Goal: Information Seeking & Learning: Learn about a topic

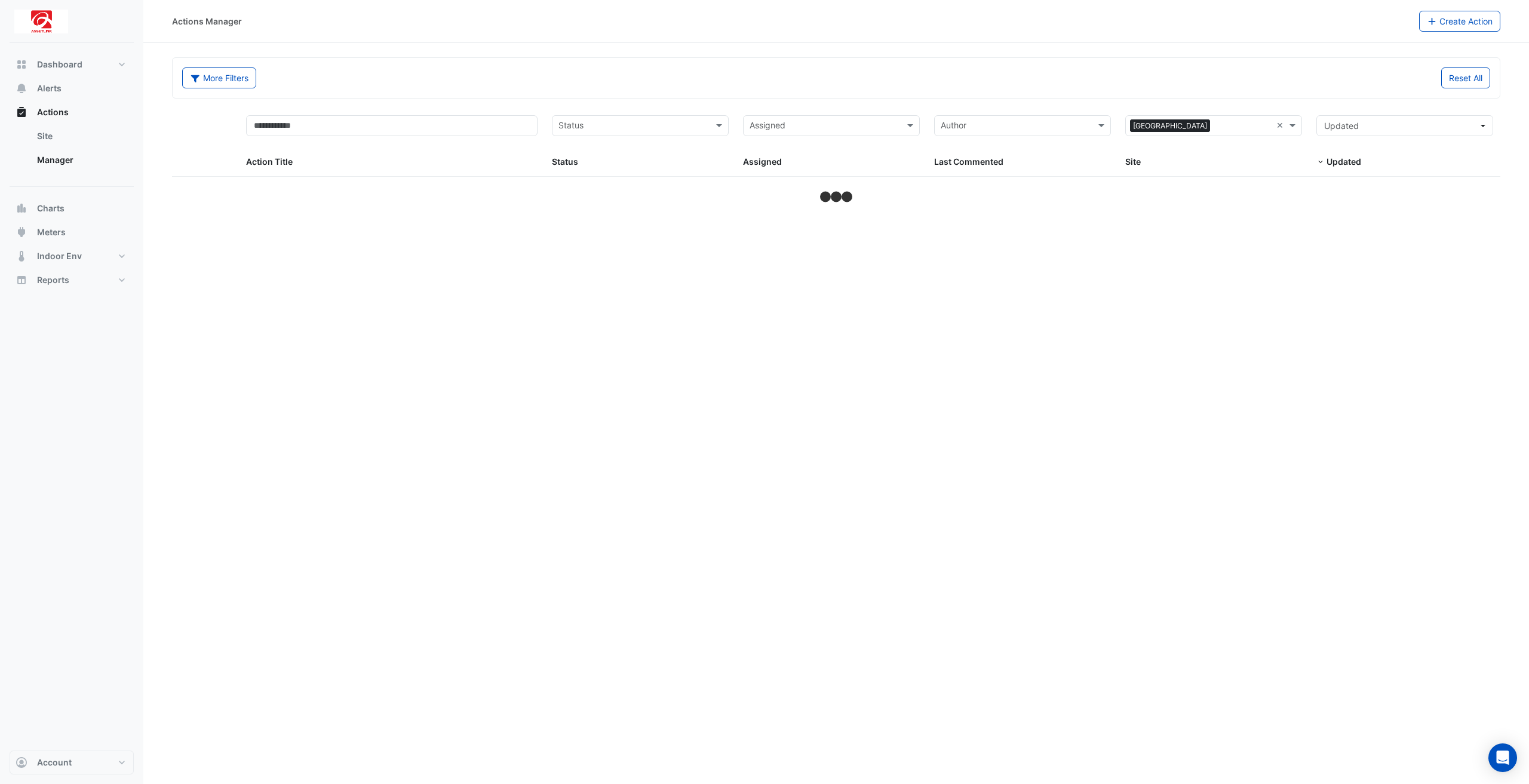
select select "**"
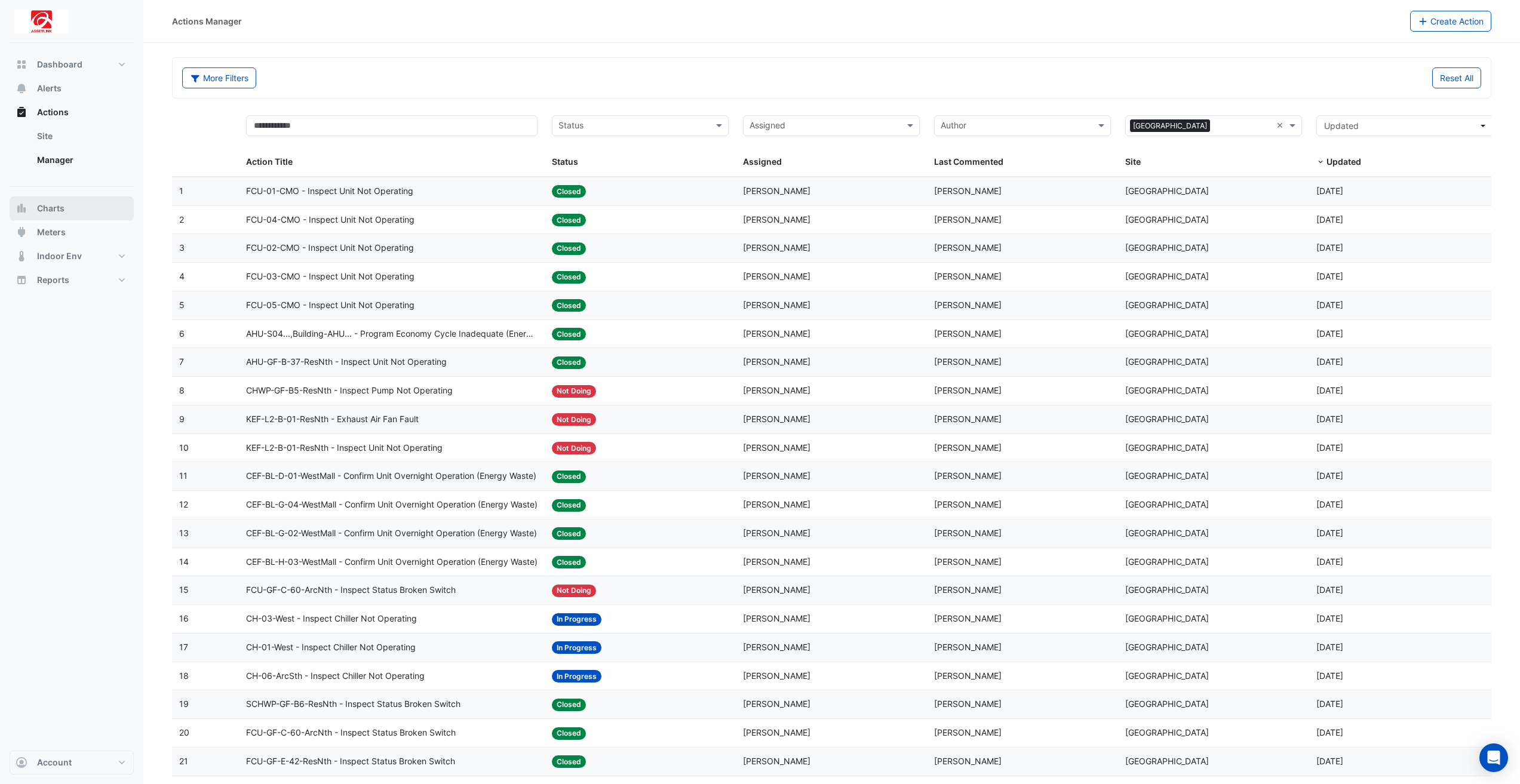
click at [91, 212] on button "Charts" at bounding box center [71, 208] width 124 height 24
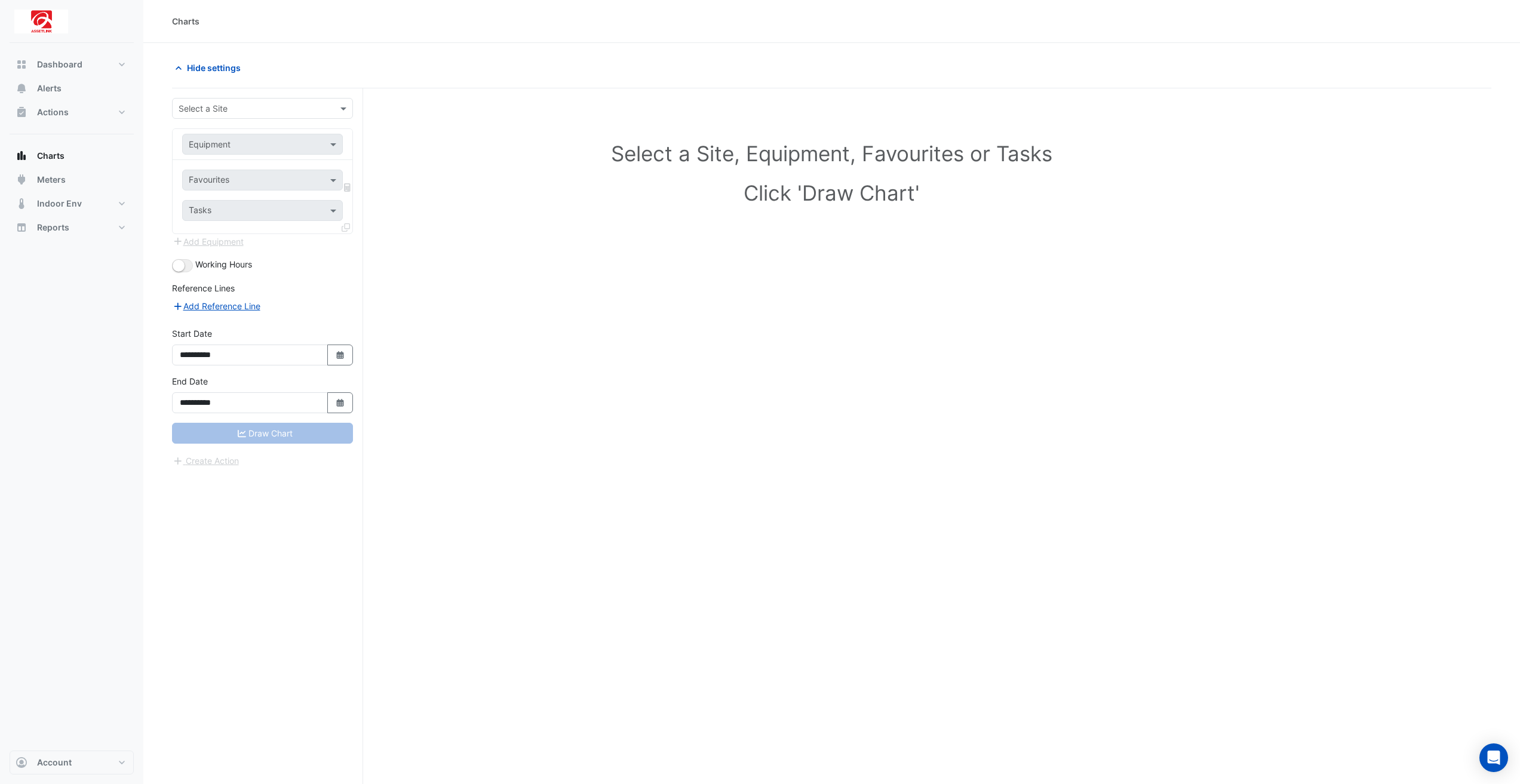
click at [277, 108] on input "text" at bounding box center [251, 109] width 144 height 12
click at [266, 135] on span "[GEOGRAPHIC_DATA]" at bounding box center [224, 134] width 84 height 10
click at [327, 144] on div at bounding box center [262, 144] width 160 height 14
click at [375, 141] on h1 "Select a Site, Equipment, Favourites or Tasks" at bounding box center [831, 153] width 1267 height 25
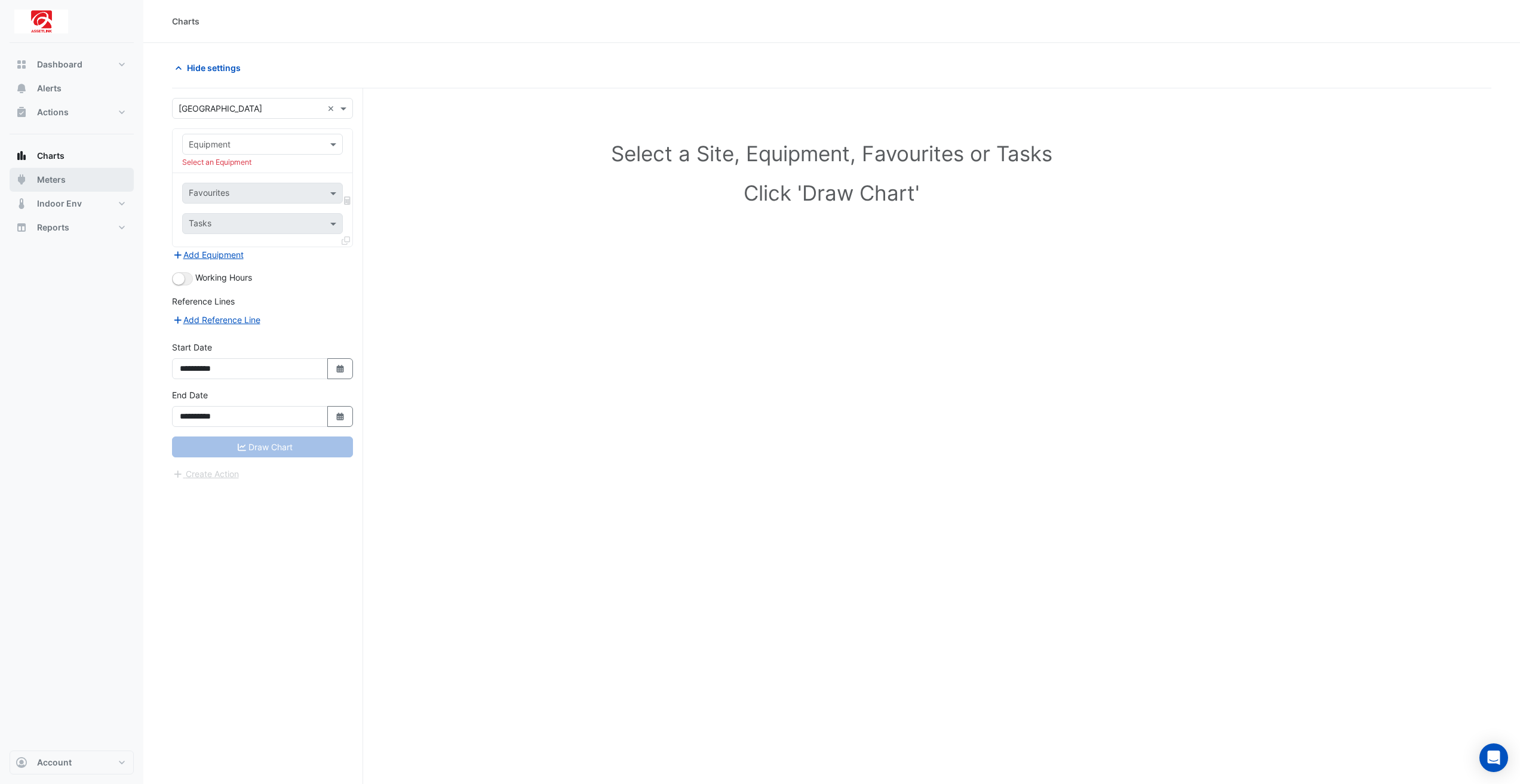
click at [84, 180] on button "Meters" at bounding box center [71, 179] width 124 height 24
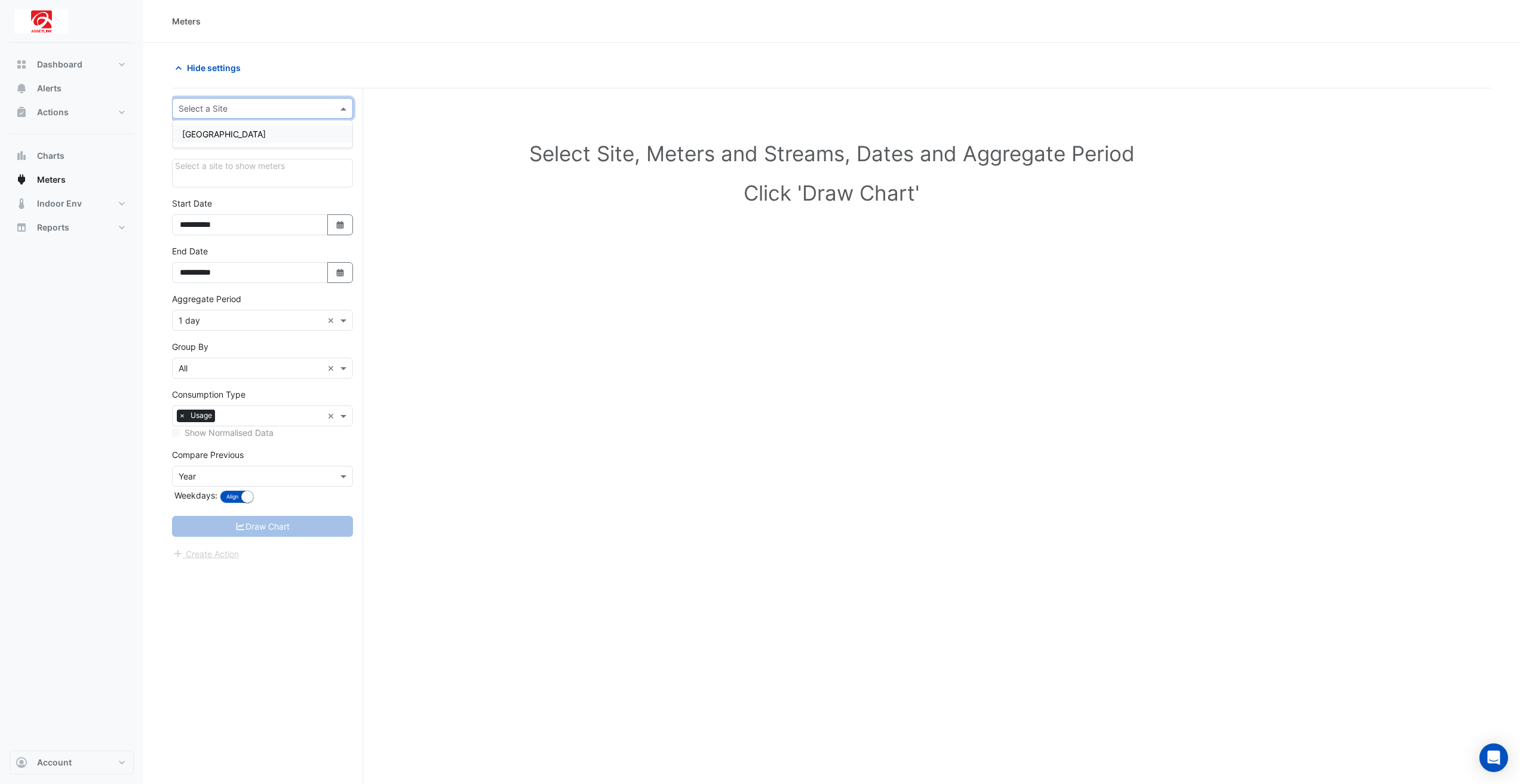
click at [333, 112] on div at bounding box center [262, 108] width 179 height 14
click at [328, 130] on div "[GEOGRAPHIC_DATA]" at bounding box center [262, 134] width 179 height 17
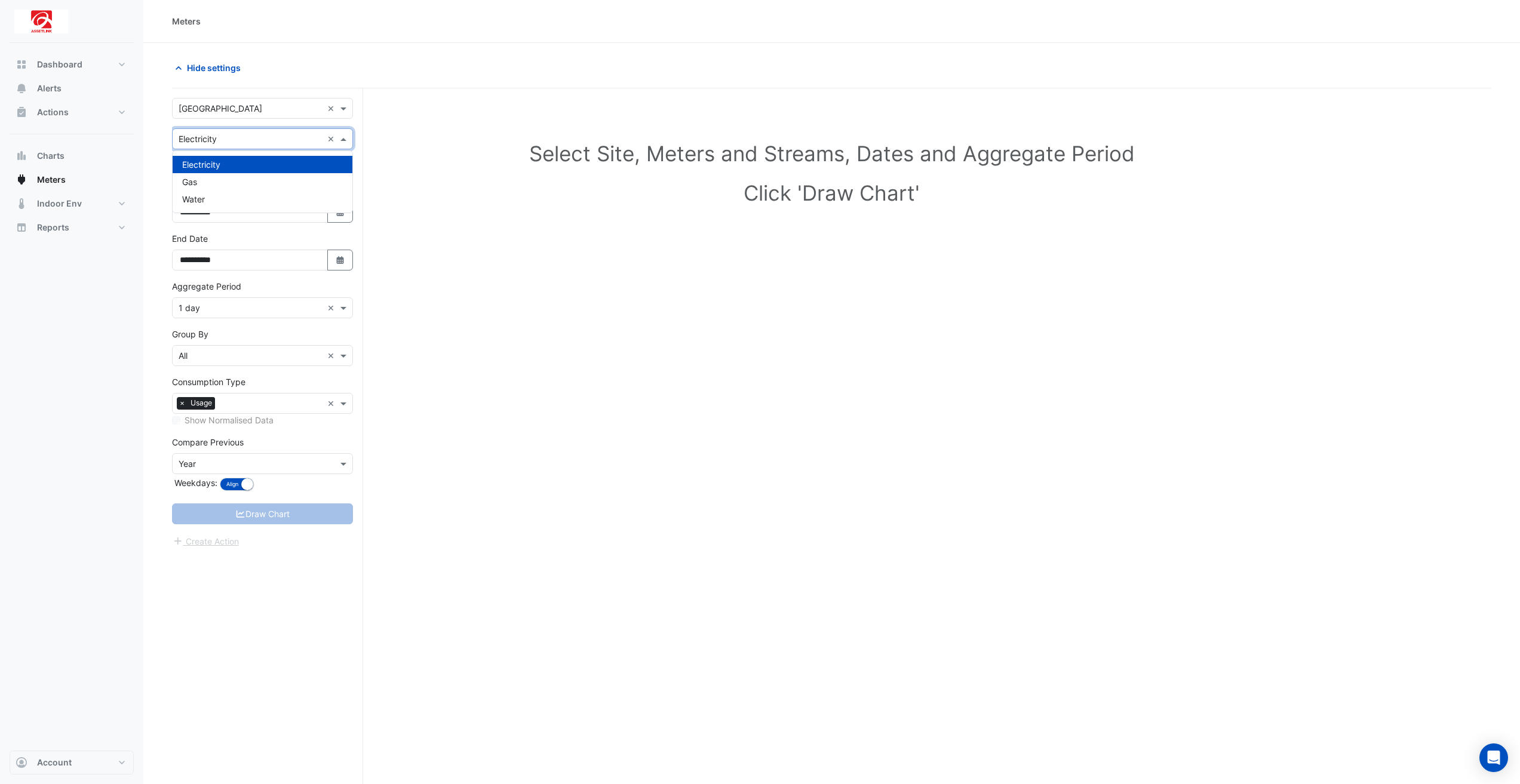
click at [321, 136] on input "text" at bounding box center [251, 139] width 144 height 12
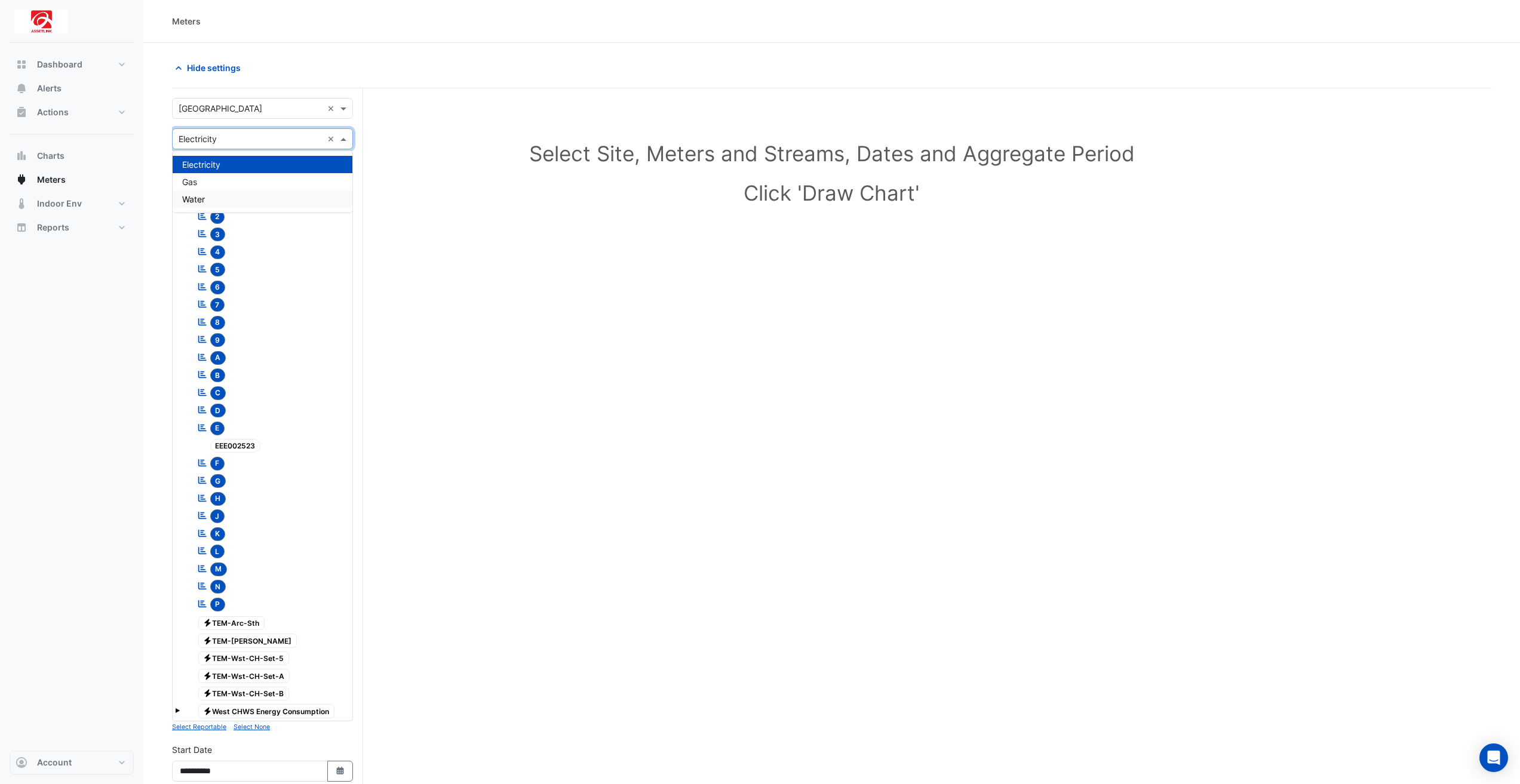
click at [240, 203] on div "Water" at bounding box center [262, 199] width 179 height 17
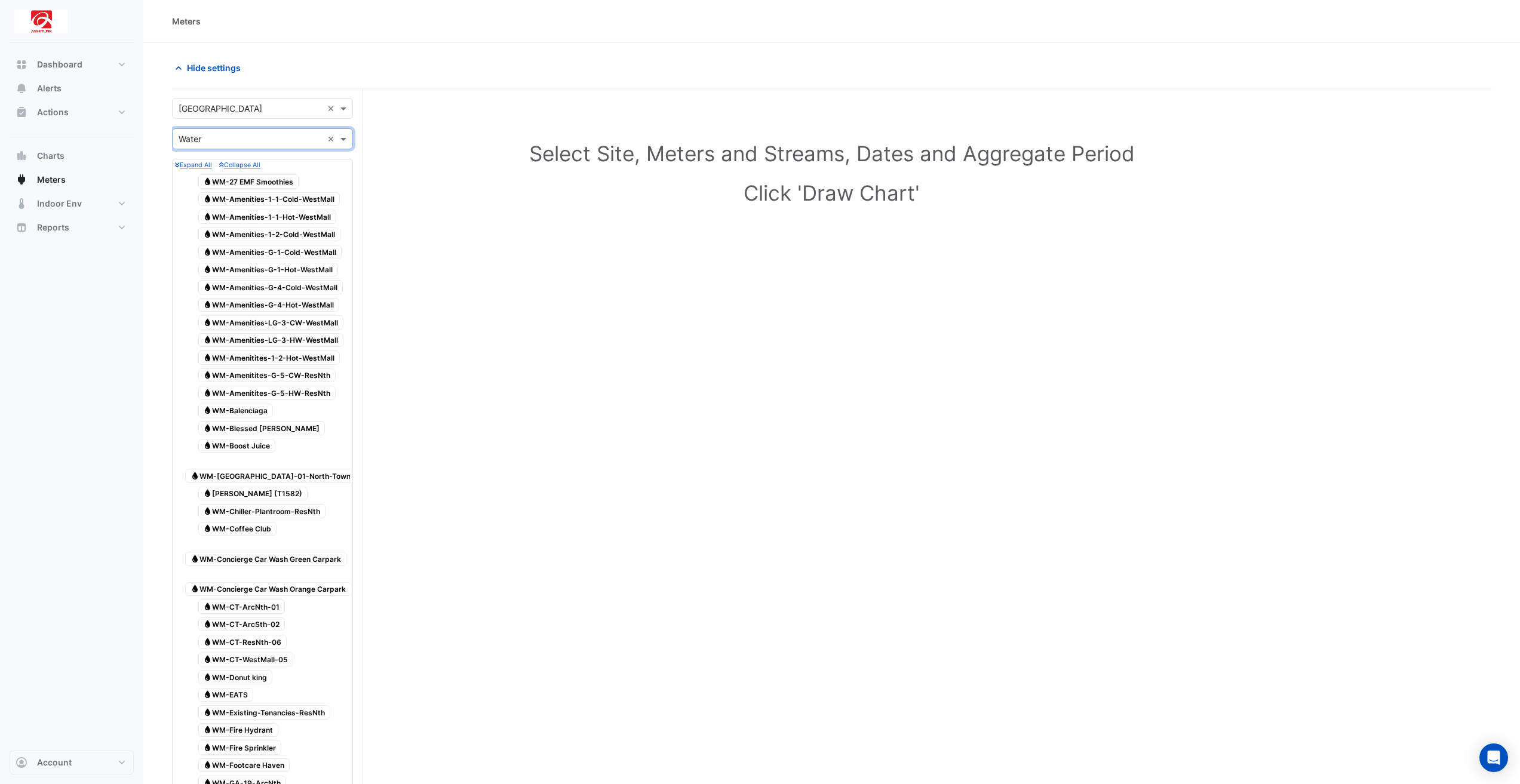
click at [376, 183] on h1 "Click 'Draw Chart'" at bounding box center [832, 192] width 1281 height 25
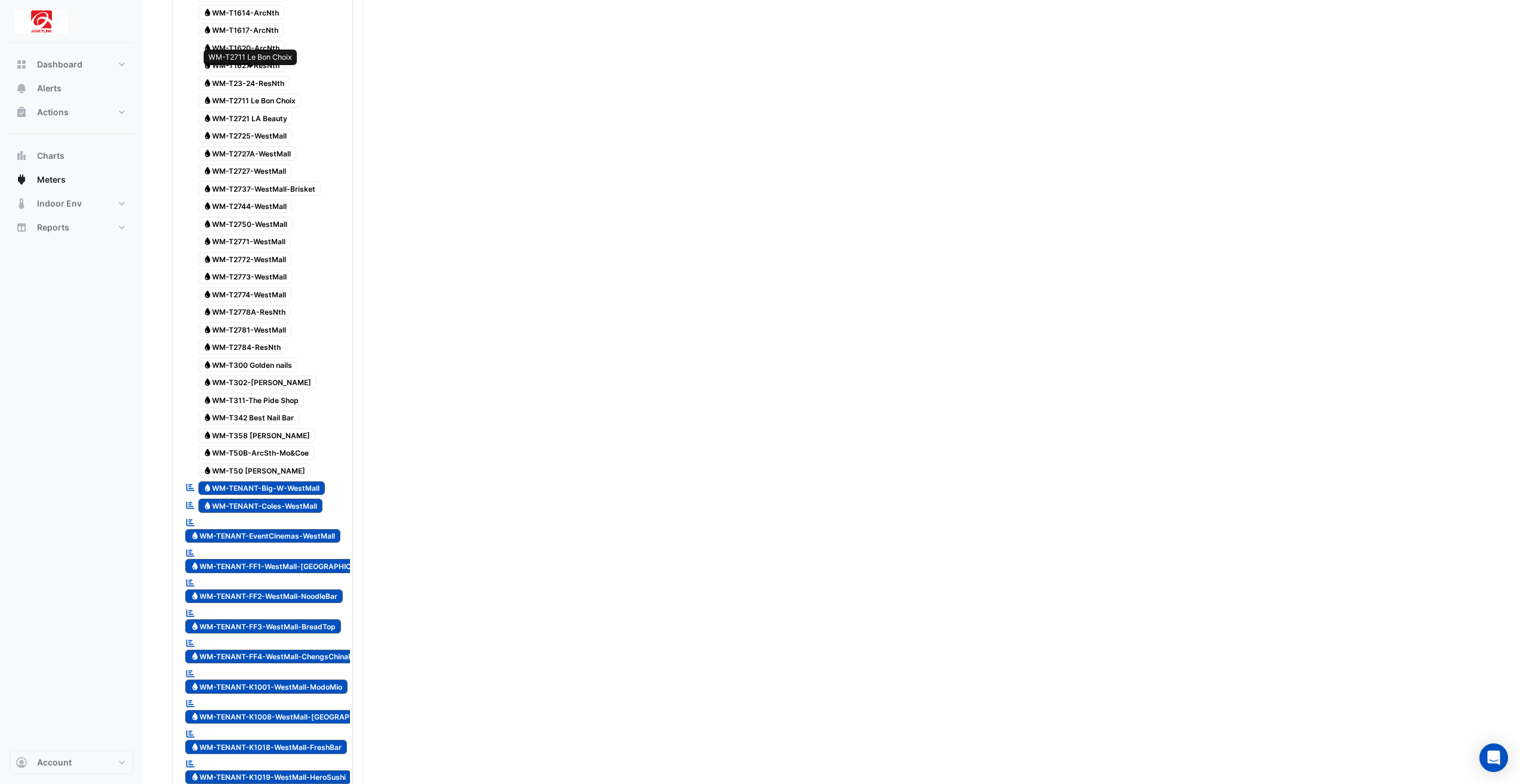
scroll to position [2447, 0]
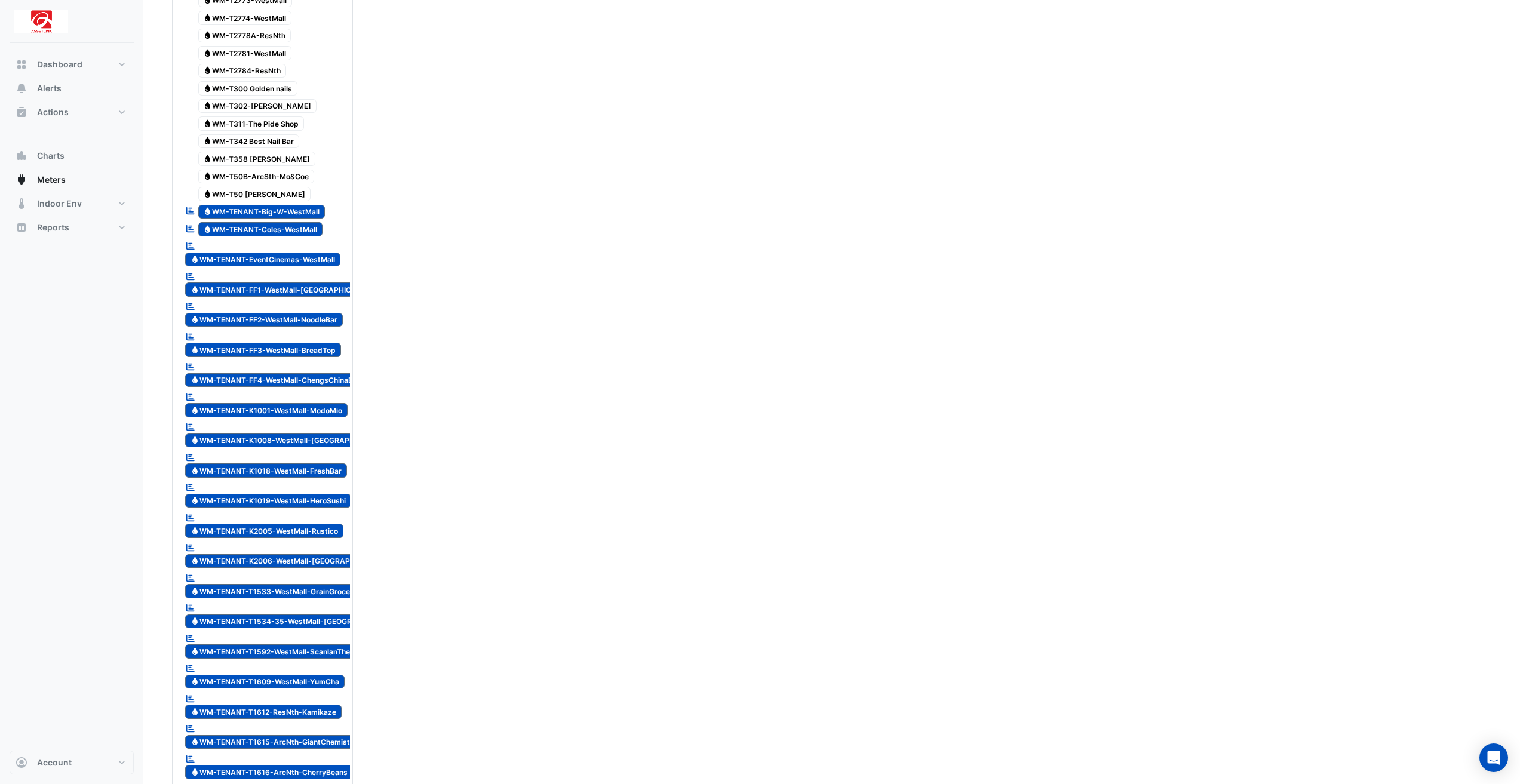
click at [307, 205] on span "Water WM-TENANT-Big-W-WestMall" at bounding box center [262, 212] width 127 height 14
click at [300, 222] on span "Water WM-TENANT-Coles-WestMall" at bounding box center [260, 229] width 125 height 14
click at [295, 253] on span "Water WM-TENANT-EventCinemas-WestMall" at bounding box center [262, 260] width 155 height 14
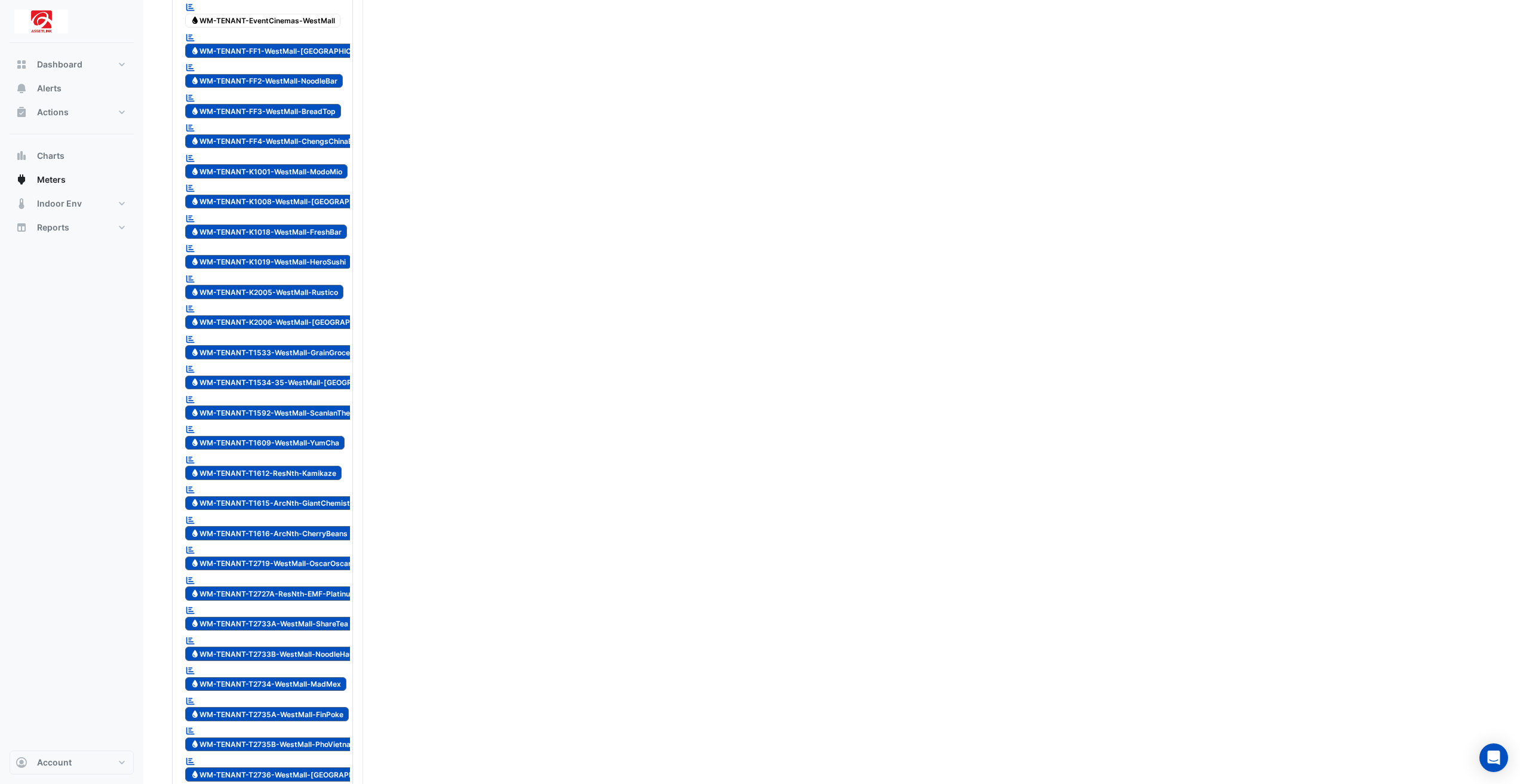
scroll to position [2627, 0]
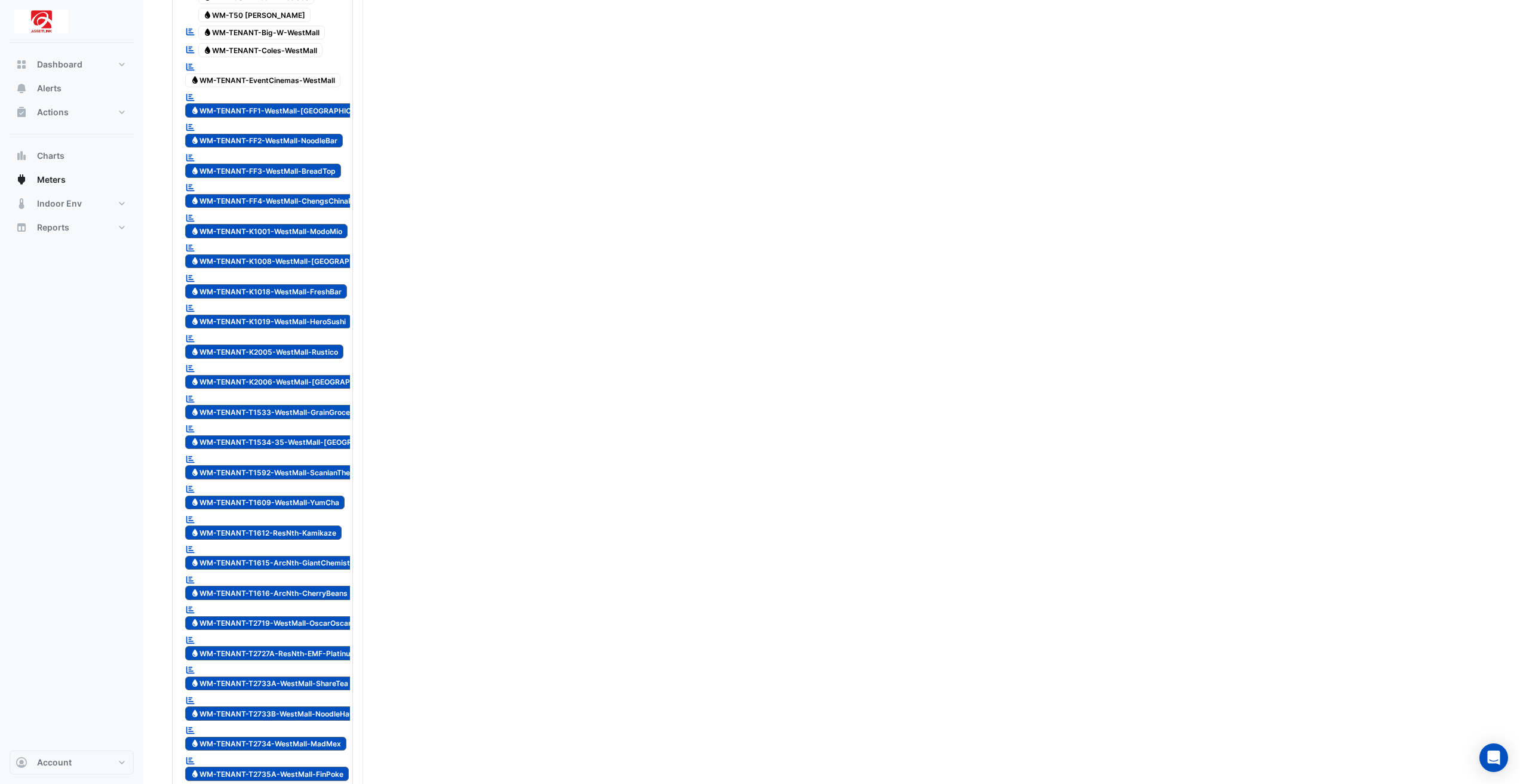
click at [338, 103] on span "Water WM-TENANT-FF1-WestMall-[GEOGRAPHIC_DATA]" at bounding box center [284, 110] width 198 height 14
click at [323, 134] on span "Water WM-TENANT-FF2-WestMall-NoodleBar" at bounding box center [264, 140] width 158 height 14
click at [316, 164] on span "Water WM-TENANT-FF3-WestMall-BreadTop" at bounding box center [263, 170] width 156 height 14
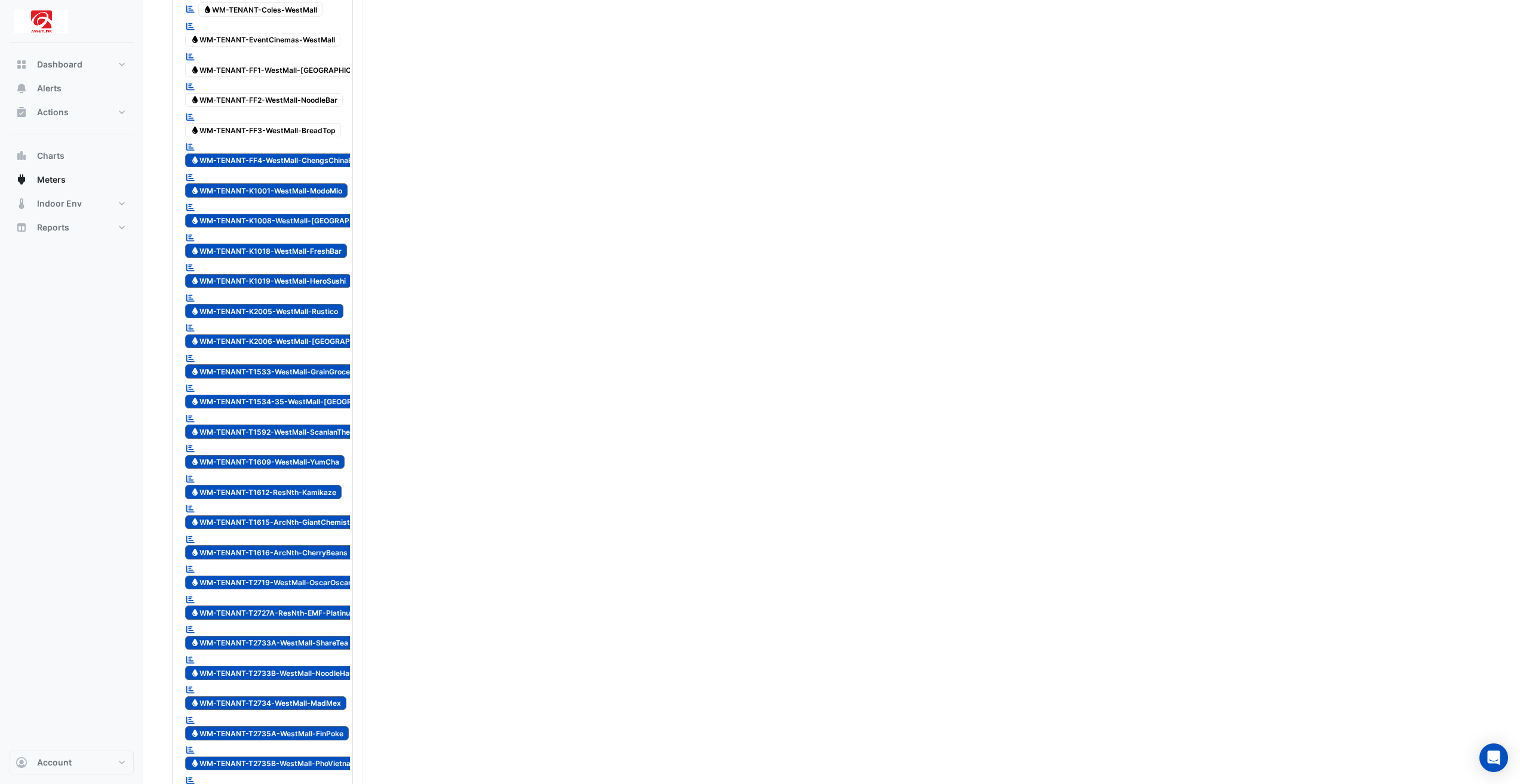
scroll to position [2746, 0]
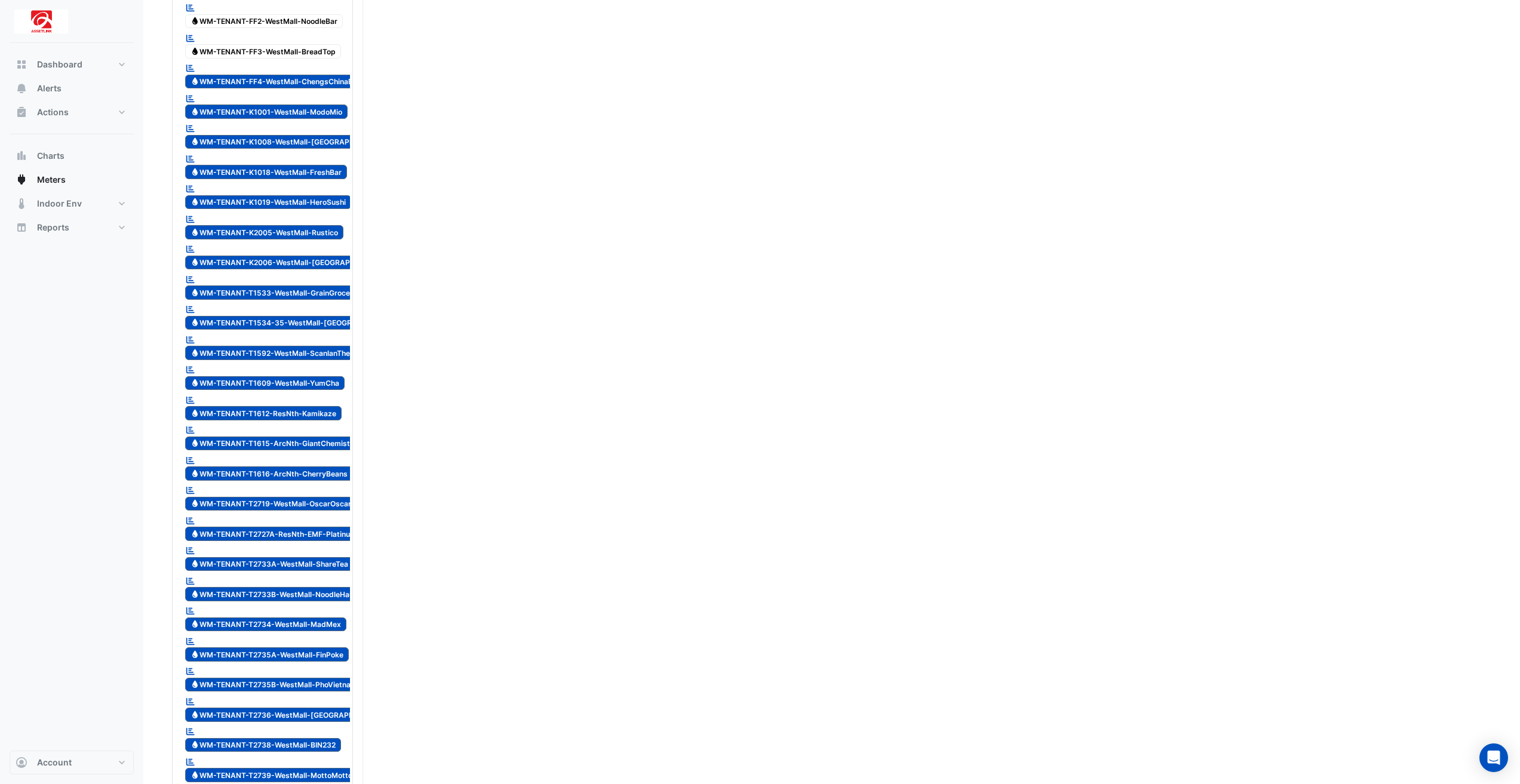
click at [335, 75] on span "Water WM-TENANT-FF4-WestMall-ChengsChinaBar" at bounding box center [275, 81] width 180 height 14
click at [332, 105] on span "Water WM-TENANT-K1001-WestMall-ModoMio" at bounding box center [266, 112] width 162 height 14
click at [325, 135] on span "Water WM-TENANT-K1008-WestMall-[GEOGRAPHIC_DATA]" at bounding box center [289, 142] width 208 height 14
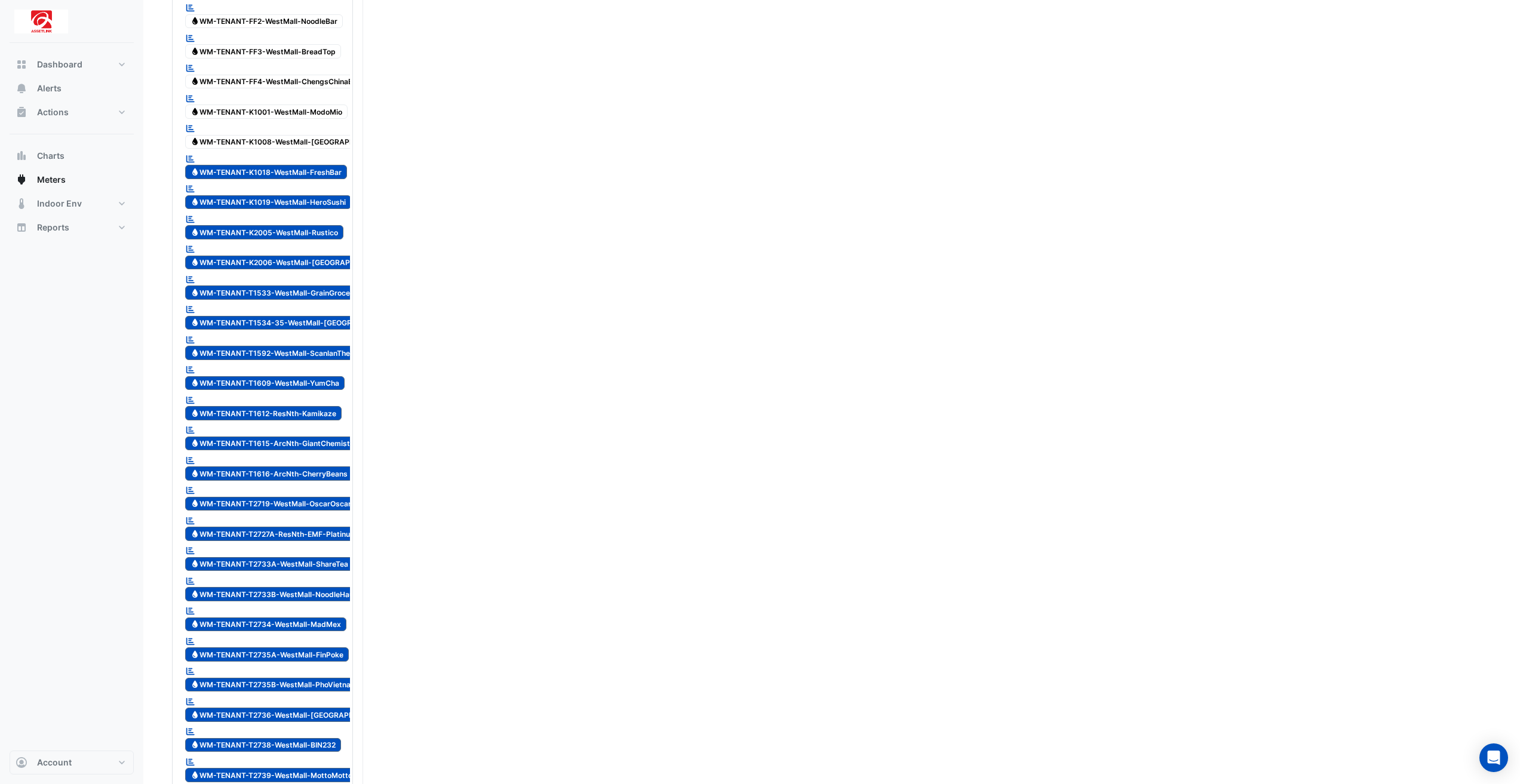
click at [332, 165] on span "Water WM-TENANT-K1018-WestMall-FreshBar" at bounding box center [266, 172] width 162 height 14
click at [335, 195] on span "Water WM-TENANT-K1019-WestMall-HeroSushi" at bounding box center [268, 202] width 166 height 14
click at [334, 225] on span "Water WM-TENANT-K2005-WestMall-Rustico" at bounding box center [264, 232] width 158 height 14
click at [340, 255] on span "Water WM-TENANT-K2006-WestMall-[GEOGRAPHIC_DATA]" at bounding box center [289, 262] width 209 height 14
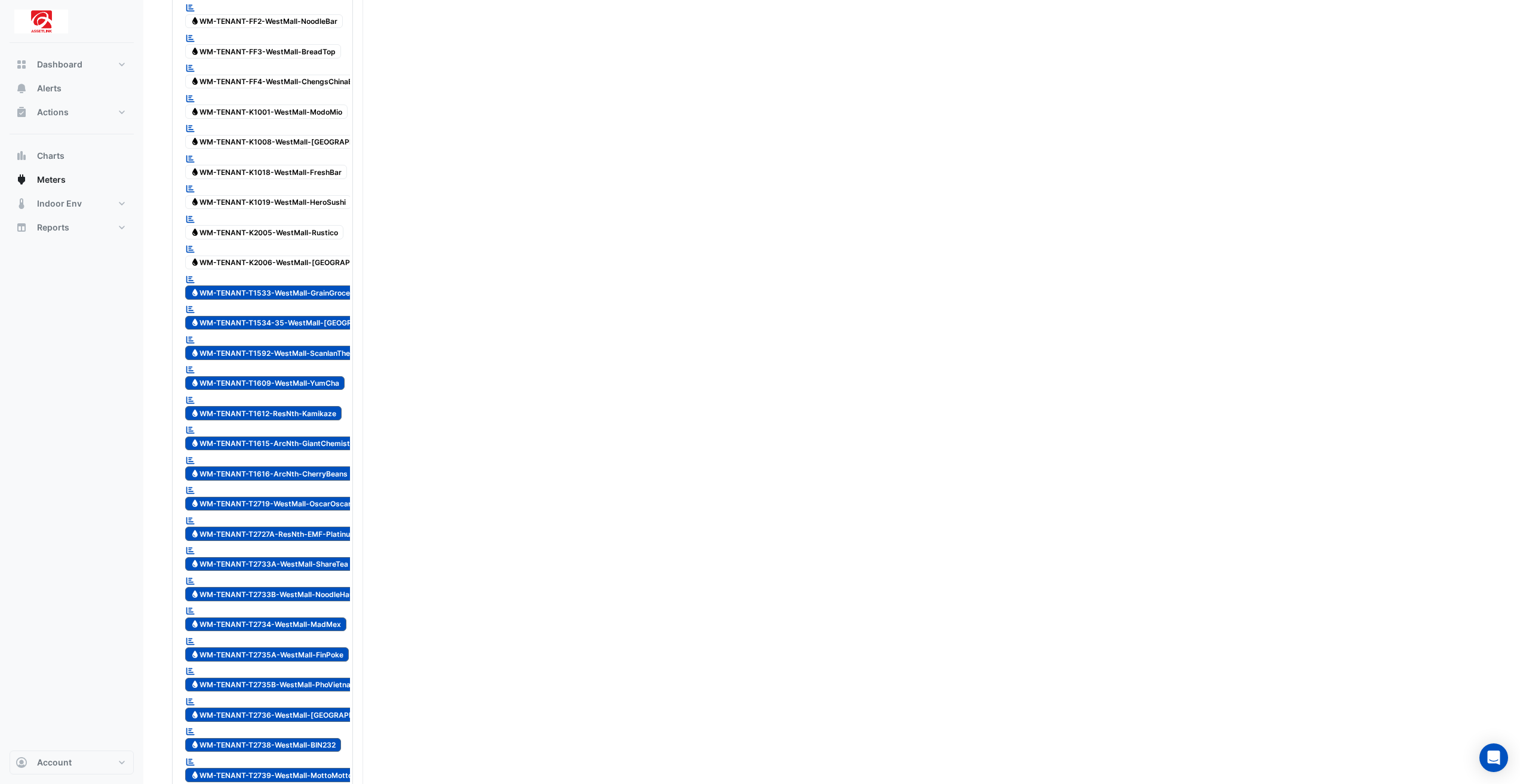
click at [340, 286] on span "Water WM-TENANT-T1533-WestMall-GrainGrocer" at bounding box center [271, 292] width 173 height 14
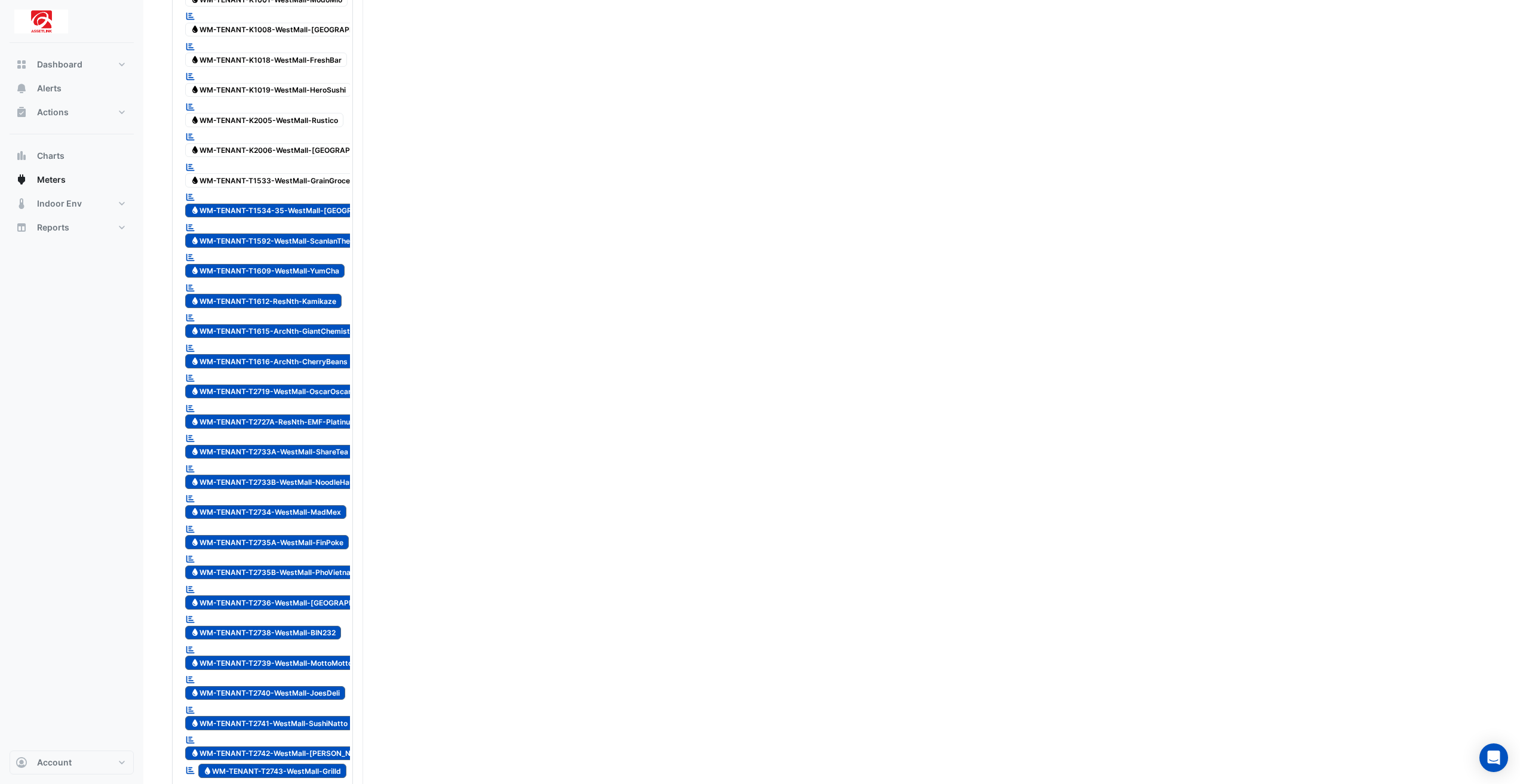
scroll to position [2865, 0]
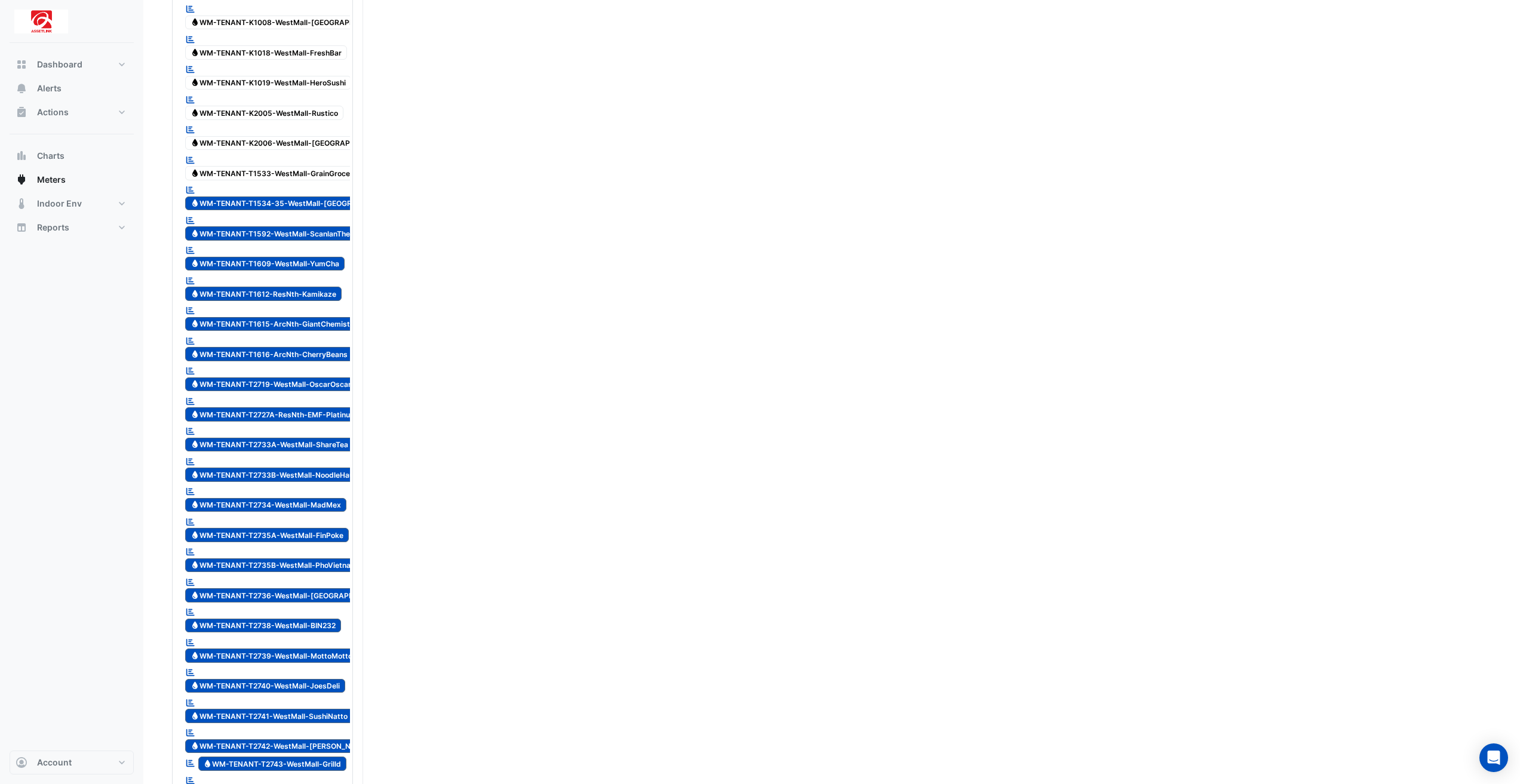
click at [300, 197] on span "Water WM-TENANT-T1534-35-WestMall-[GEOGRAPHIC_DATA]" at bounding box center [295, 203] width 221 height 14
click at [331, 226] on span "Water WM-TENANT-T1592-WestMall-ScanlanTheodore" at bounding box center [280, 233] width 190 height 14
click at [329, 257] on span "Water WM-TENANT-T1609-WestMall-YumCha" at bounding box center [264, 264] width 160 height 14
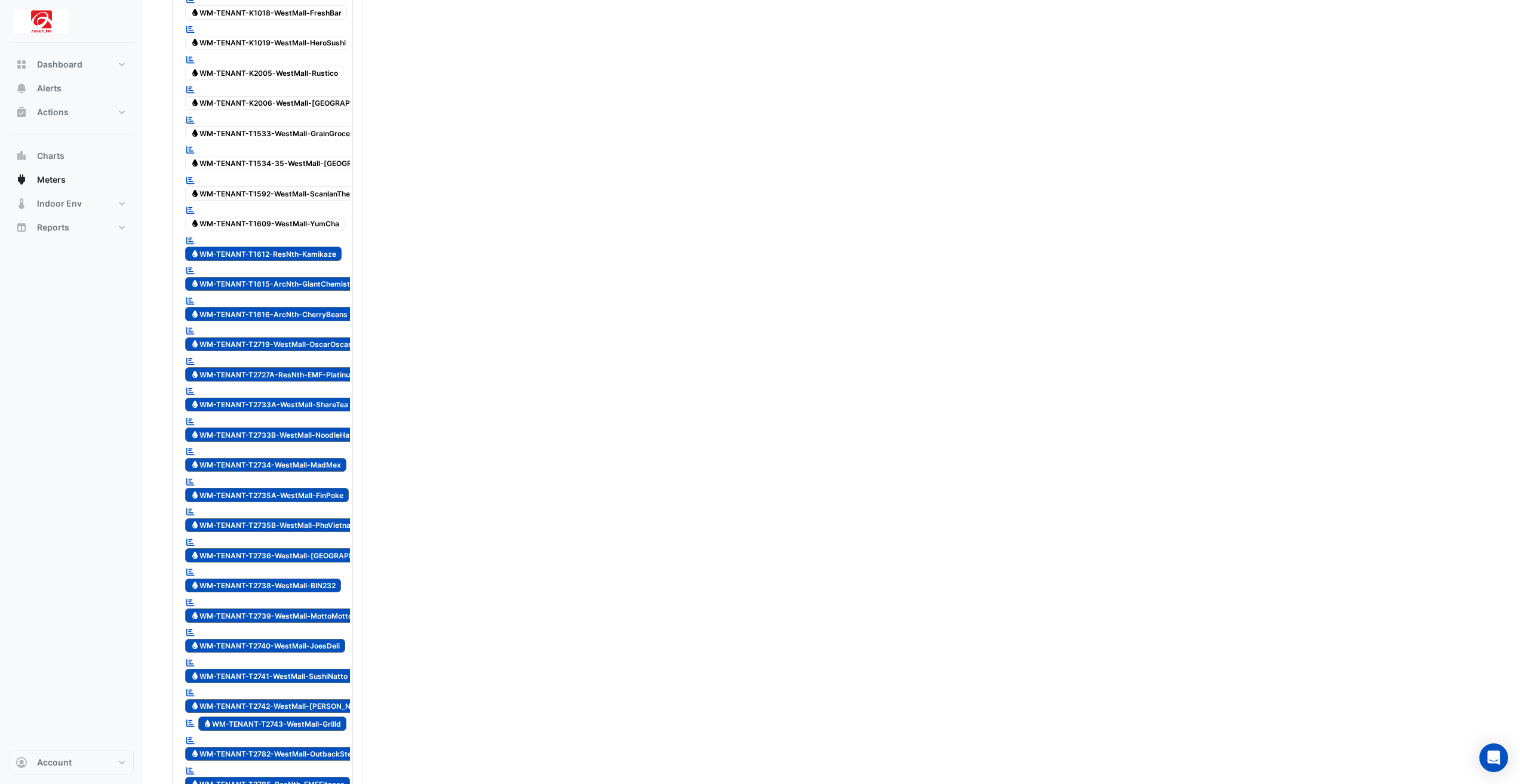
scroll to position [2985, 0]
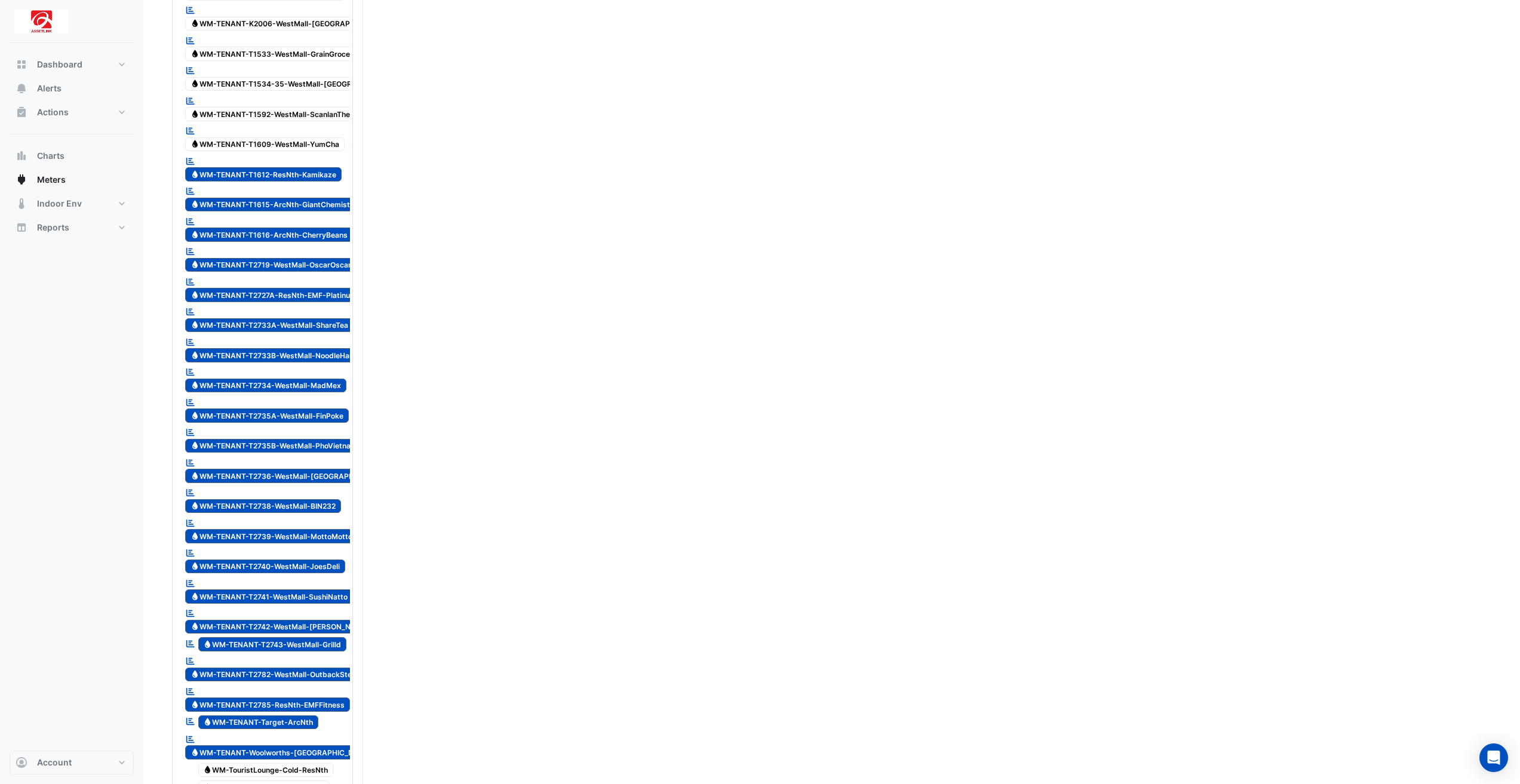
click at [312, 167] on span "Water WM-TENANT-T1612-ResNth-Kamikaze" at bounding box center [263, 174] width 156 height 14
click at [326, 198] on span "Water WM-TENANT-T1615-ArcNth-GiantChemist" at bounding box center [270, 205] width 170 height 14
click at [336, 227] on span "Water WM-TENANT-T1616-ArcNth-CherryBeans" at bounding box center [269, 234] width 168 height 14
click at [334, 258] on span "Water WM-TENANT-T2719-WestMall-OscarOscar" at bounding box center [271, 265] width 171 height 14
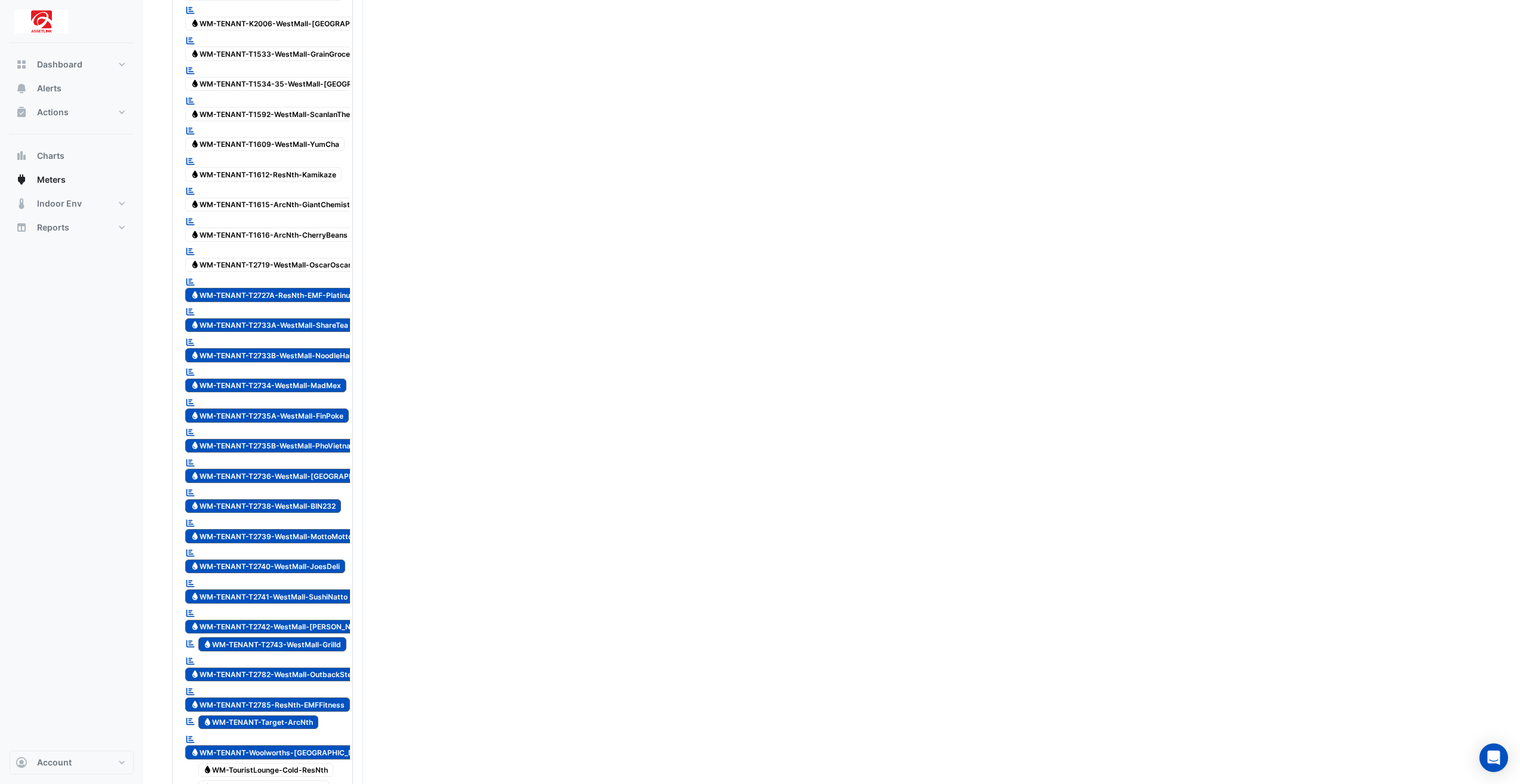
click at [336, 288] on span "Water WM-TENANT-T2727A-ResNth-EMF-Platinum" at bounding box center [273, 294] width 177 height 14
click at [323, 318] on span "Water WM-TENANT-T2733A-WestMall-ShareTea" at bounding box center [269, 325] width 169 height 14
click at [338, 348] on span "Water WM-TENANT-T2733B-WestMall-NoodleHaus" at bounding box center [274, 355] width 178 height 14
click at [334, 379] on span "Water WM-TENANT-T2734-WestMall-MadMex" at bounding box center [265, 385] width 161 height 14
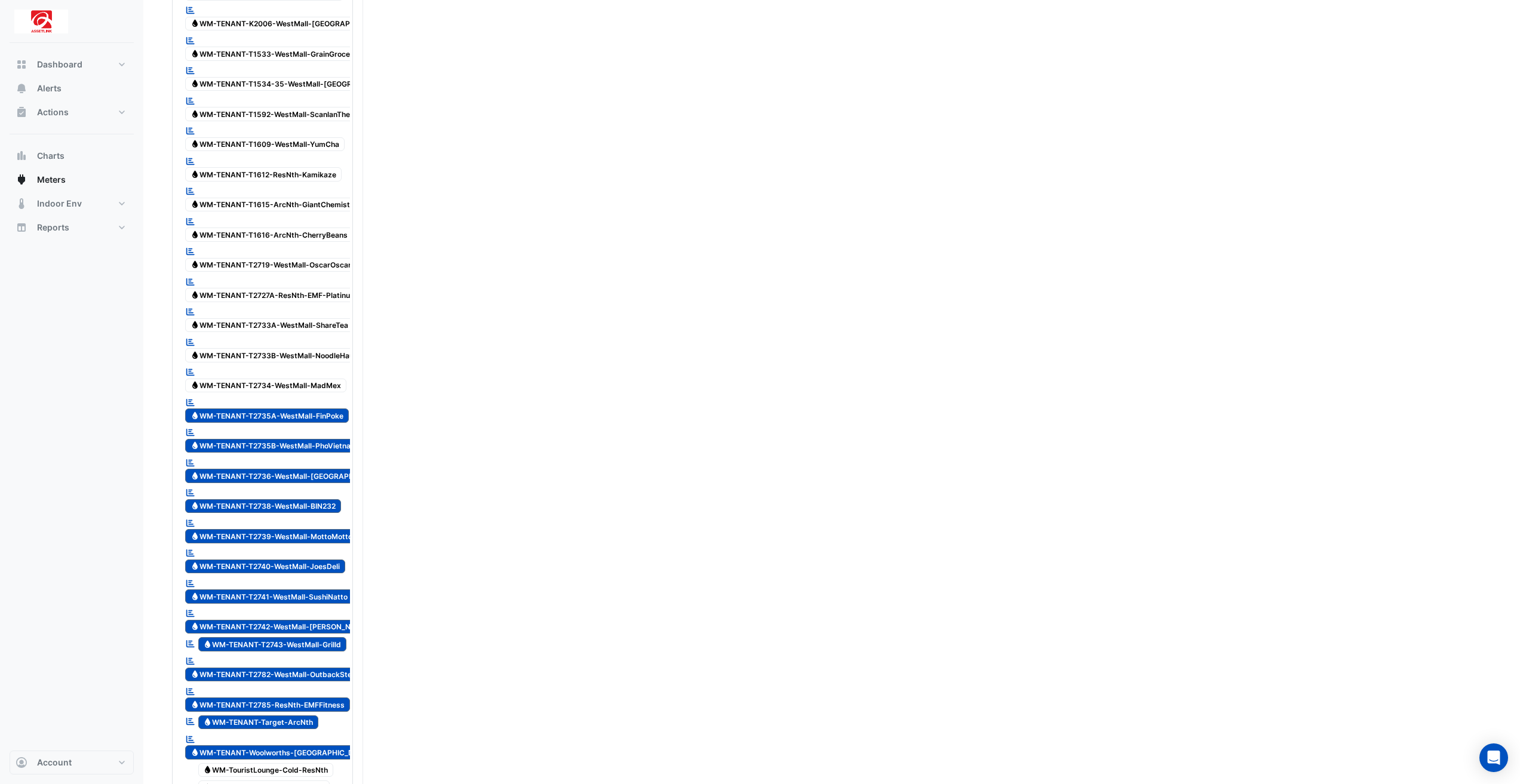
click at [337, 408] on span "Water WM-TENANT-T2735A-WestMall-FinPoke" at bounding box center [266, 415] width 164 height 14
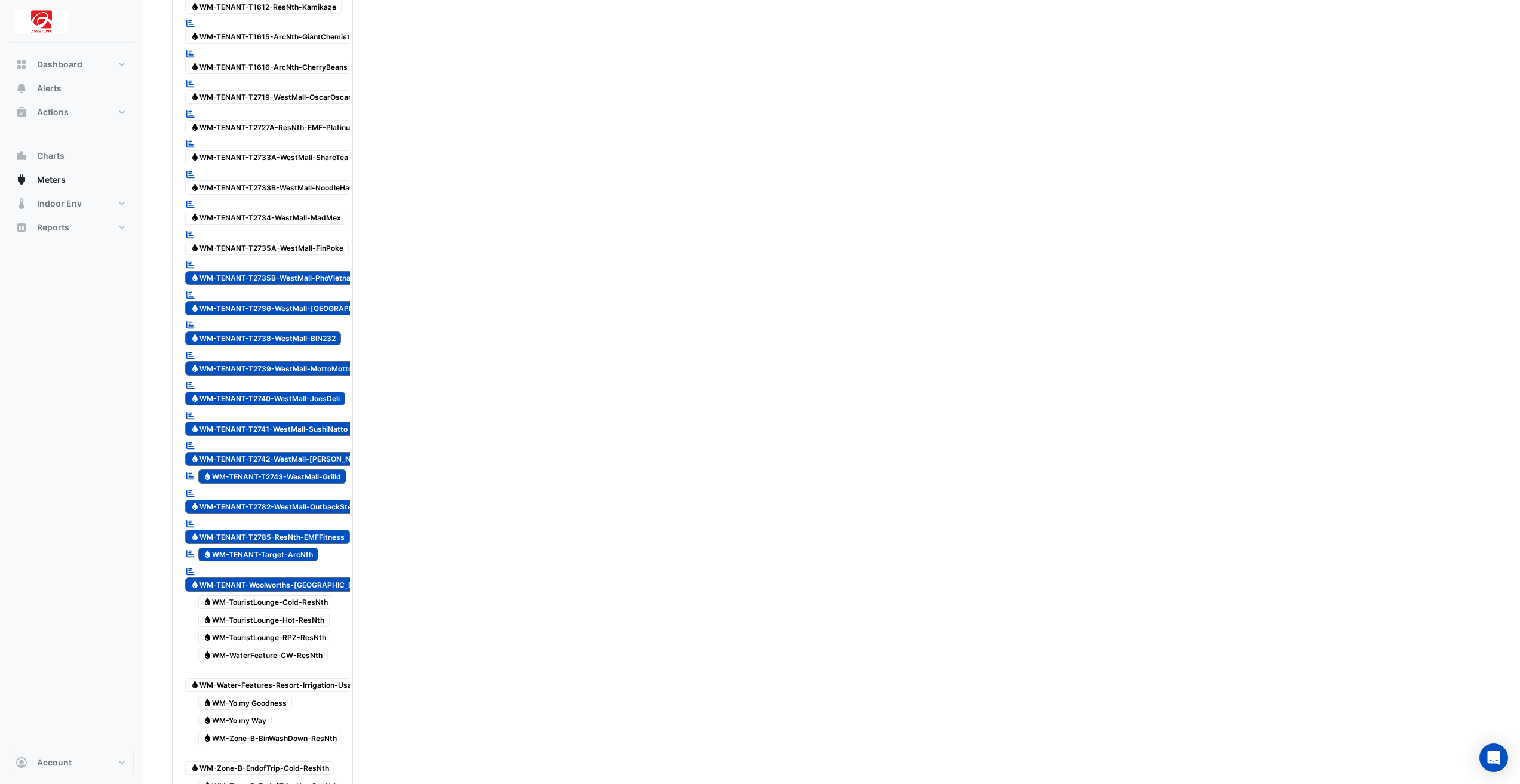
scroll to position [3163, 0]
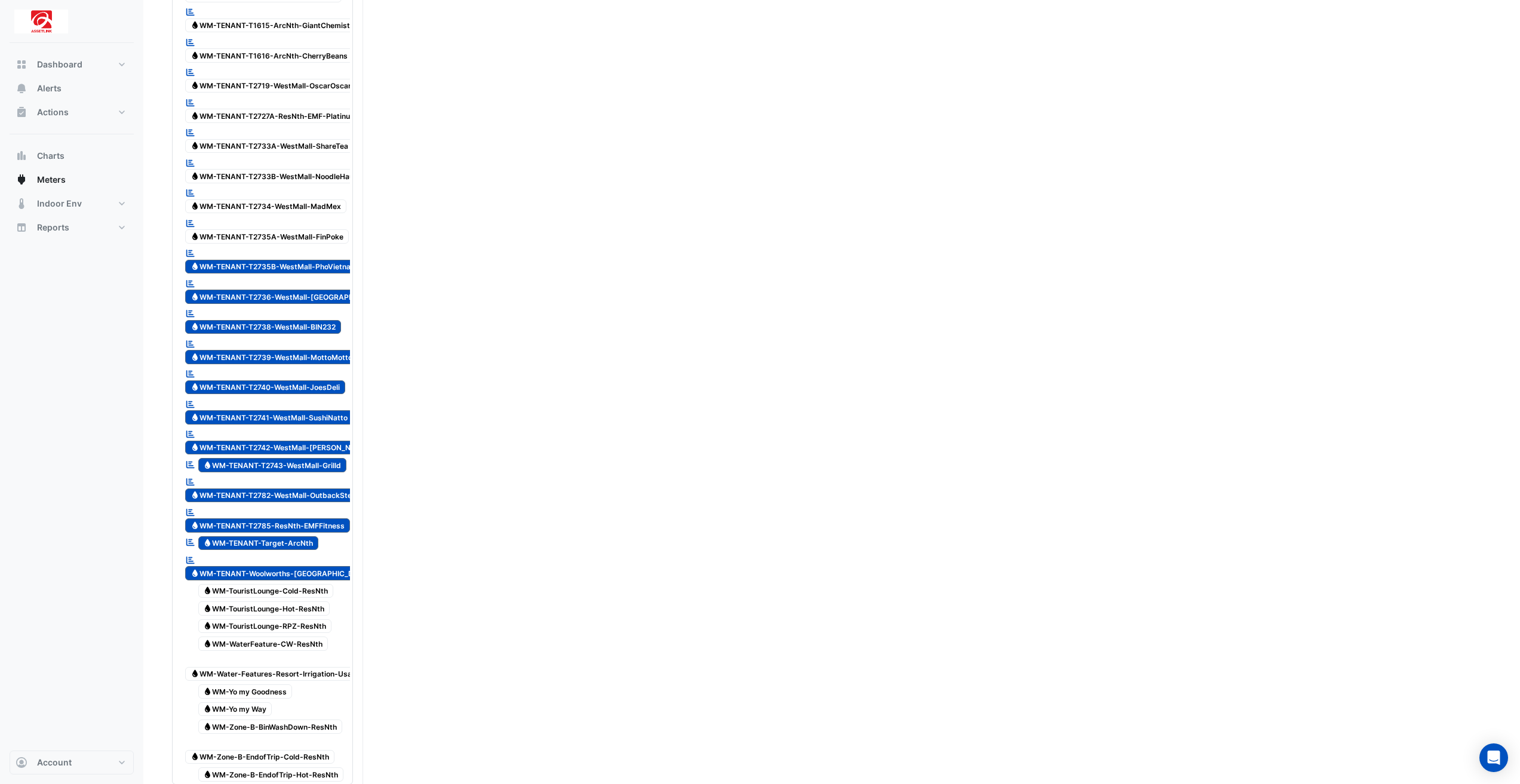
click at [279, 566] on span "Water WM-TENANT-Woolworths-[GEOGRAPHIC_DATA]" at bounding box center [280, 572] width 191 height 14
click at [281, 536] on span "Water WM-TENANT-Target-ArcNth" at bounding box center [258, 543] width 121 height 14
click at [289, 518] on span "Water WM-TENANT-T2785-ResNth-EMFFitness" at bounding box center [267, 525] width 165 height 14
click at [301, 488] on span "Water WM-TENANT-T2782-WestMall-OutbackSteakhouse" at bounding box center [286, 495] width 201 height 14
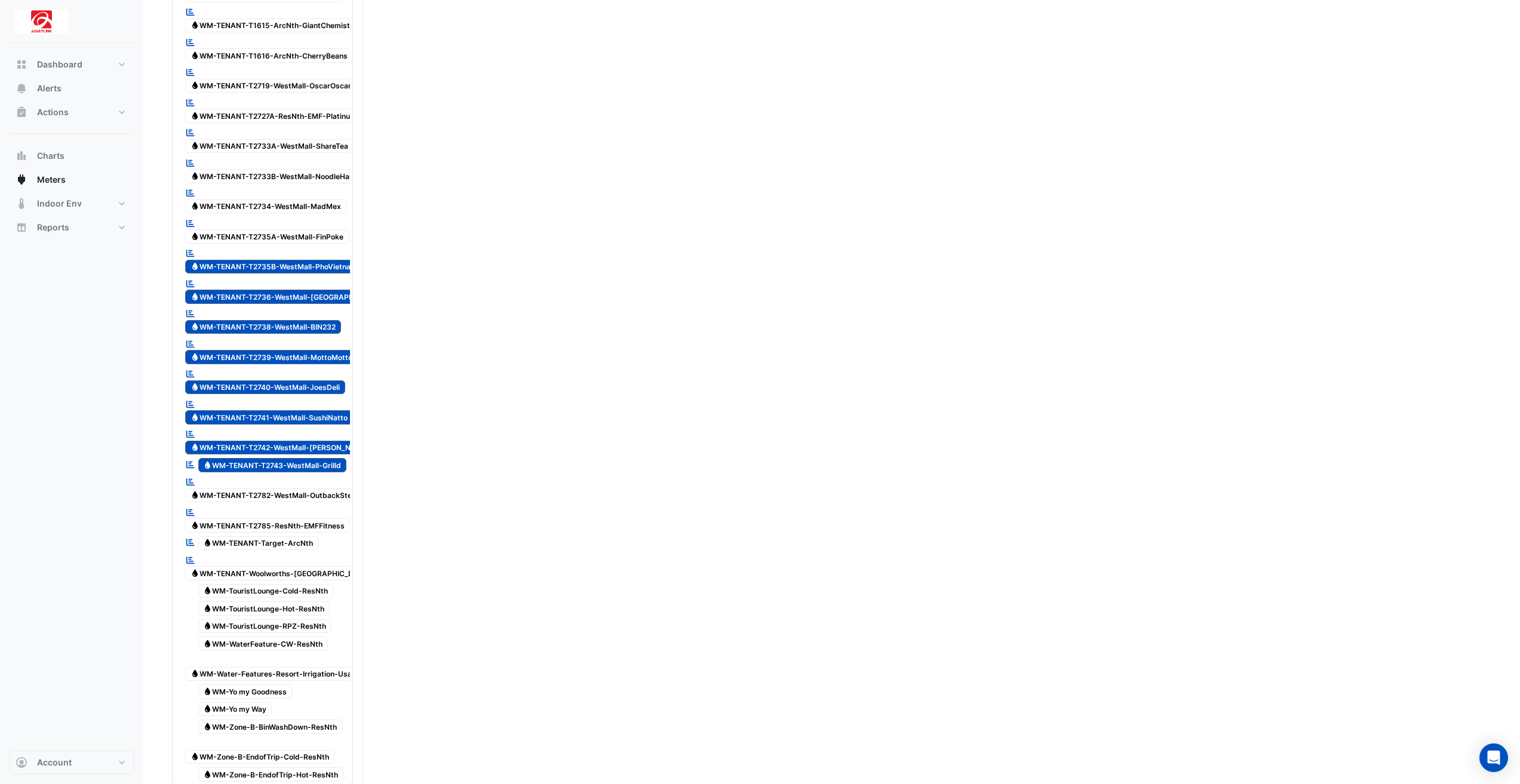
click at [306, 458] on span "Water WM-TENANT-T2743-WestMall-Grilld" at bounding box center [272, 465] width 149 height 14
click at [302, 440] on span "Water WM-TENANT-T2742-WestMall-[PERSON_NAME]" at bounding box center [279, 447] width 190 height 14
drag, startPoint x: 300, startPoint y: 395, endPoint x: 306, endPoint y: 375, distance: 20.9
click at [300, 410] on span "Water WM-TENANT-T2741-WestMall-SushiNatto" at bounding box center [269, 417] width 168 height 14
click at [307, 380] on span "Water WM-TENANT-T2740-WestMall-JoesDeli" at bounding box center [265, 387] width 160 height 14
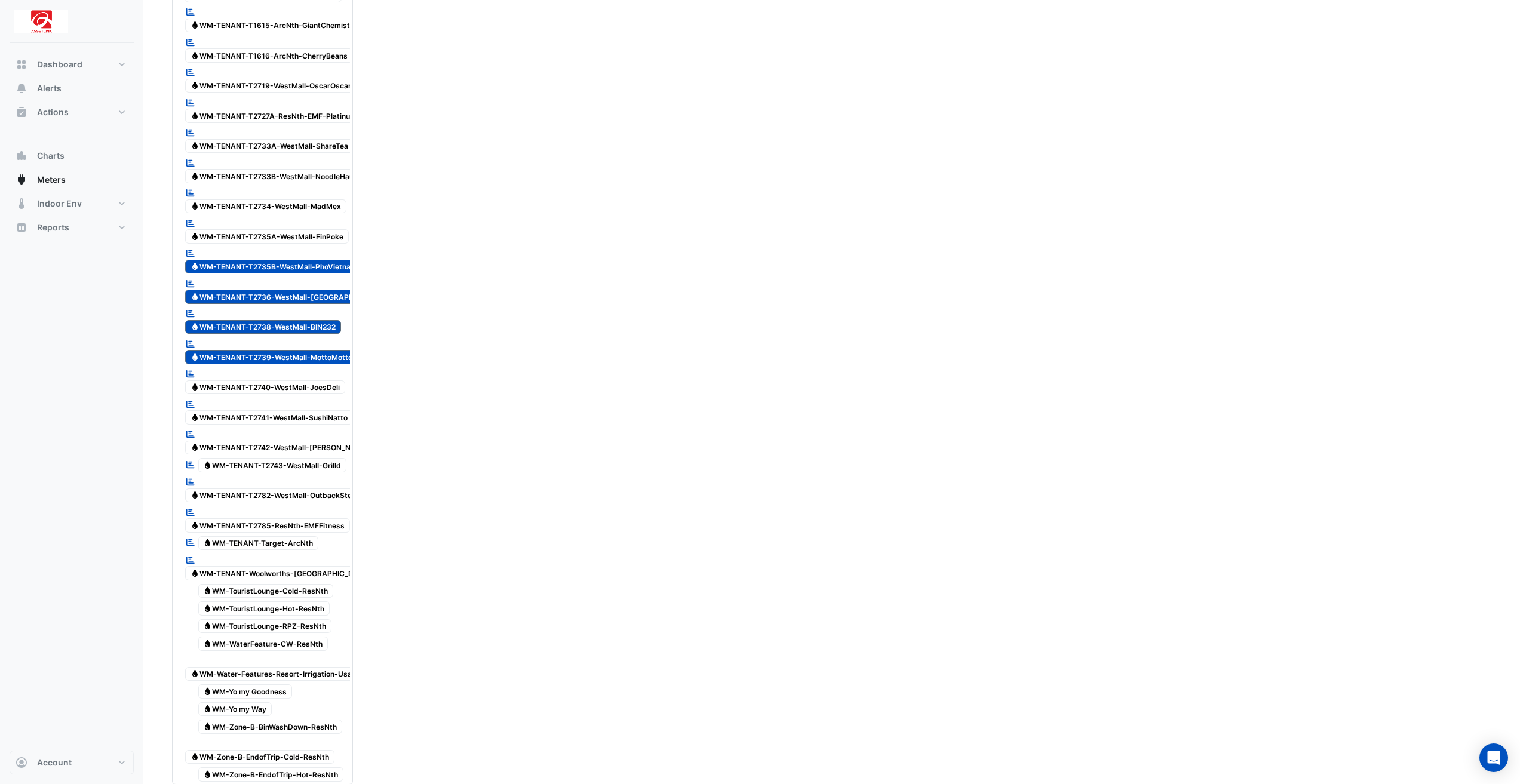
drag, startPoint x: 332, startPoint y: 333, endPoint x: 320, endPoint y: 314, distance: 22.5
click at [332, 350] on span "Water WM-TENANT-T2739-WestMall-MottoMotto" at bounding box center [271, 357] width 173 height 14
click at [312, 320] on span "Water WM-TENANT-T2738-WestMall-BIN232" at bounding box center [263, 327] width 156 height 14
click at [328, 290] on span "Water WM-TENANT-T2736-WestMall-[GEOGRAPHIC_DATA]" at bounding box center [288, 296] width 208 height 14
click at [333, 260] on span "Water WM-TENANT-T2735B-WestMall-PhoVietnamese" at bounding box center [279, 266] width 190 height 14
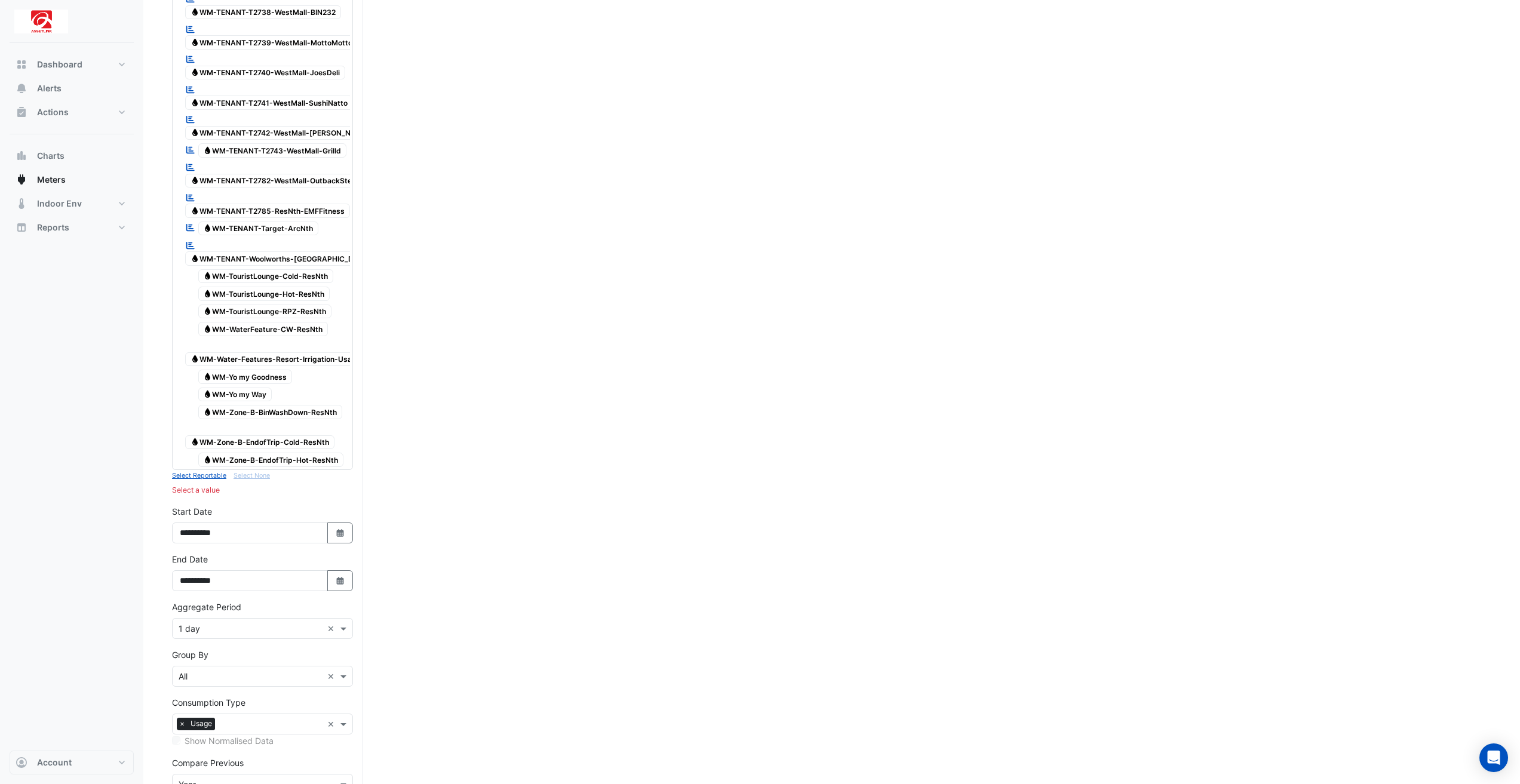
scroll to position [3556, 0]
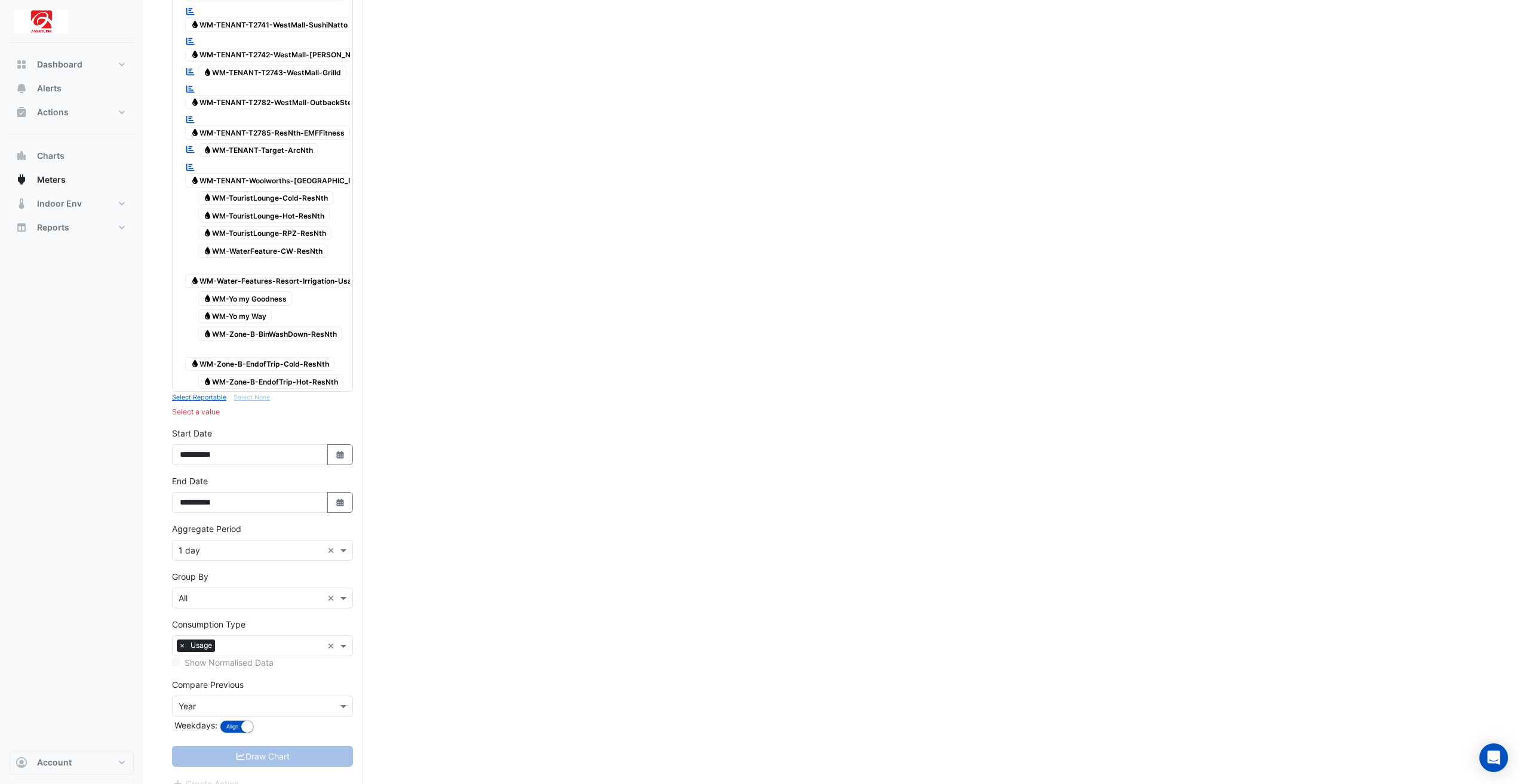
click at [286, 544] on input "text" at bounding box center [251, 551] width 144 height 12
click at [235, 605] on div "1 hour" at bounding box center [262, 611] width 179 height 17
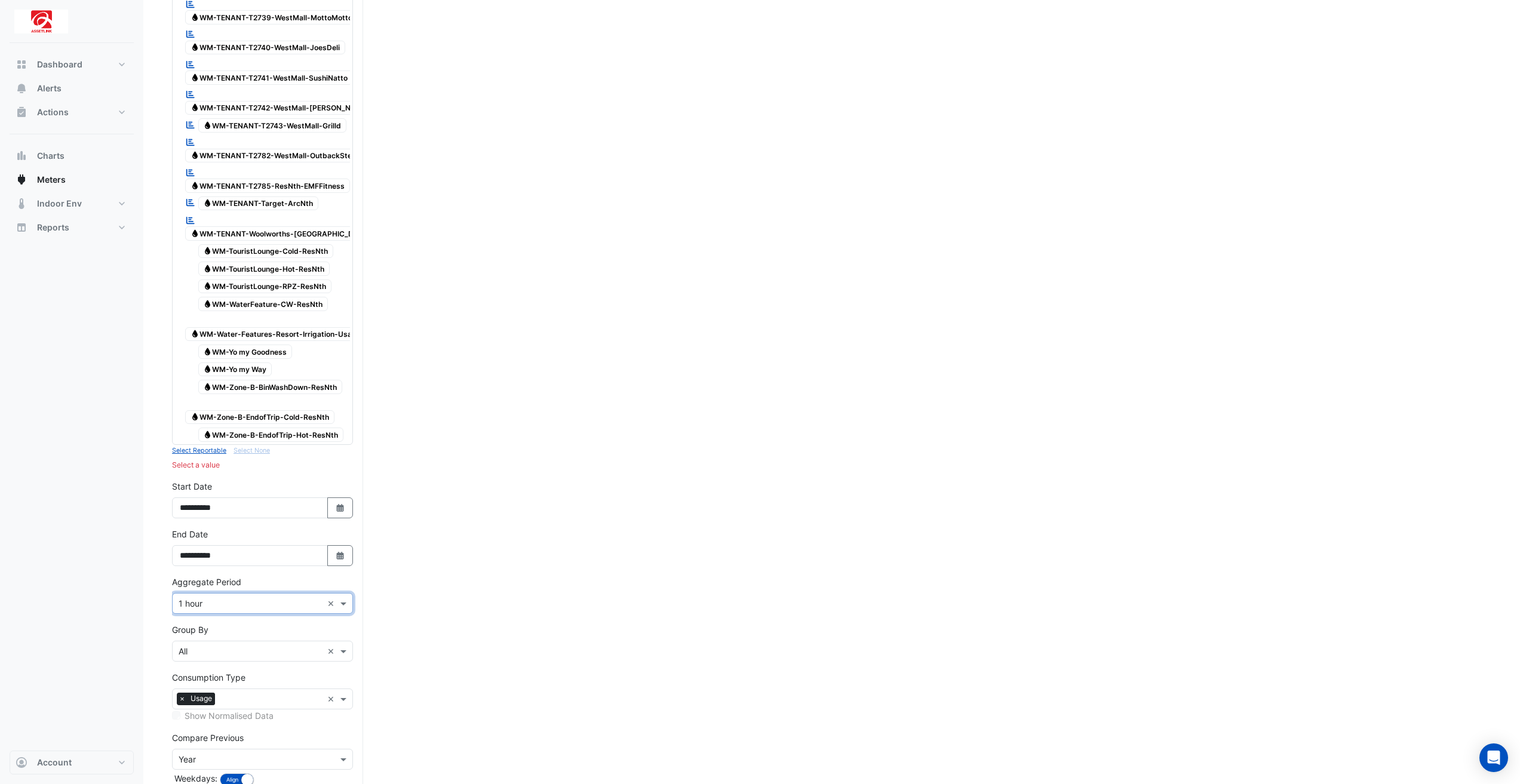
scroll to position [3377, 0]
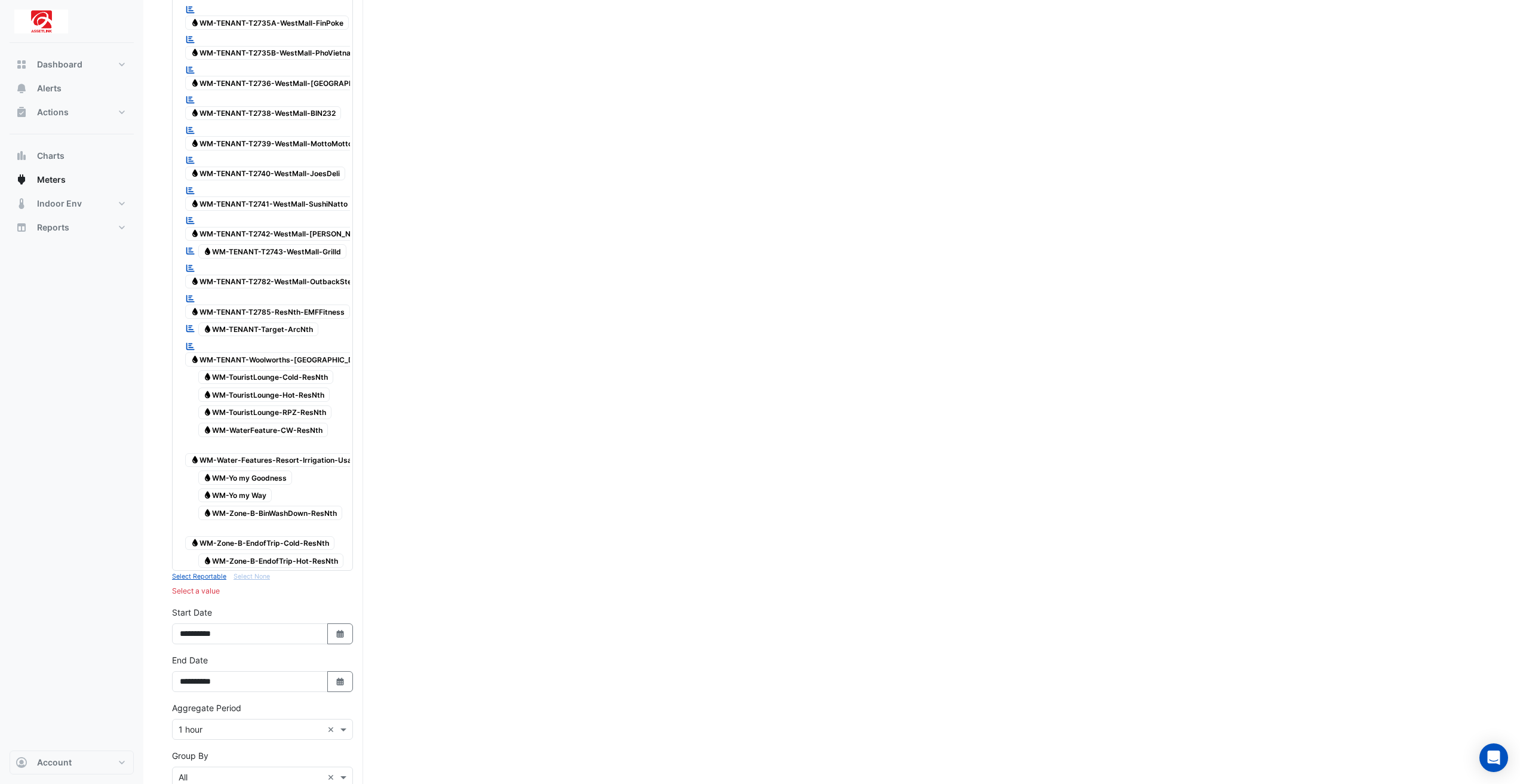
click at [332, 352] on span "Water WM-TENANT-Woolworths-[GEOGRAPHIC_DATA]" at bounding box center [280, 359] width 191 height 14
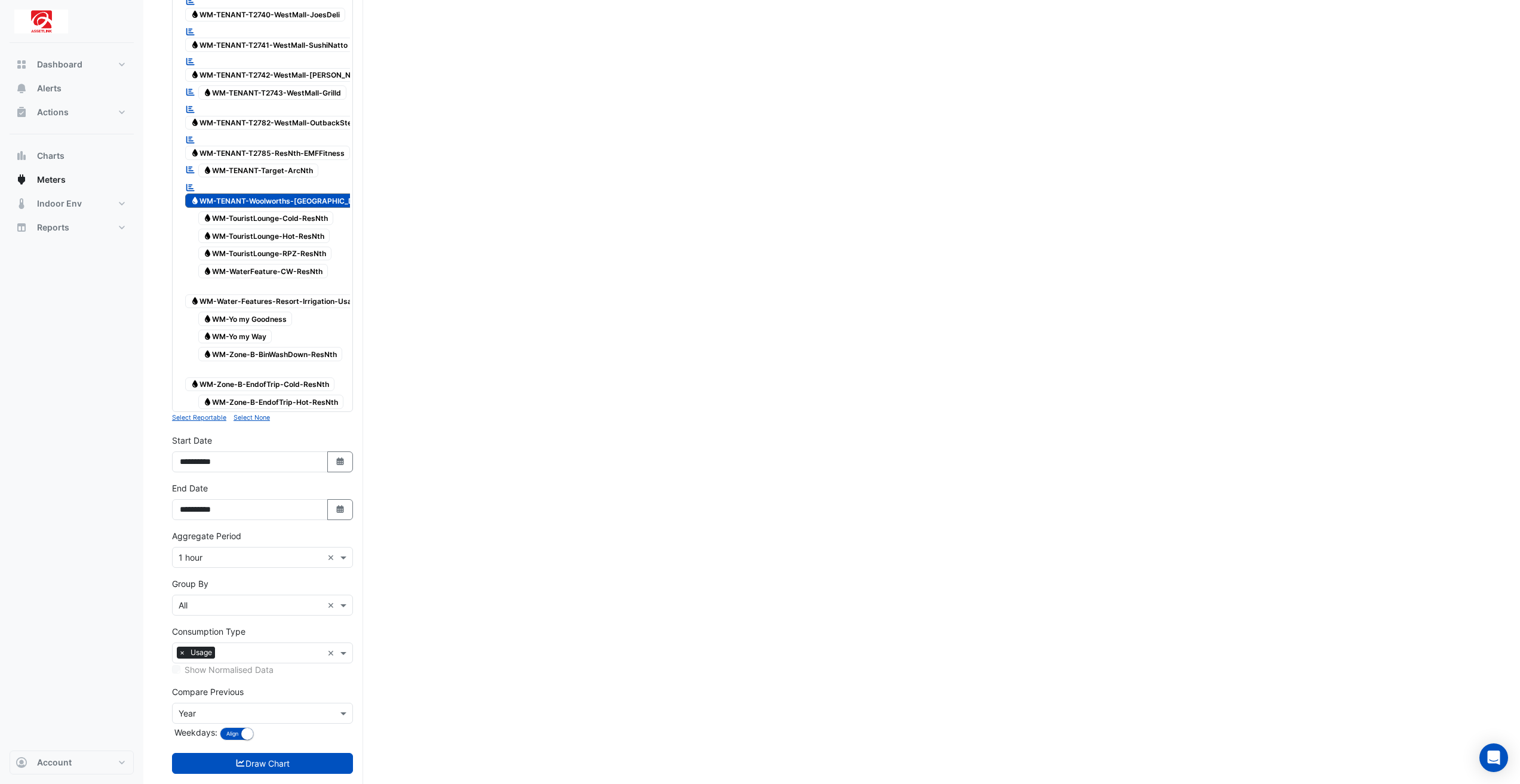
scroll to position [3543, 0]
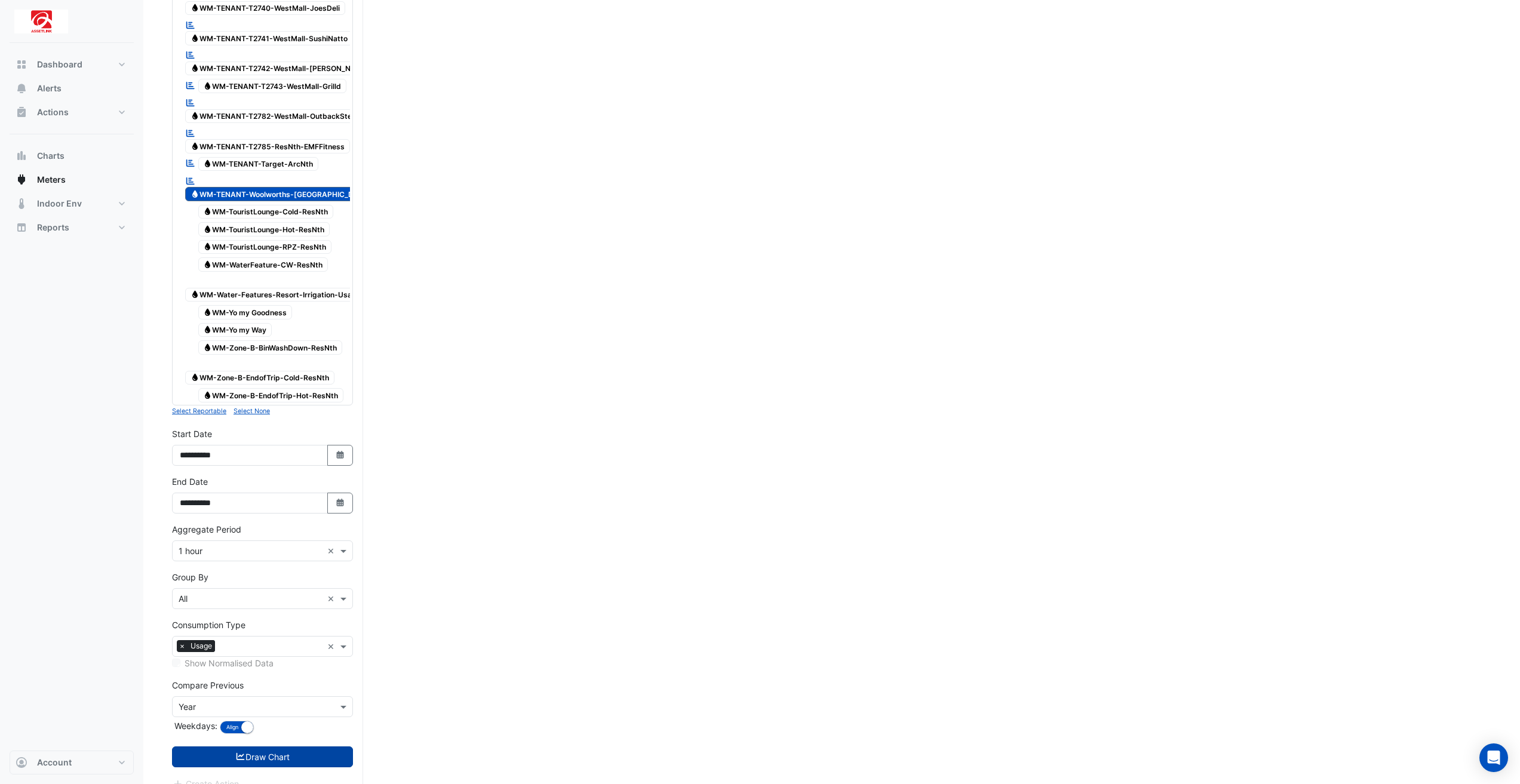
click at [299, 746] on button "Draw Chart" at bounding box center [262, 757] width 181 height 21
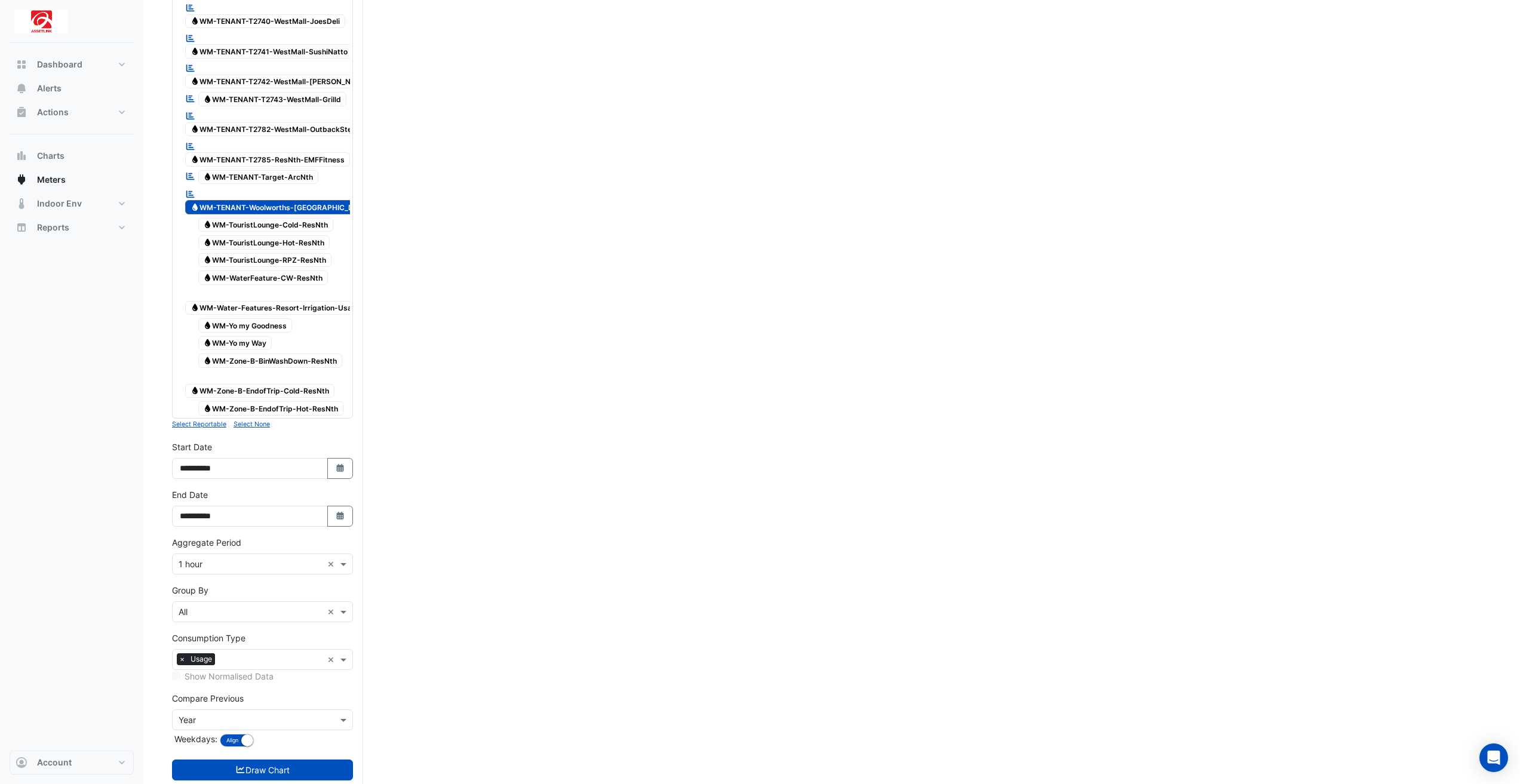
scroll to position [3543, 0]
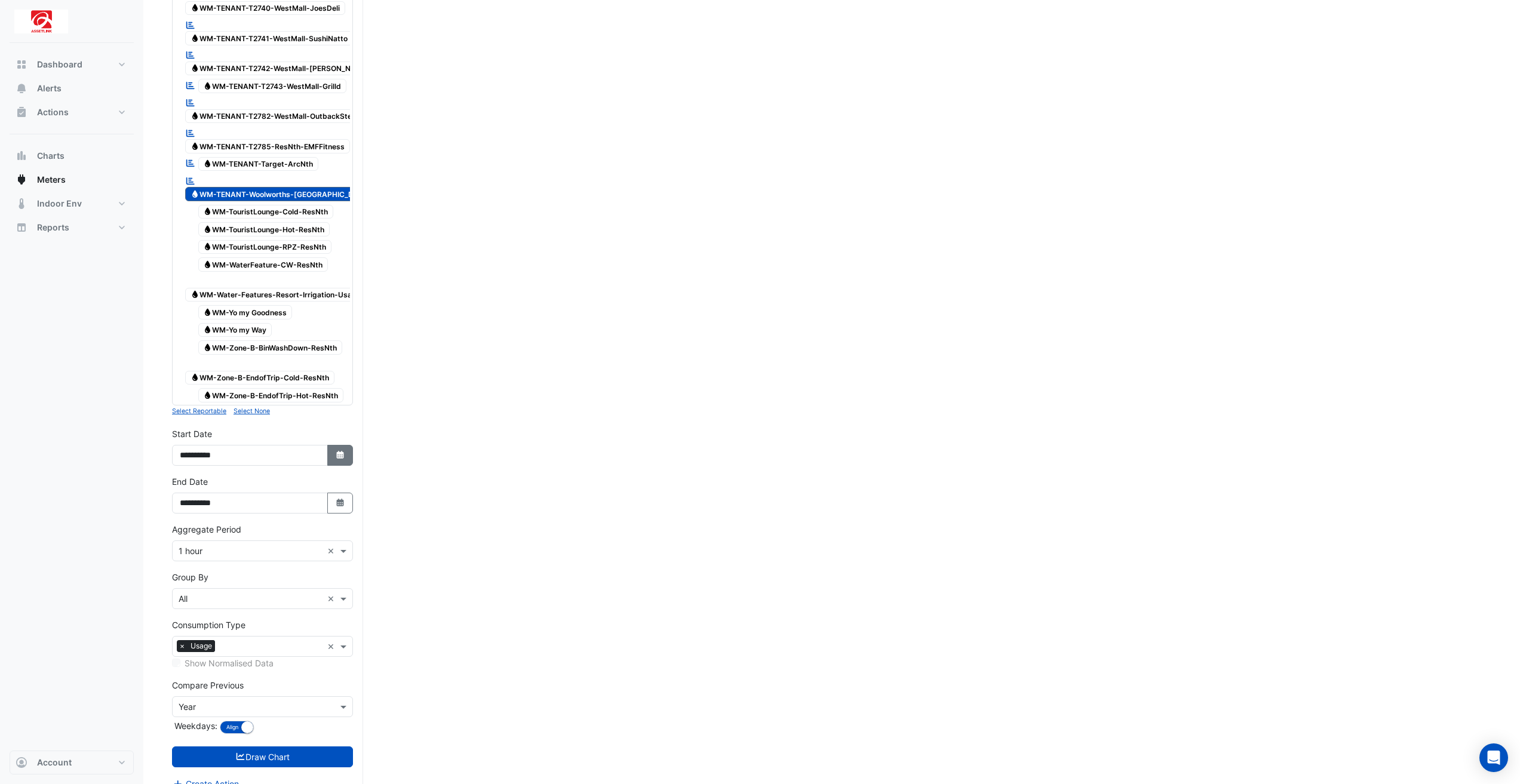
click at [338, 451] on icon "button" at bounding box center [340, 454] width 7 height 8
select select "*"
select select "****"
click at [192, 318] on div "1" at bounding box center [192, 319] width 19 height 19
click at [335, 498] on icon "Select Date" at bounding box center [340, 503] width 11 height 8
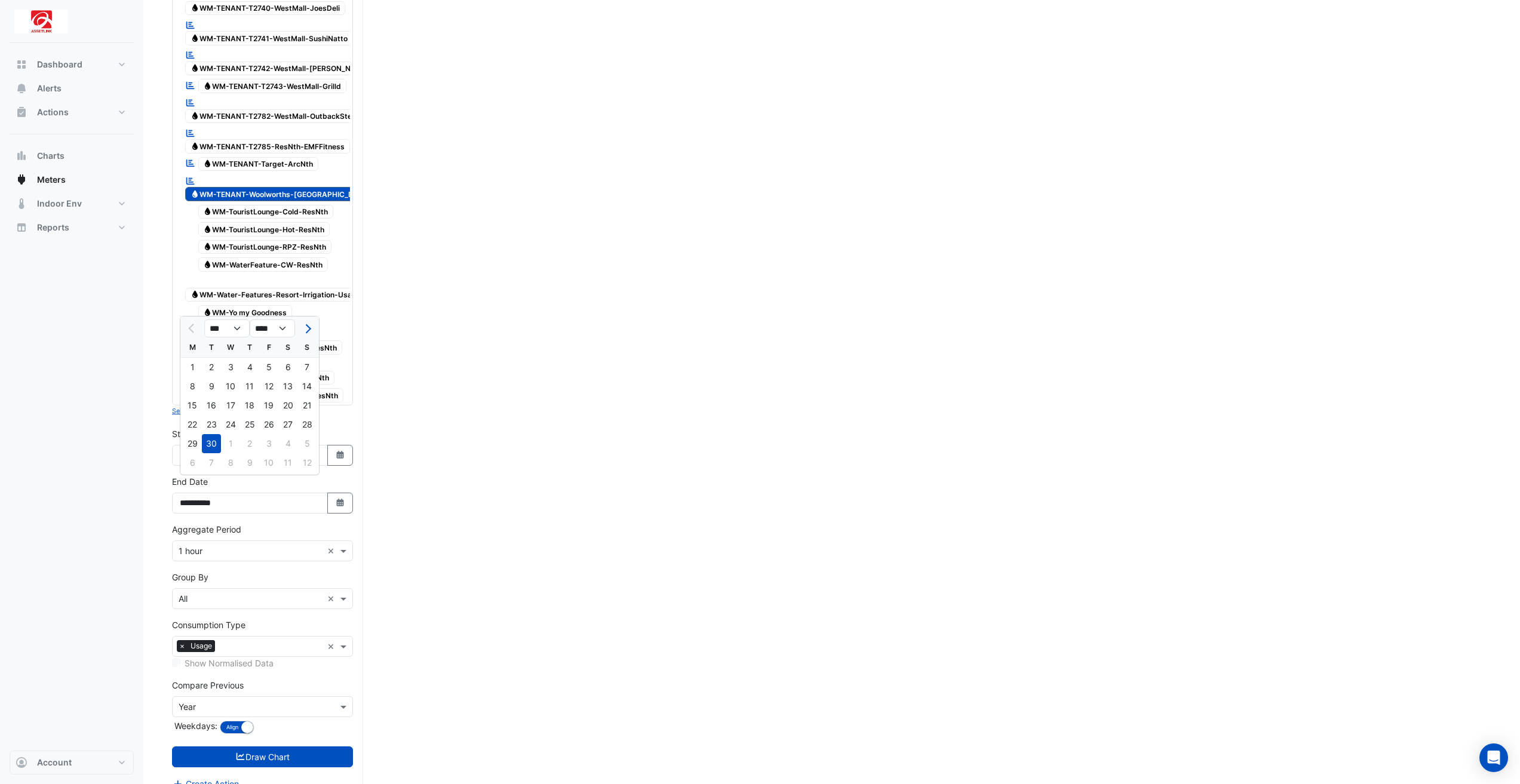
click at [214, 444] on div "30" at bounding box center [212, 444] width 19 height 19
click at [273, 697] on div "× Year" at bounding box center [262, 706] width 181 height 21
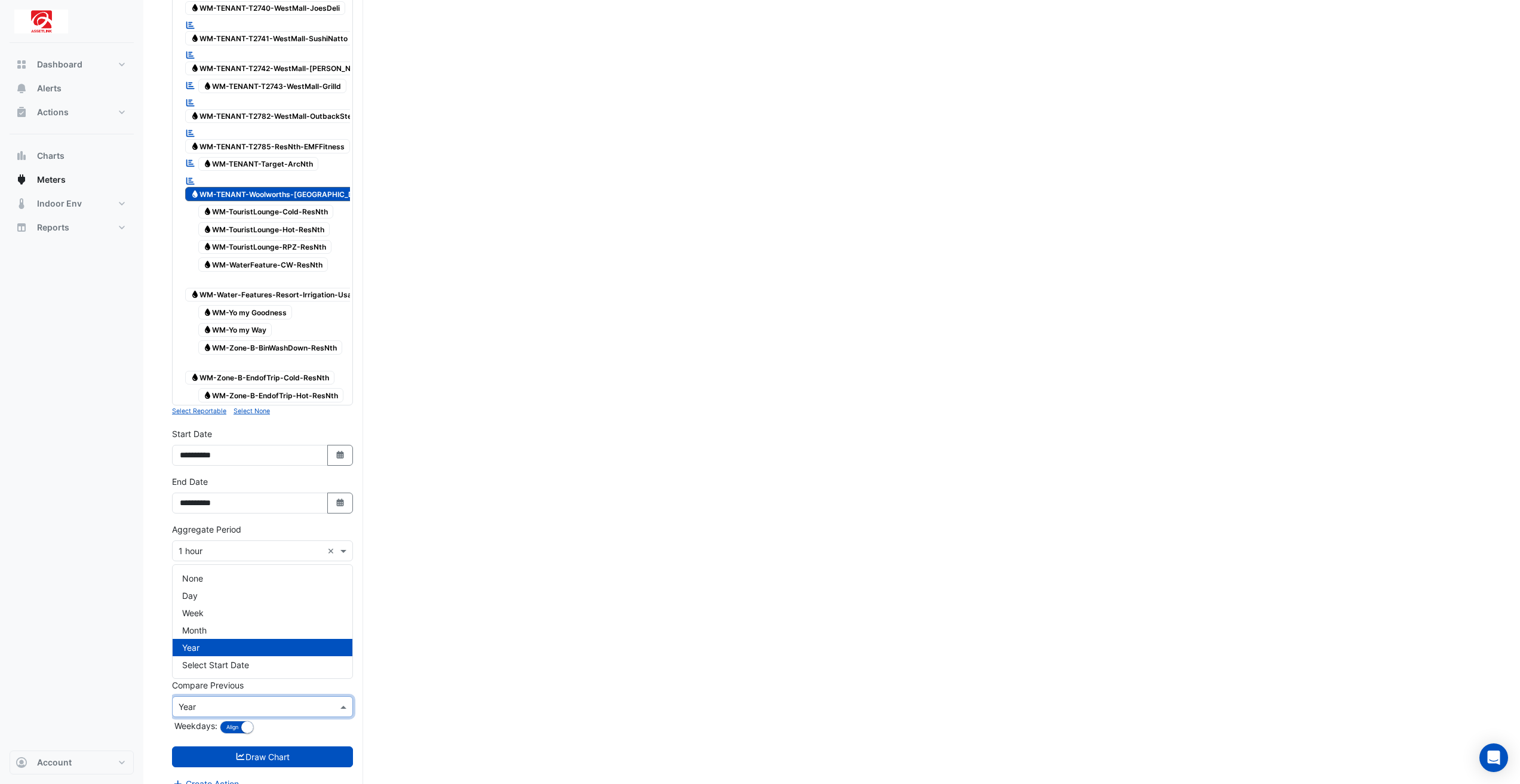
click at [262, 649] on div "Year" at bounding box center [262, 647] width 179 height 17
click at [268, 746] on button "Draw Chart" at bounding box center [262, 757] width 181 height 21
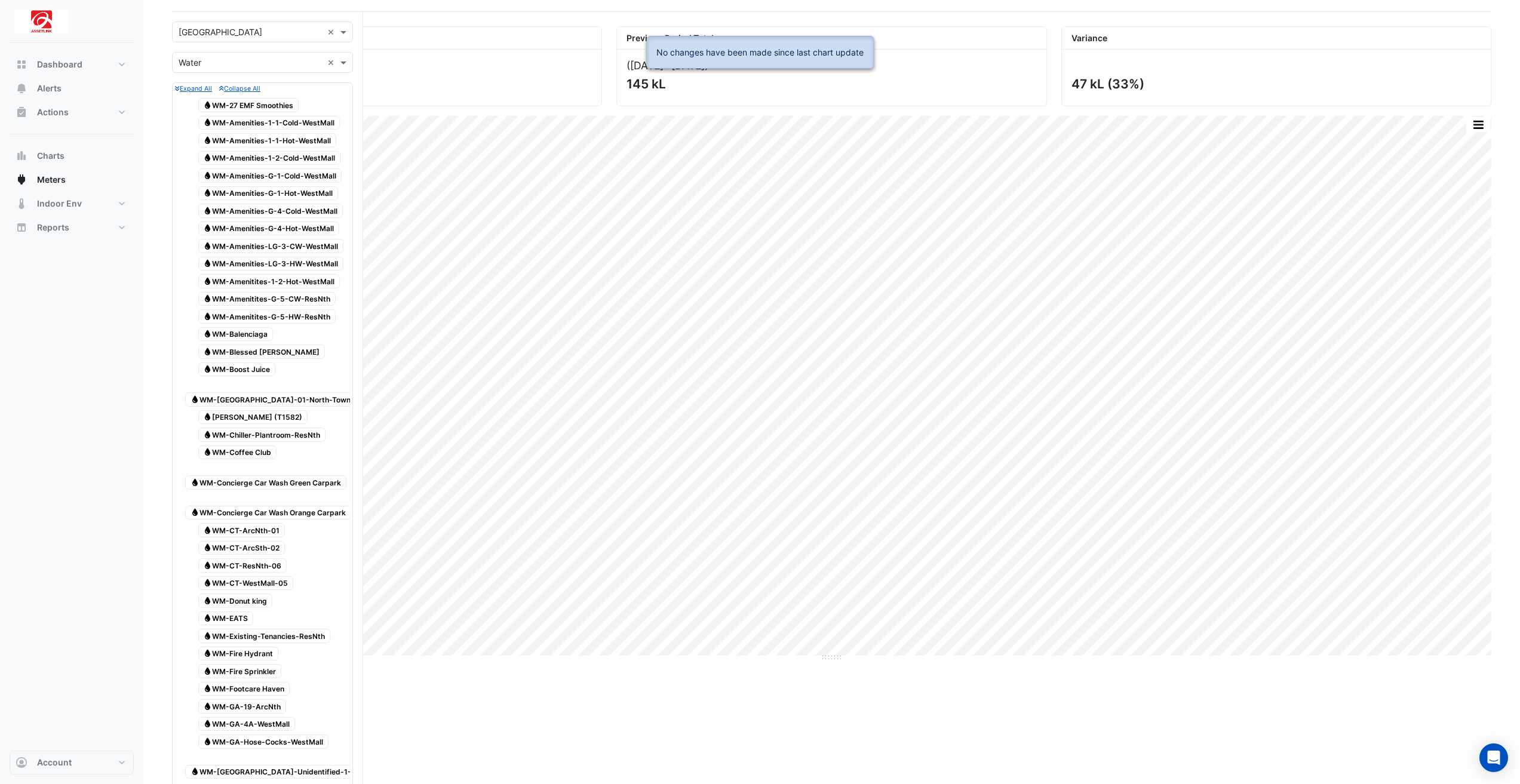
scroll to position [0, 0]
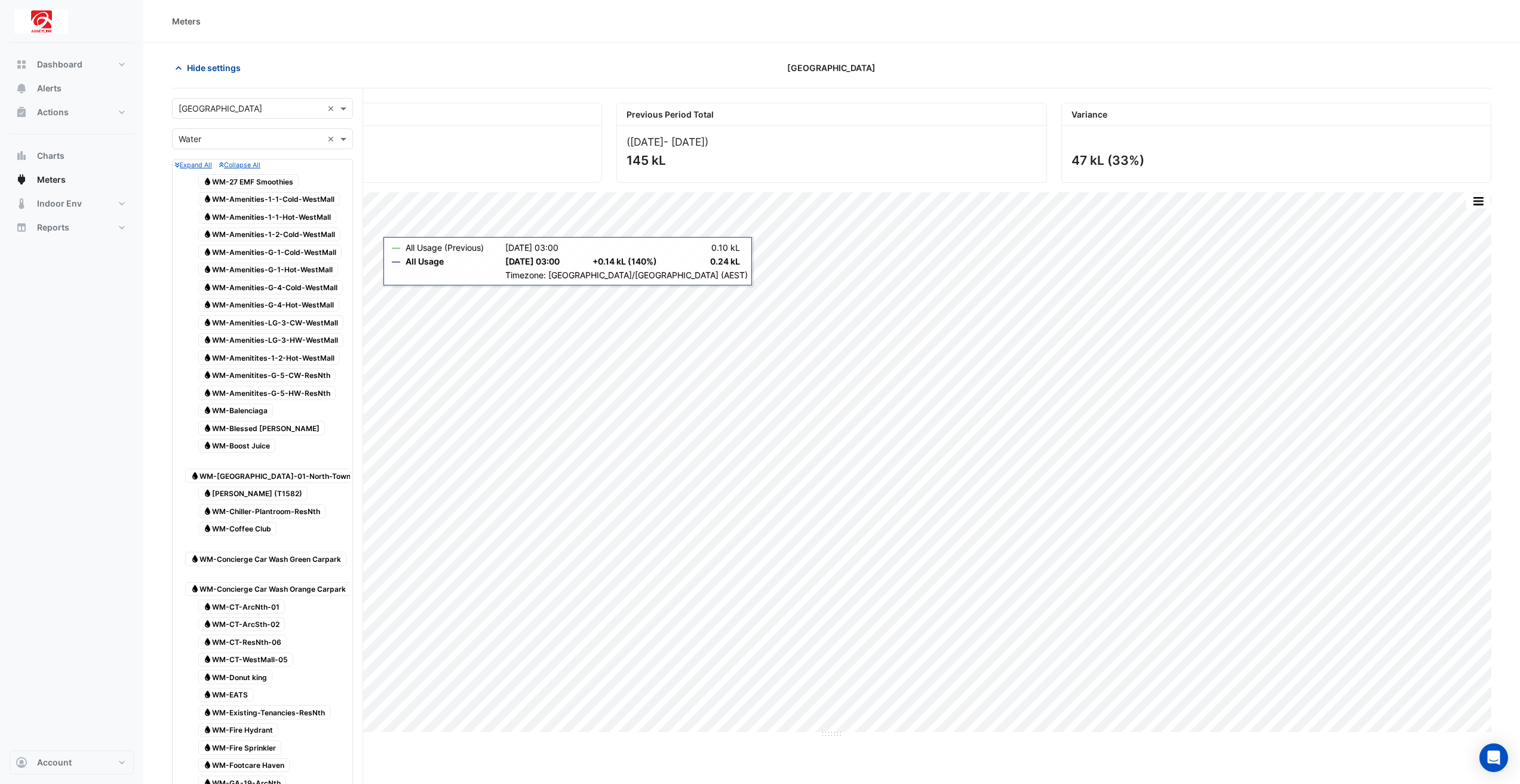
click at [179, 68] on icon "button" at bounding box center [178, 68] width 12 height 12
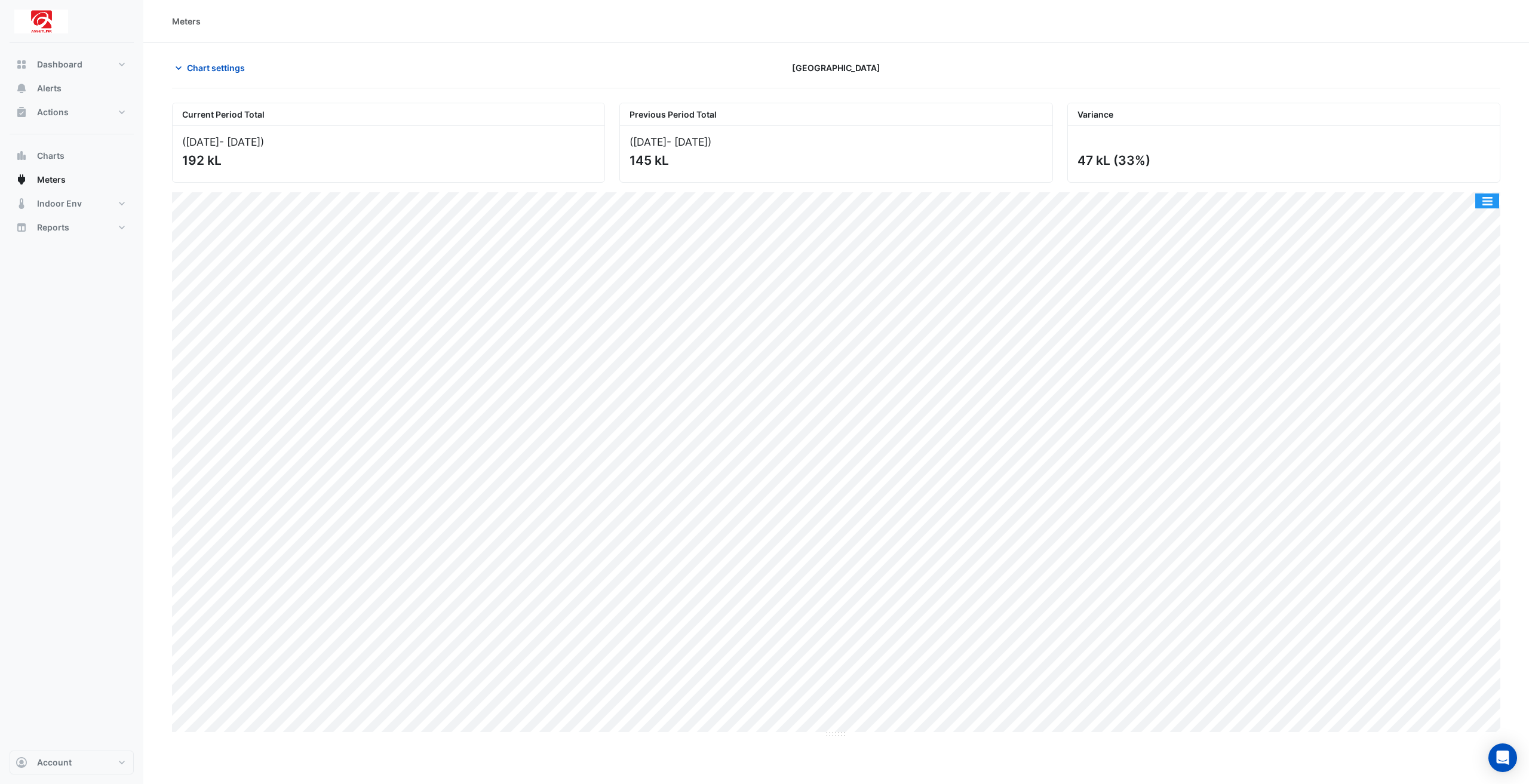
click at [1493, 203] on button "button" at bounding box center [1487, 201] width 24 height 15
click at [1473, 319] on div "Export CSV - Flat" at bounding box center [1463, 315] width 72 height 29
click at [196, 72] on span "Chart settings" at bounding box center [216, 68] width 58 height 12
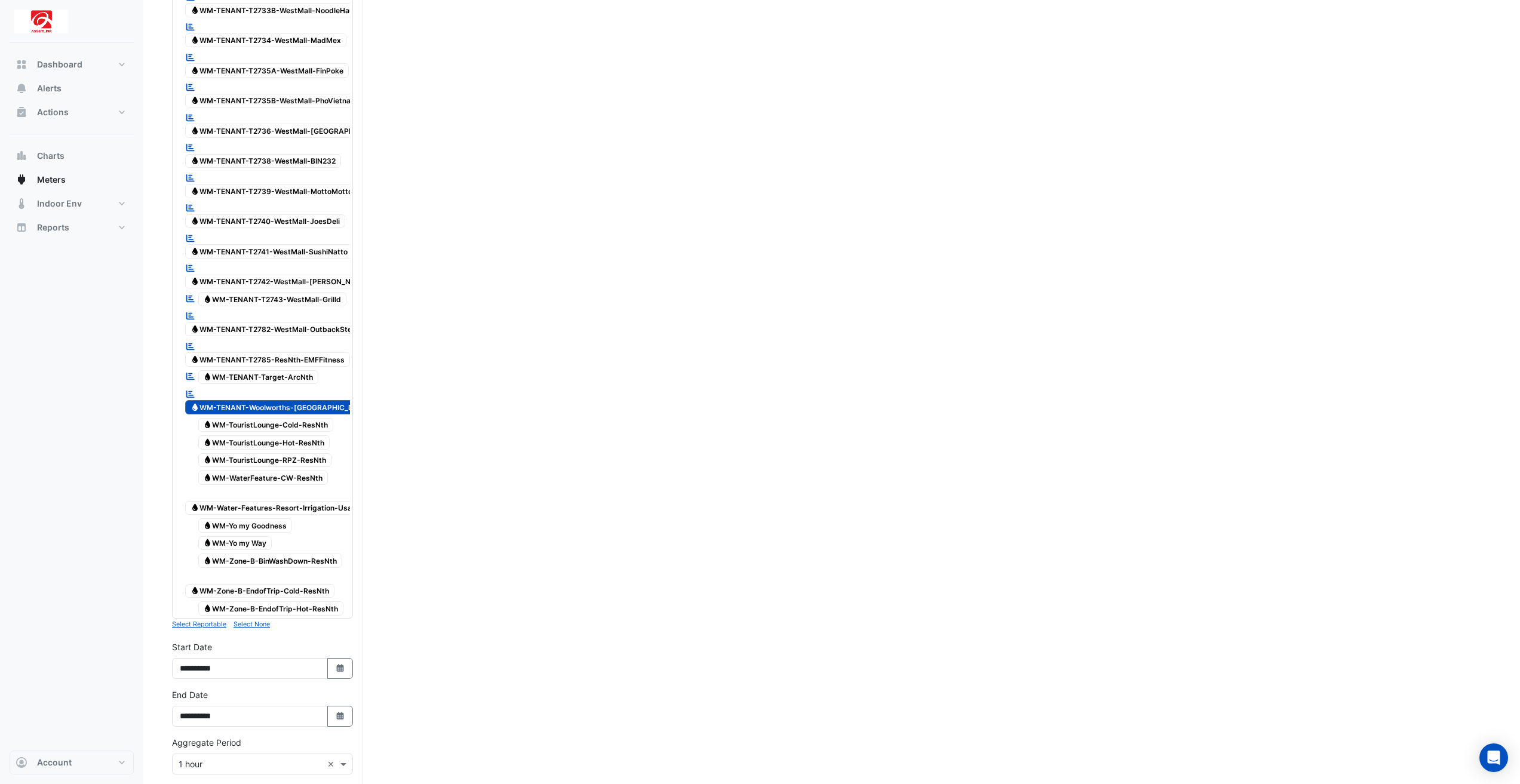
scroll to position [3343, 0]
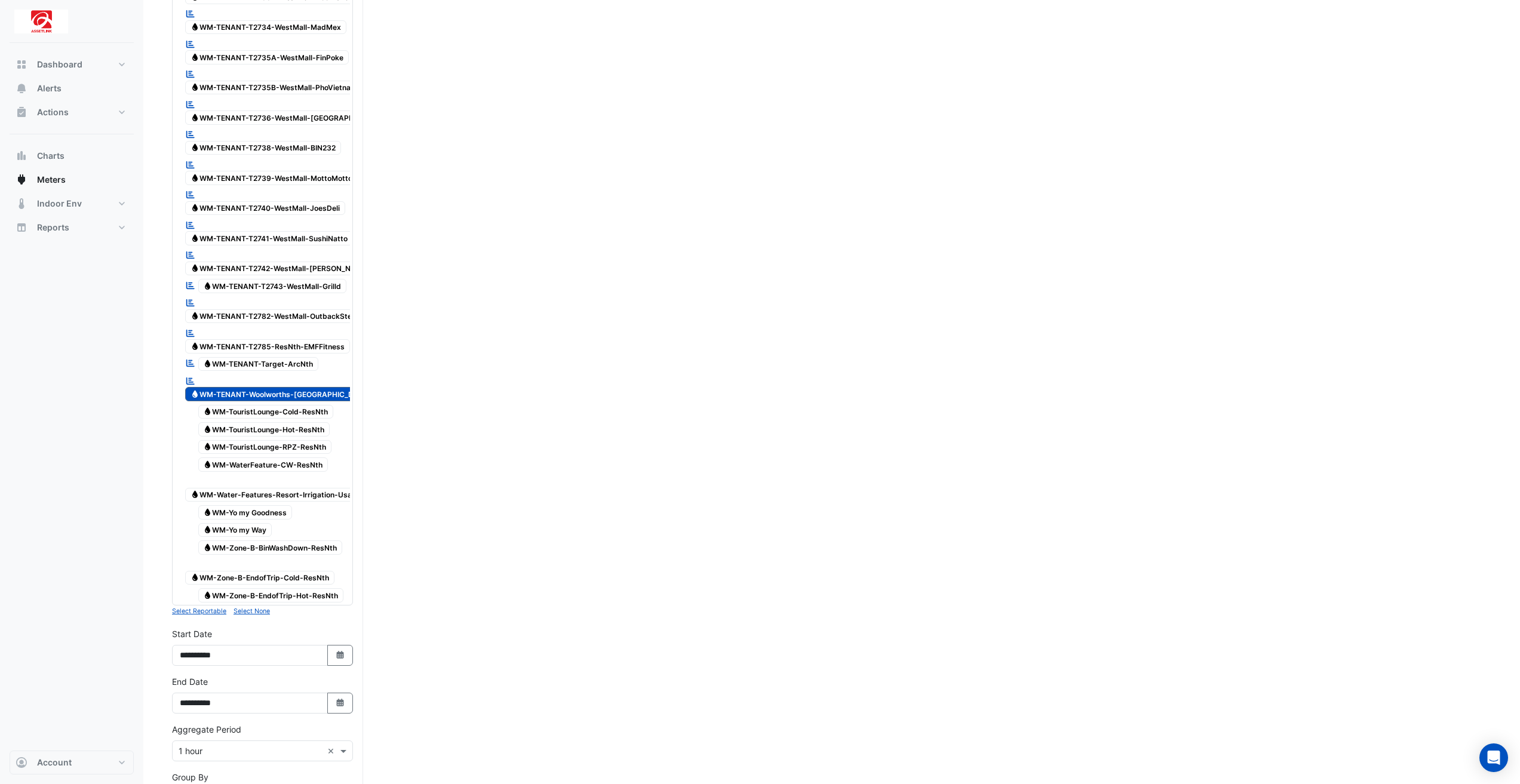
click at [337, 387] on span "Water WM-TENANT-Woolworths-[GEOGRAPHIC_DATA]" at bounding box center [280, 394] width 191 height 14
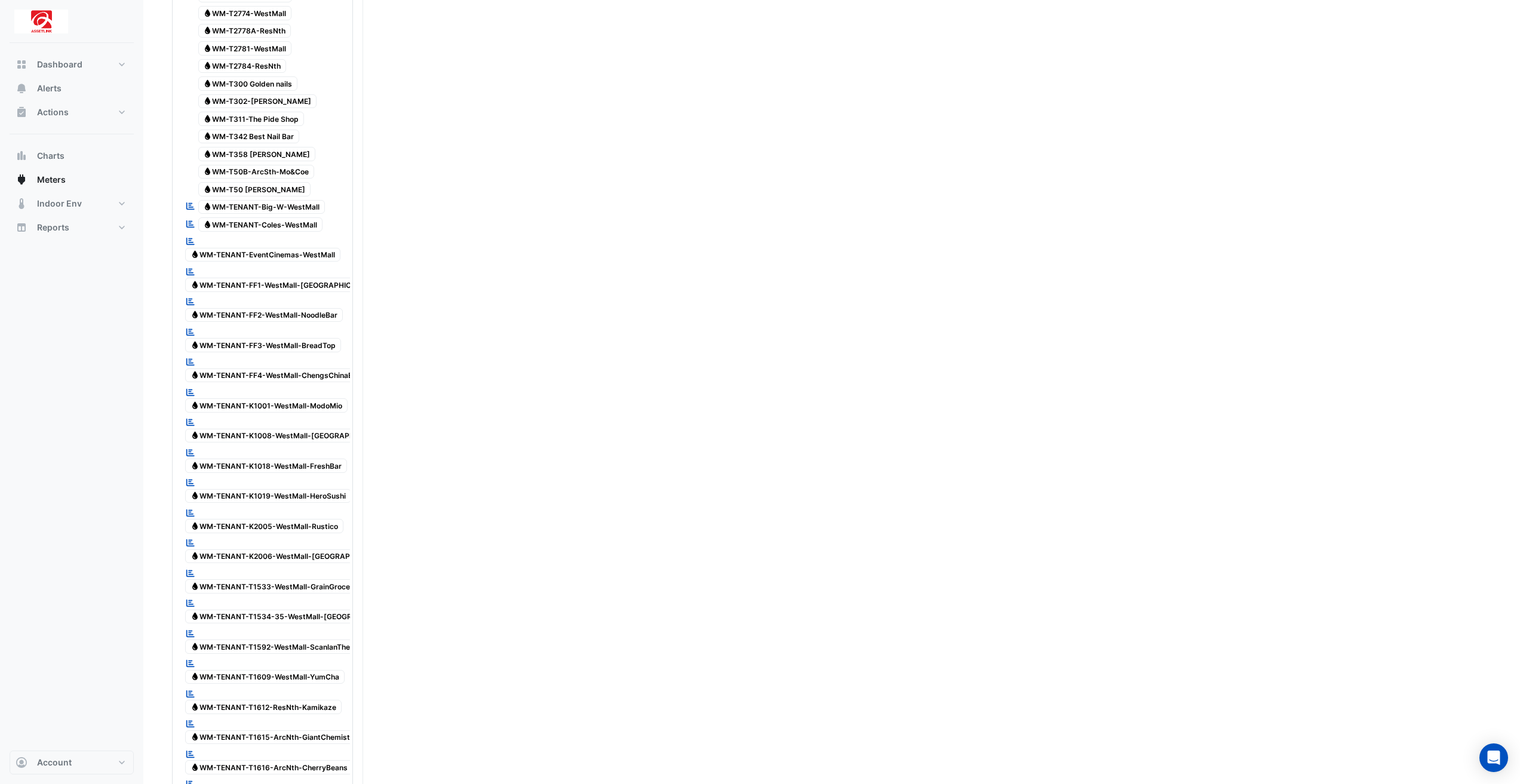
scroll to position [2447, 0]
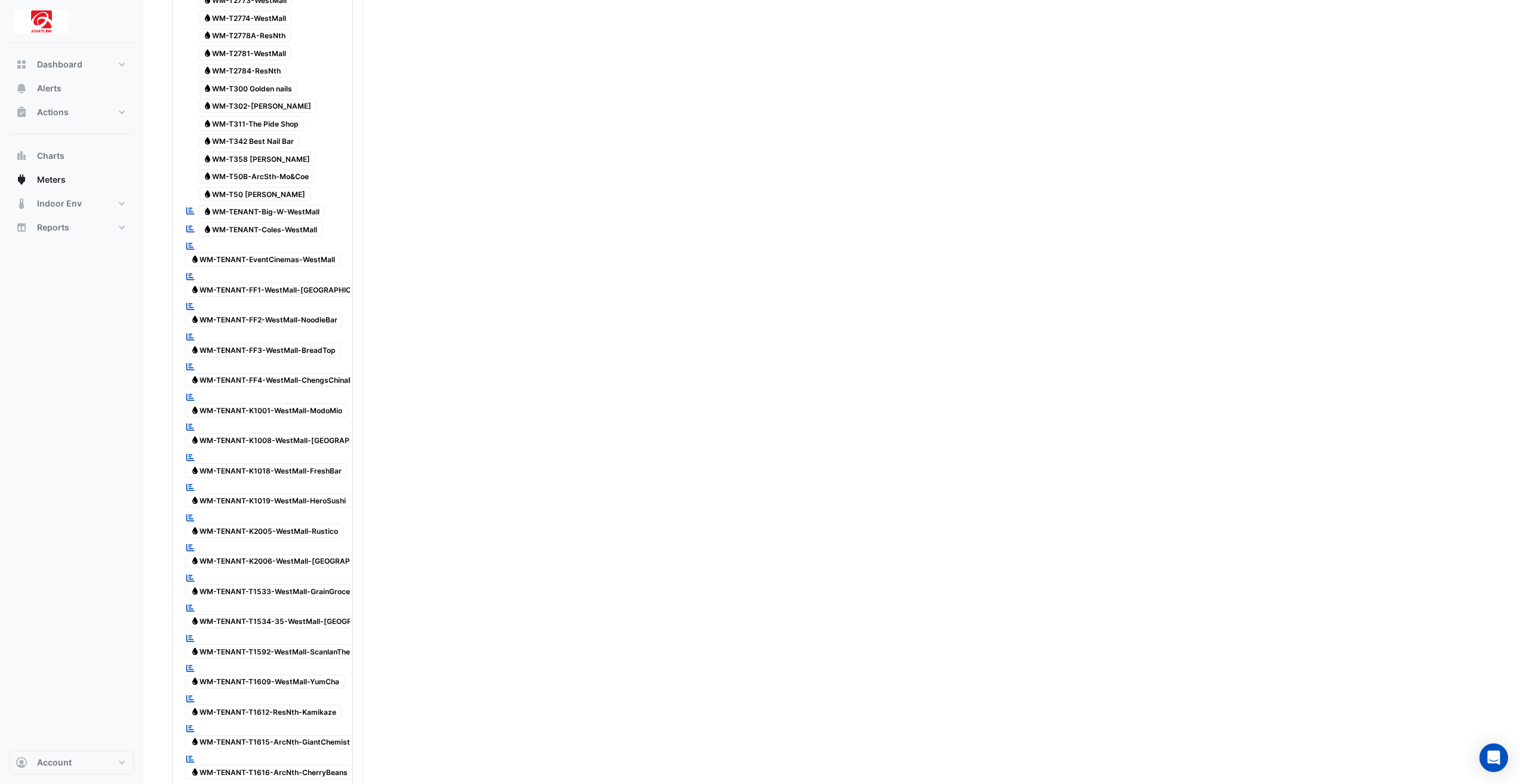
click at [286, 222] on span "Water WM-TENANT-Coles-WestMall" at bounding box center [260, 229] width 125 height 14
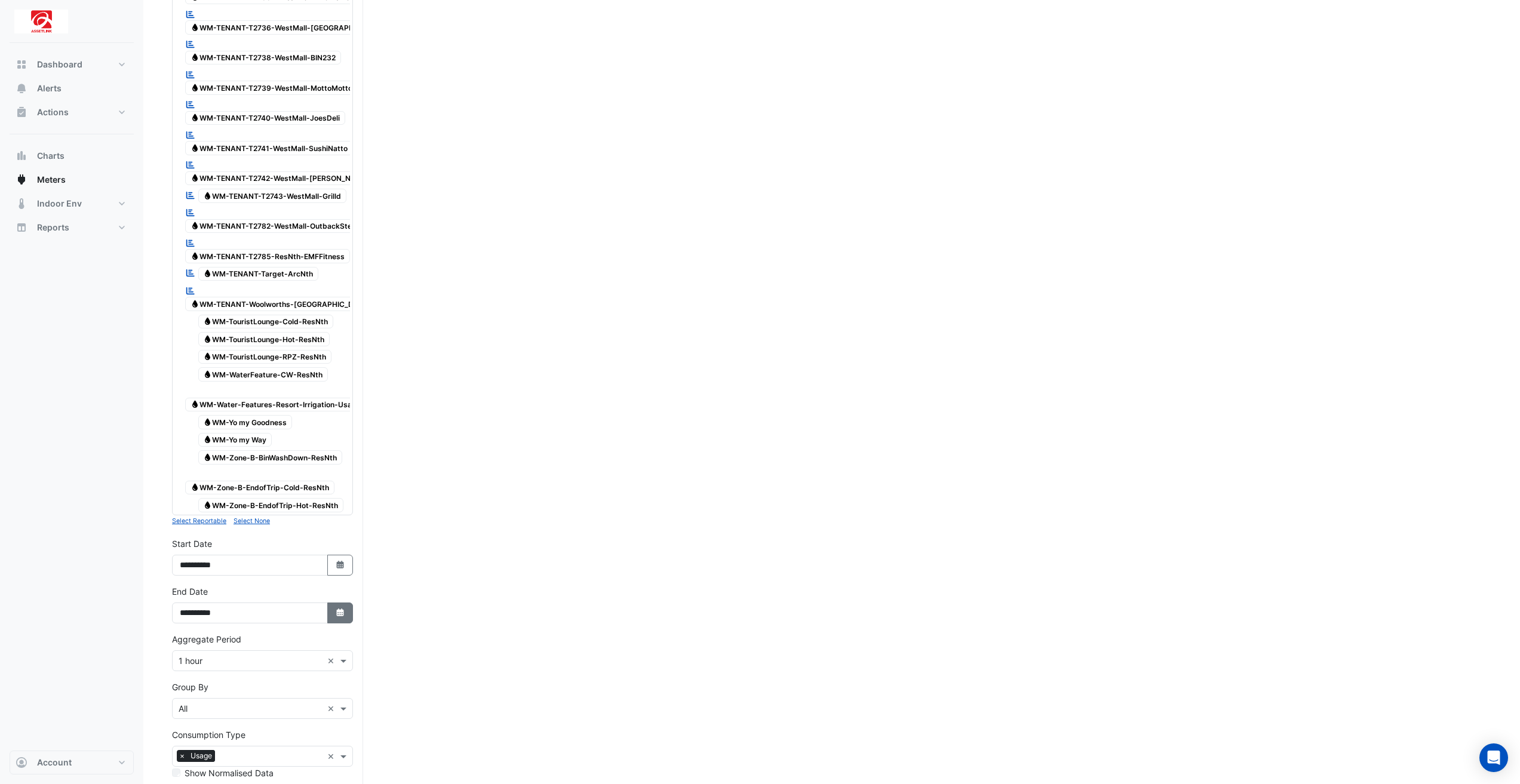
scroll to position [3543, 0]
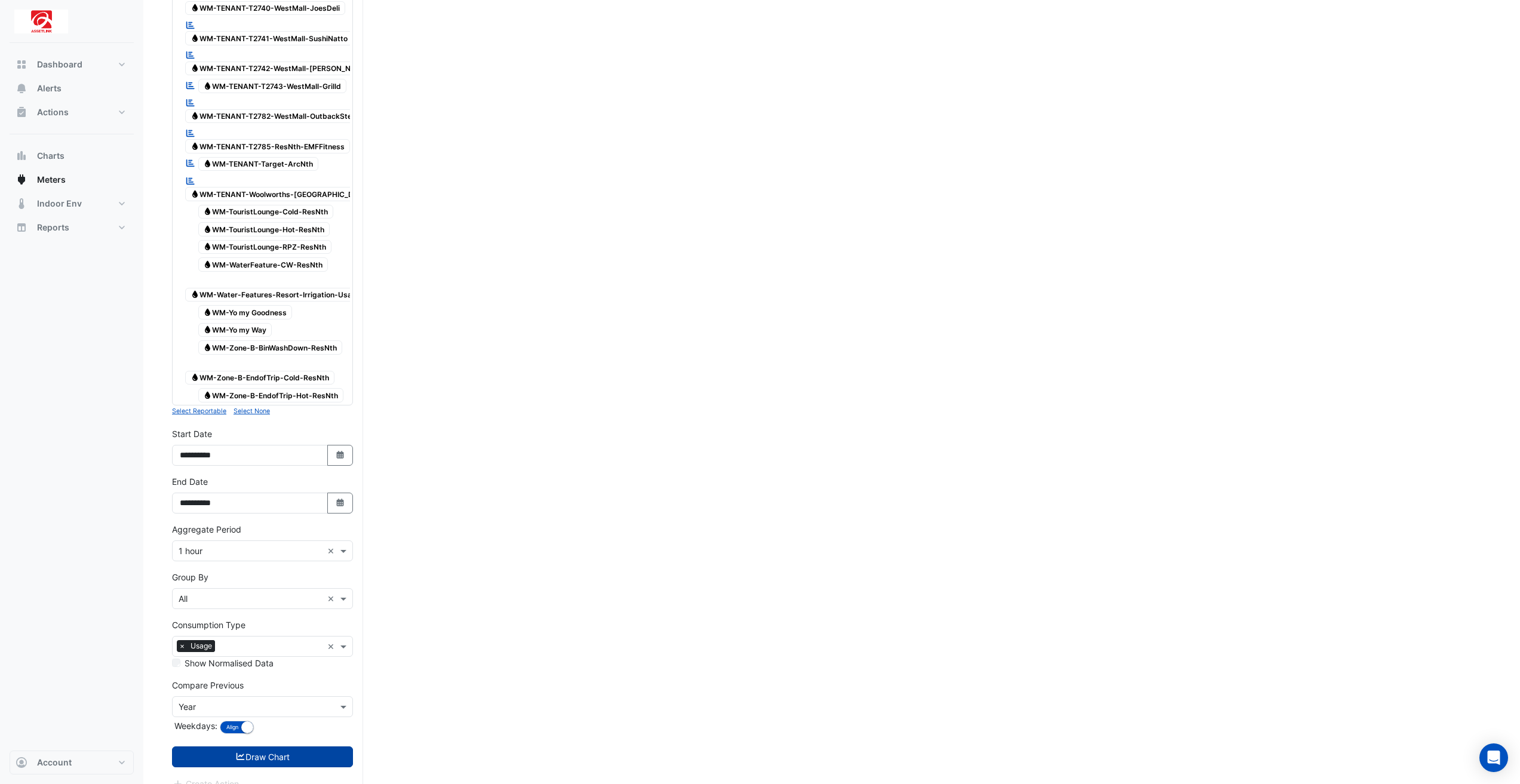
click at [264, 746] on button "Draw Chart" at bounding box center [262, 757] width 181 height 21
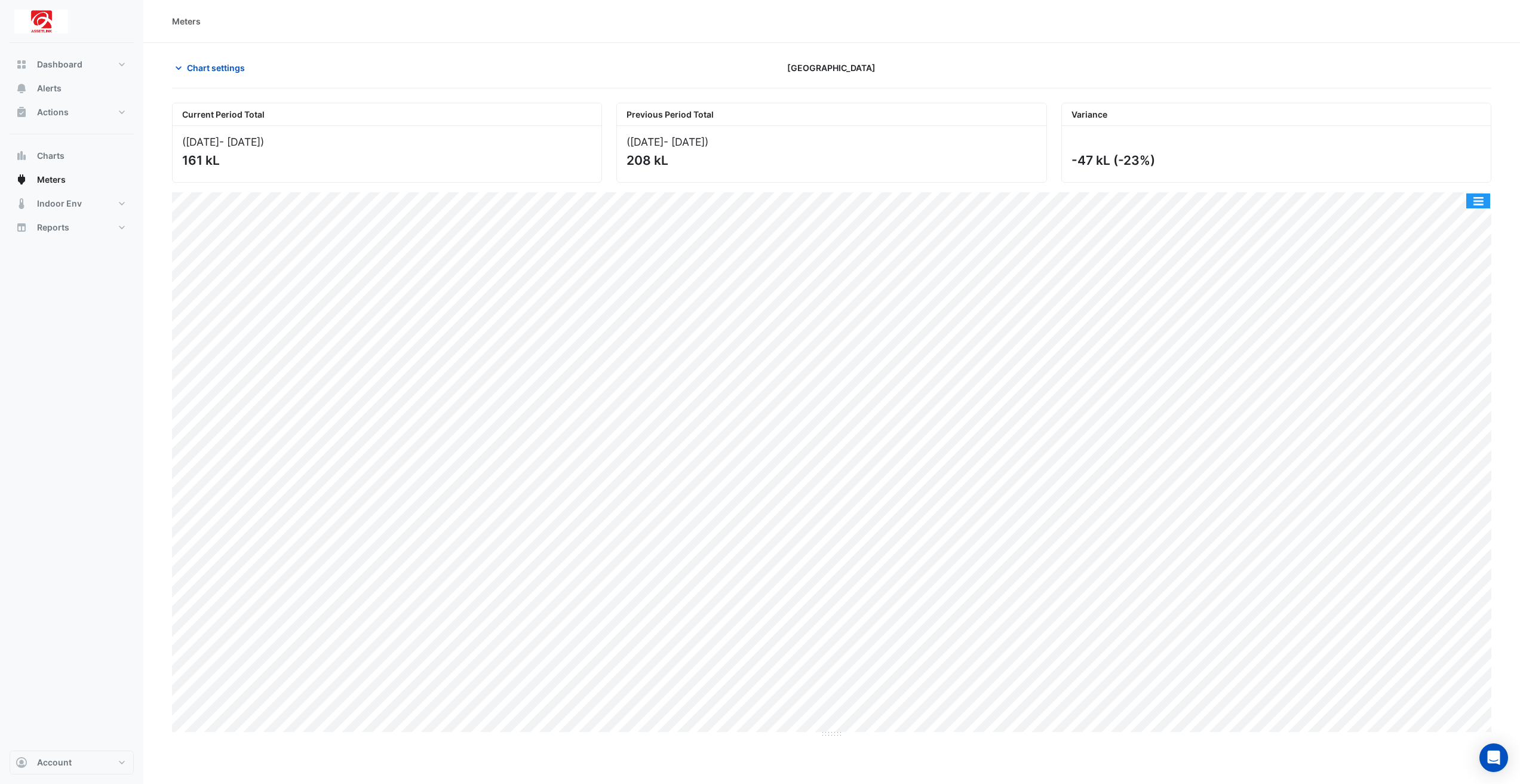
click at [1477, 195] on button "button" at bounding box center [1478, 201] width 24 height 15
click at [1459, 296] on div "Pivot Data Table" at bounding box center [1454, 287] width 72 height 29
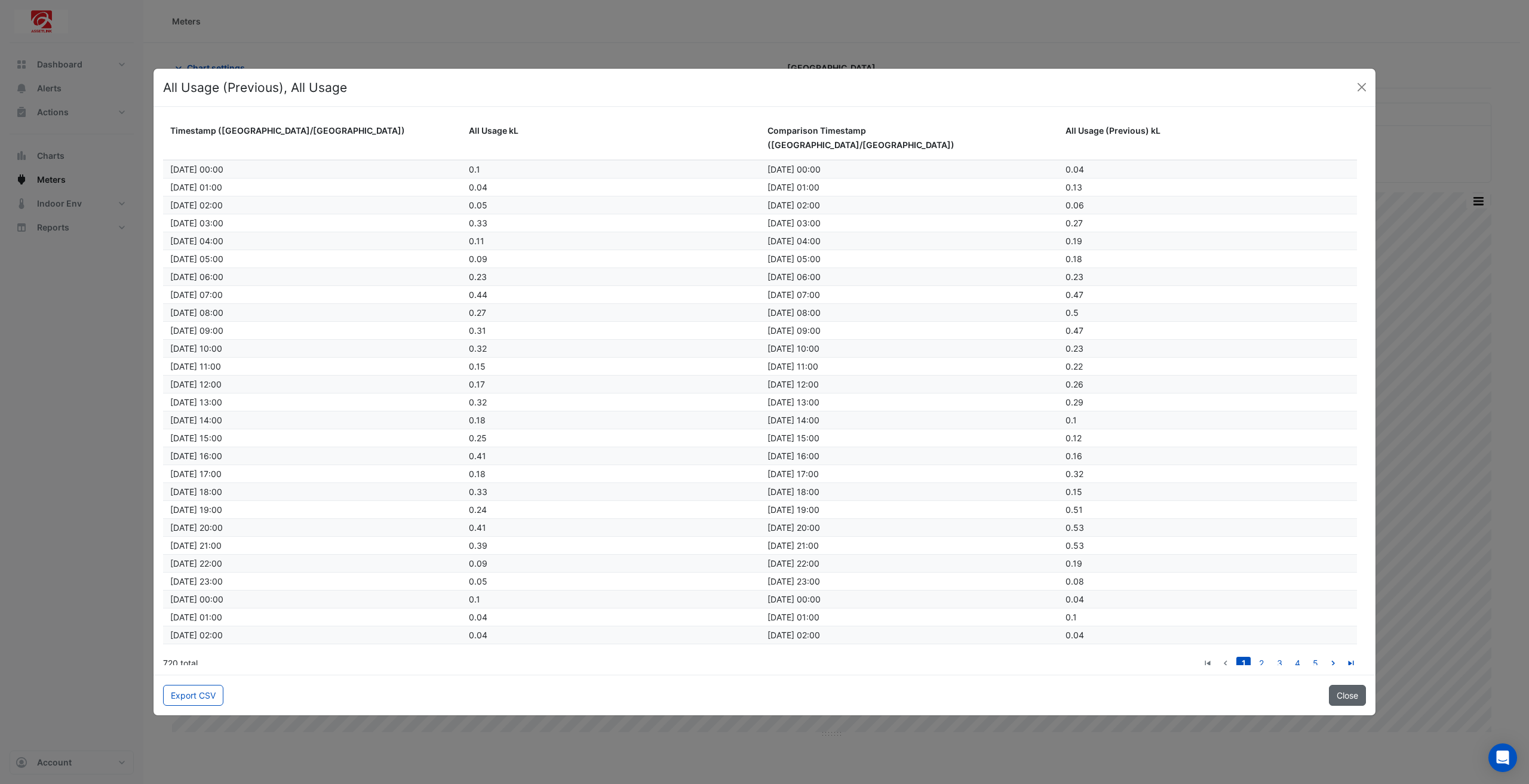
click at [1348, 701] on button "Close" at bounding box center [1347, 695] width 37 height 21
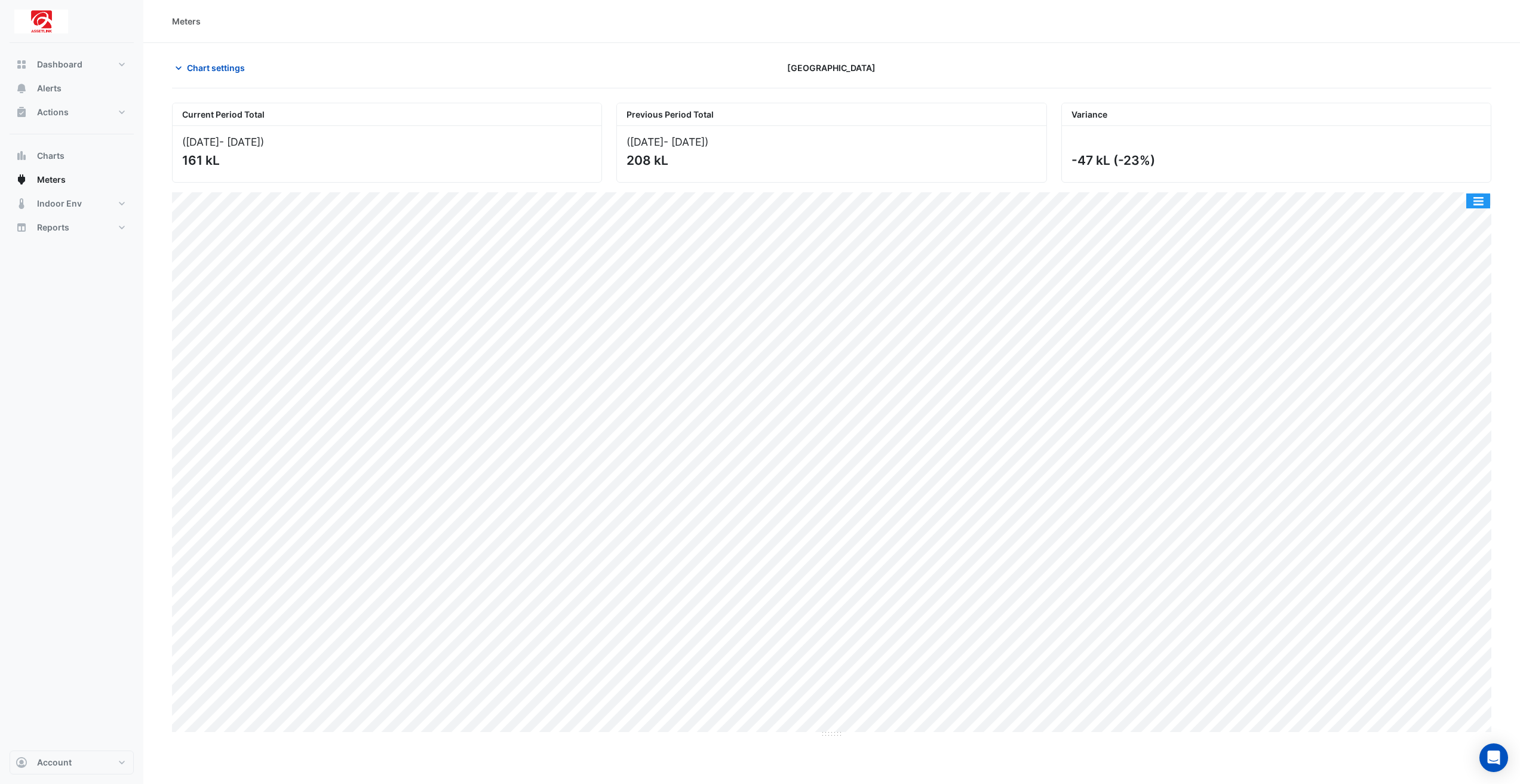
click at [1475, 196] on button "button" at bounding box center [1478, 201] width 24 height 15
click at [1475, 307] on div "Export CSV - Flat" at bounding box center [1454, 315] width 72 height 29
drag, startPoint x: 188, startPoint y: 55, endPoint x: 187, endPoint y: 62, distance: 7.1
click at [186, 63] on button "Chart settings" at bounding box center [212, 68] width 81 height 21
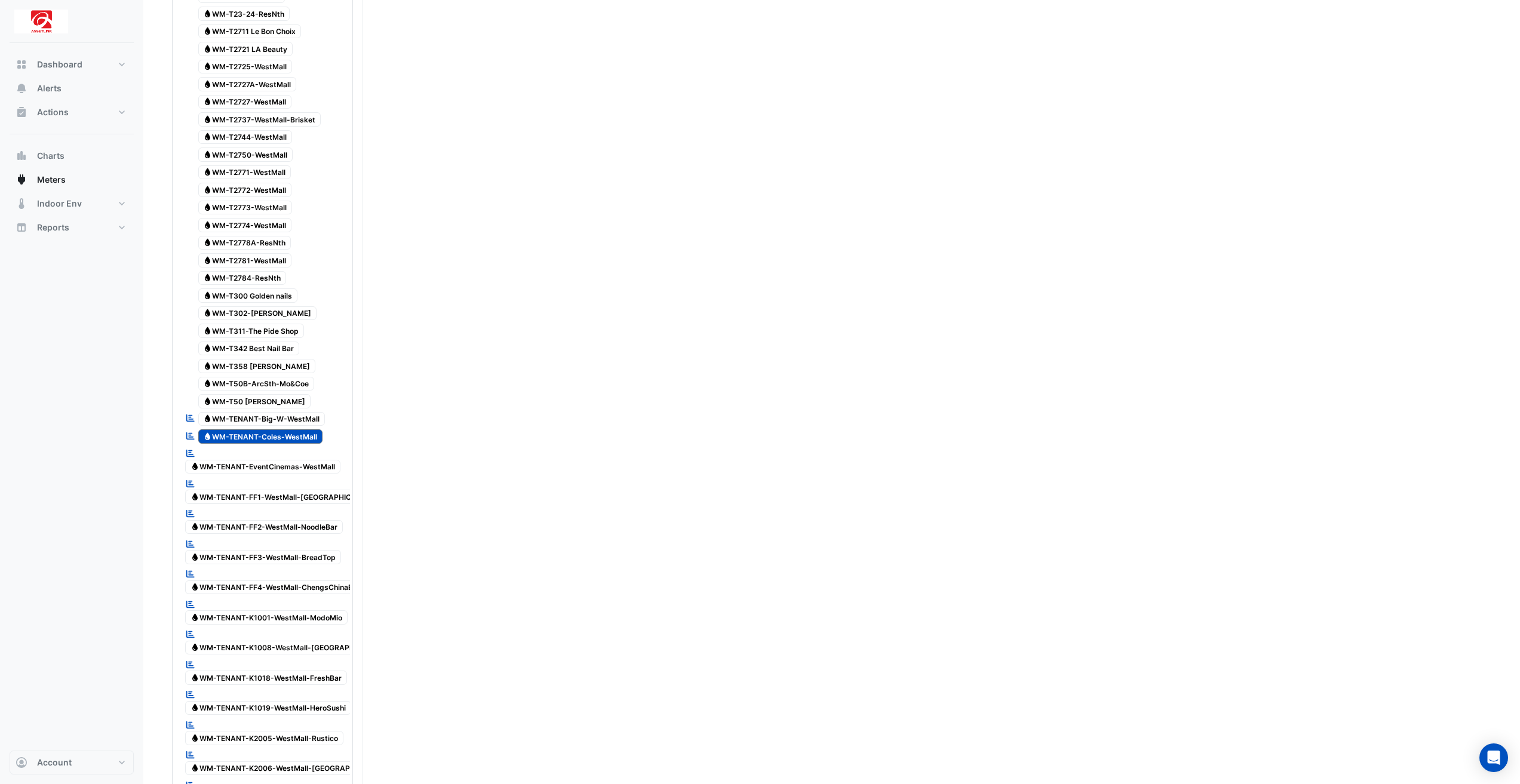
scroll to position [2447, 0]
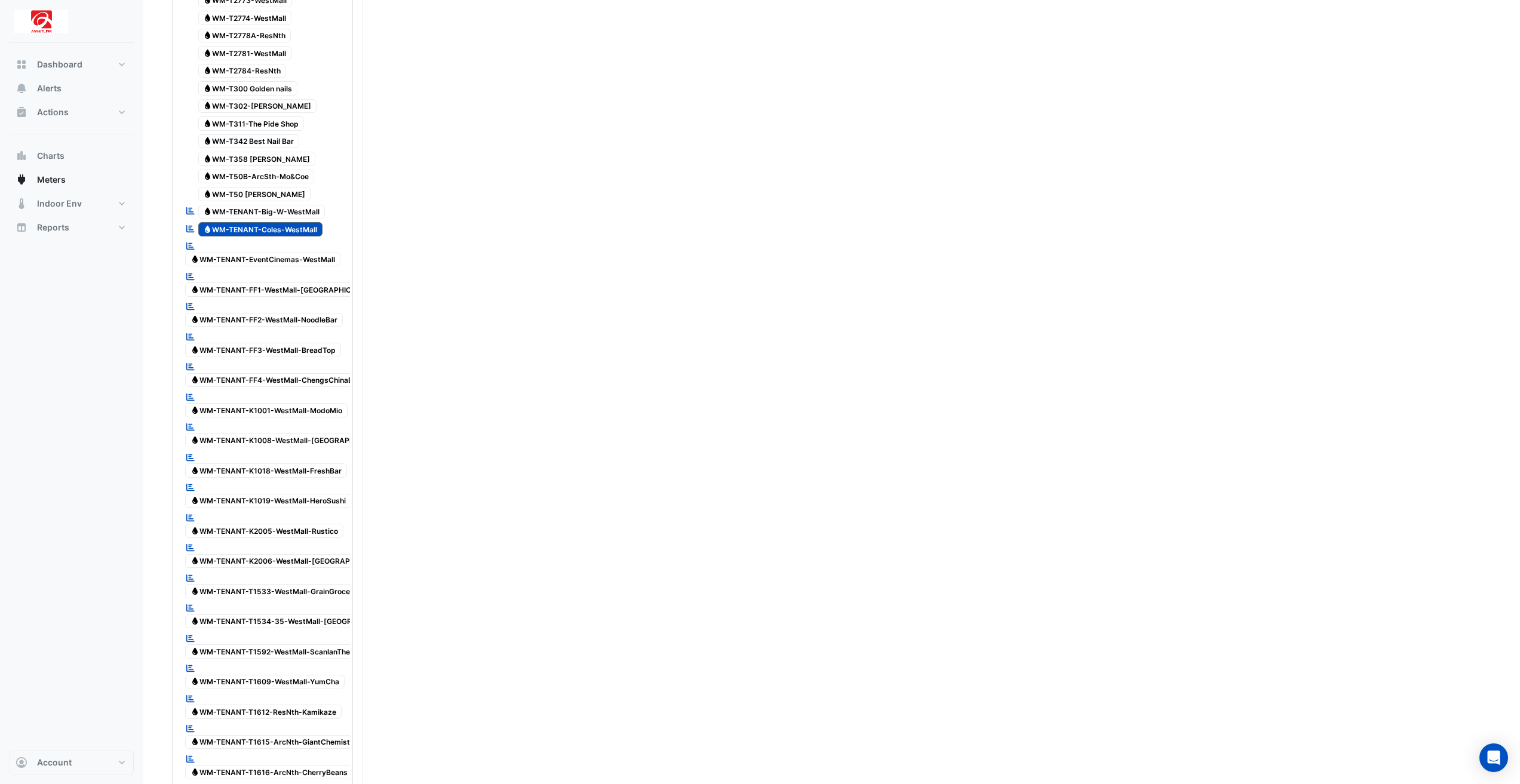
click at [292, 222] on span "Water WM-TENANT-Coles-WestMall" at bounding box center [260, 229] width 125 height 14
click at [301, 205] on span "Water WM-TENANT-Big-W-WestMall" at bounding box center [262, 212] width 127 height 14
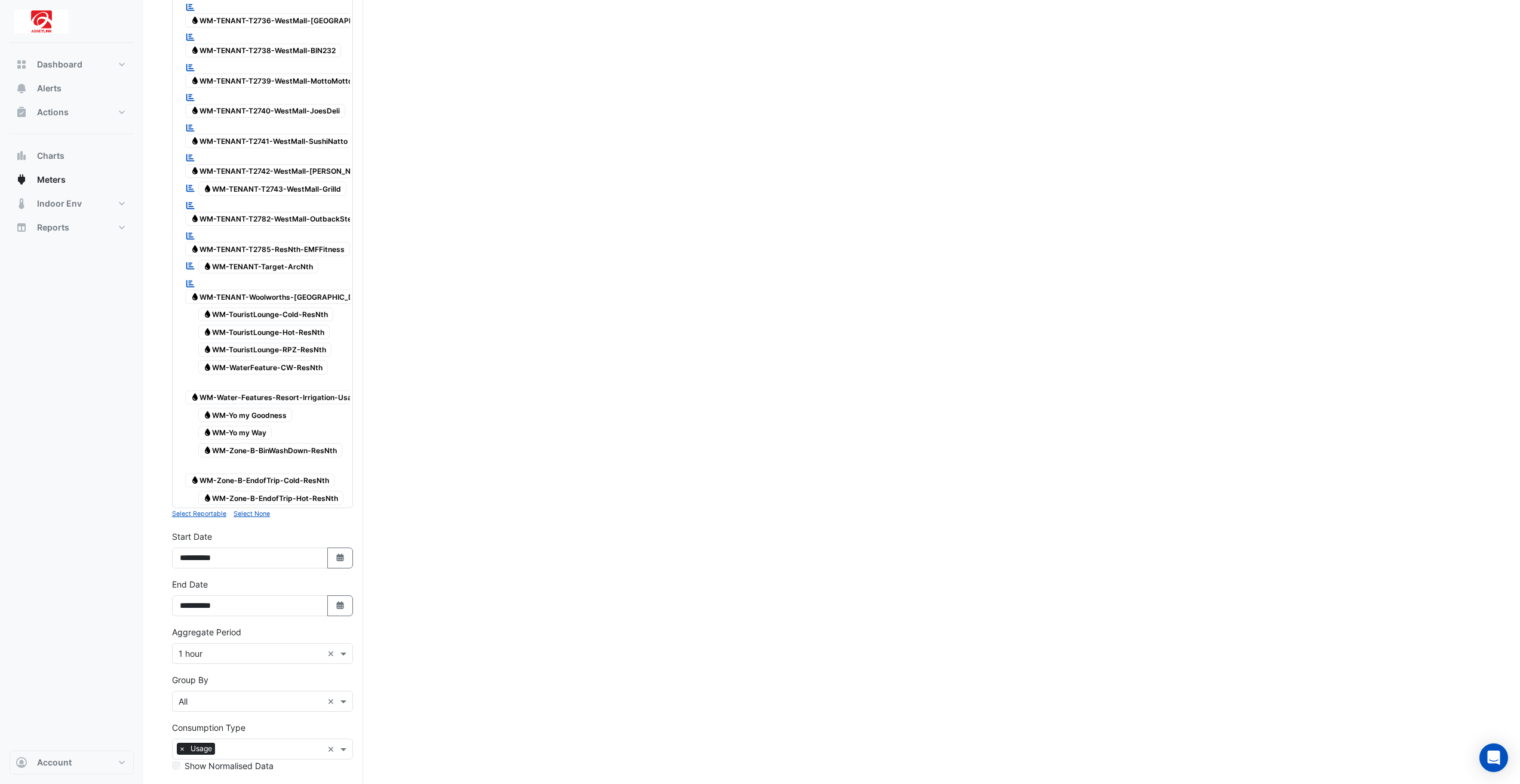
scroll to position [3543, 0]
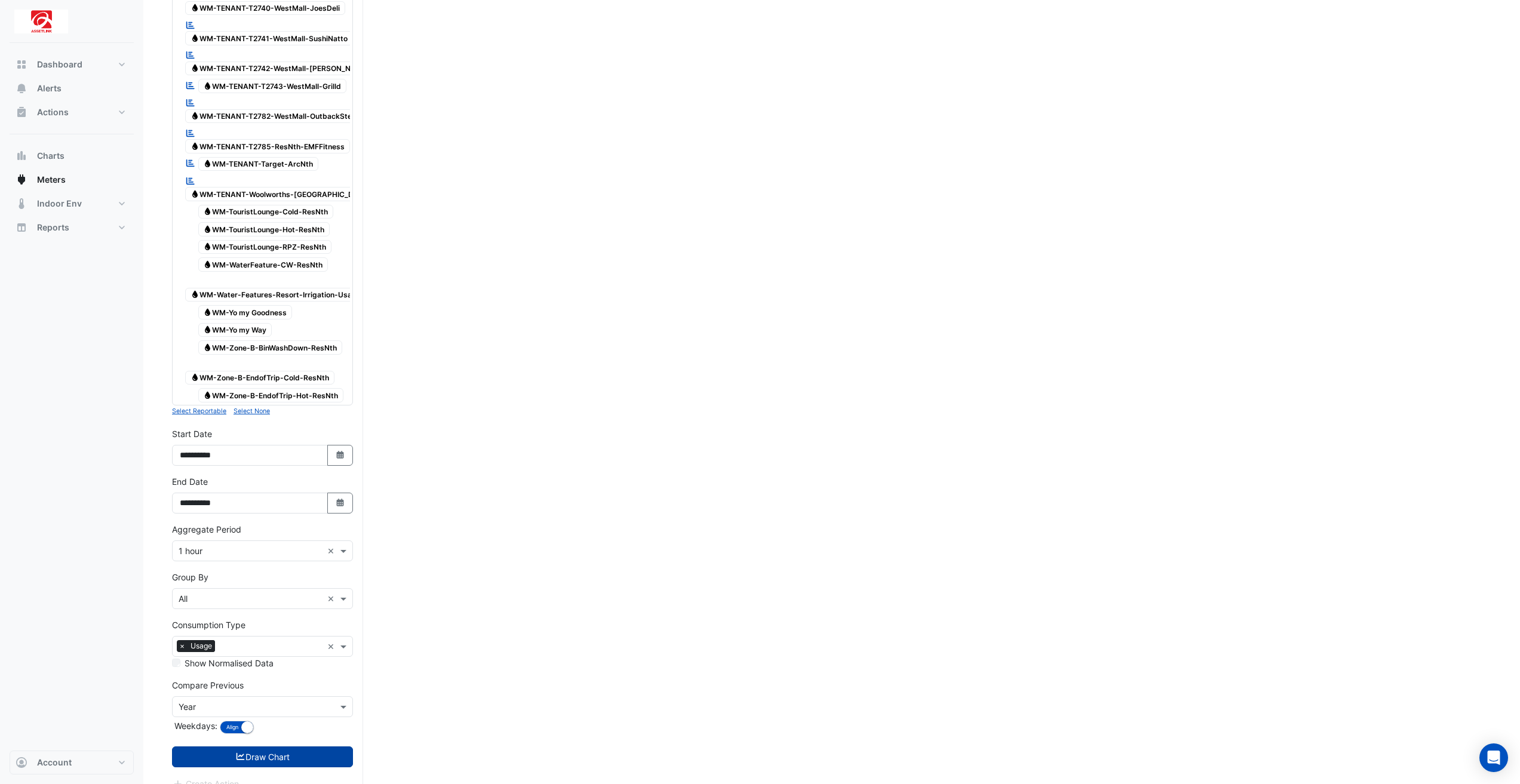
click at [271, 746] on button "Draw Chart" at bounding box center [262, 757] width 181 height 21
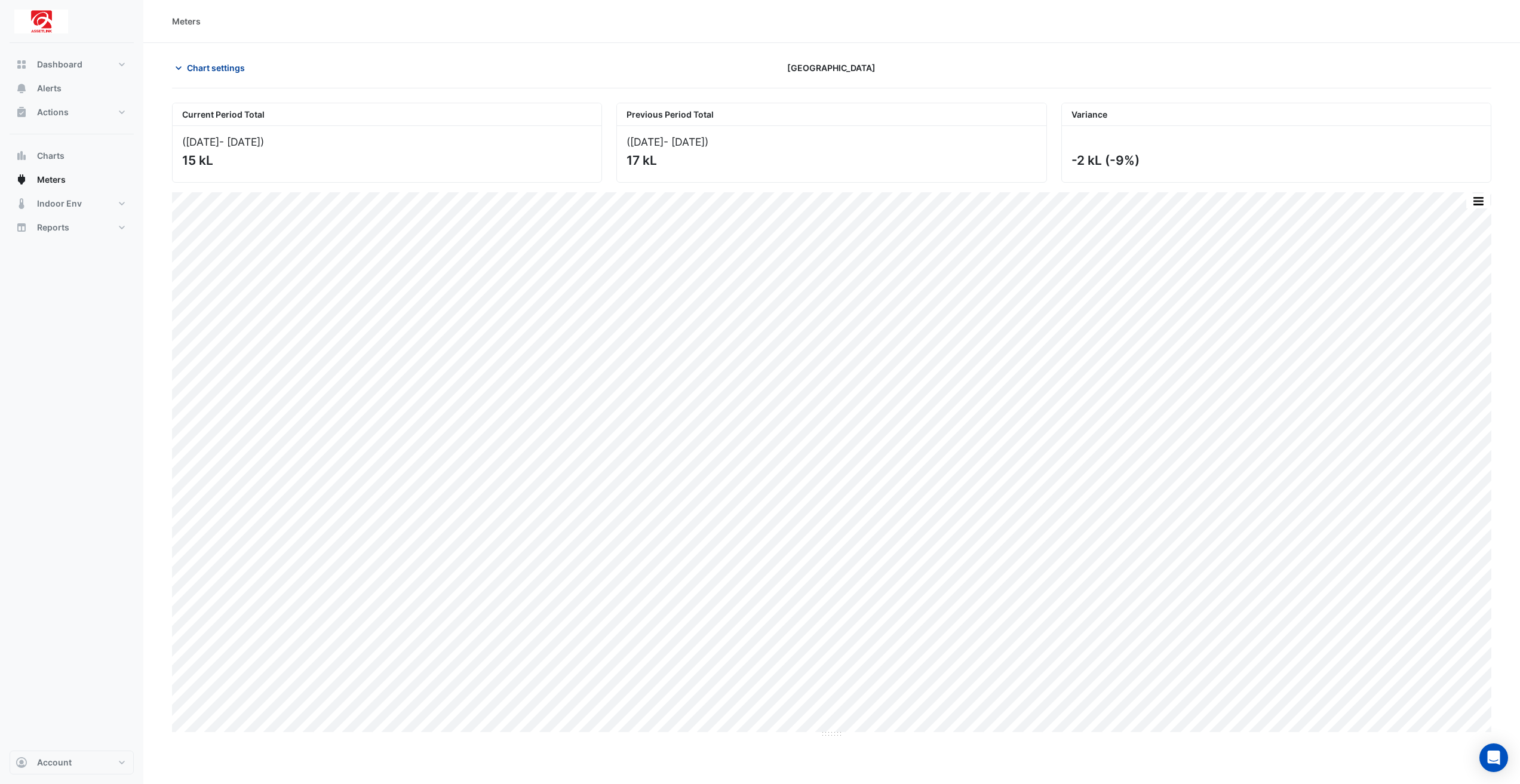
drag, startPoint x: 226, startPoint y: 64, endPoint x: 219, endPoint y: 75, distance: 13.0
click at [223, 68] on span "Chart settings" at bounding box center [216, 68] width 58 height 12
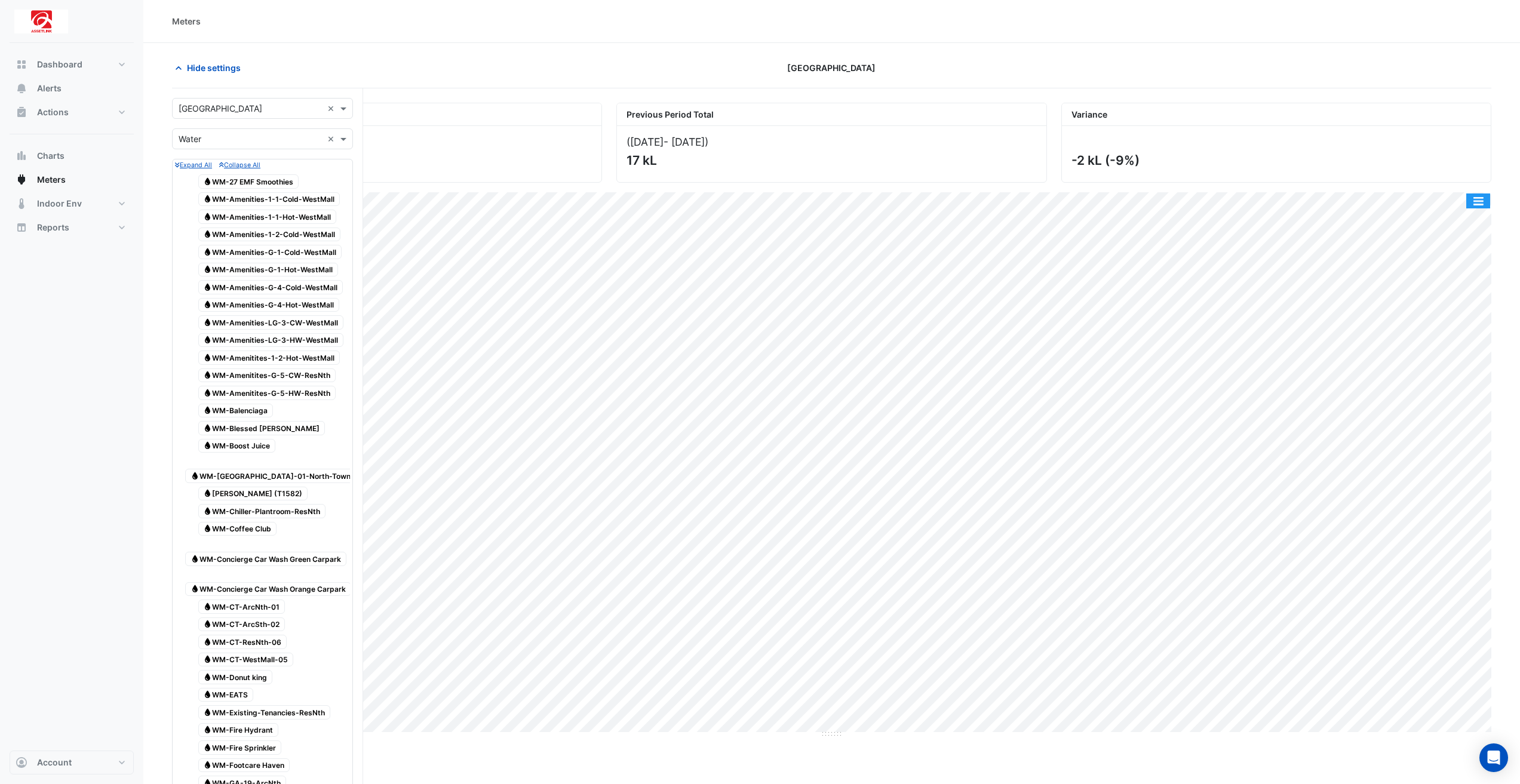
click at [1487, 200] on button "button" at bounding box center [1478, 201] width 24 height 15
click at [1449, 321] on div "Export CSV - Flat" at bounding box center [1454, 315] width 72 height 29
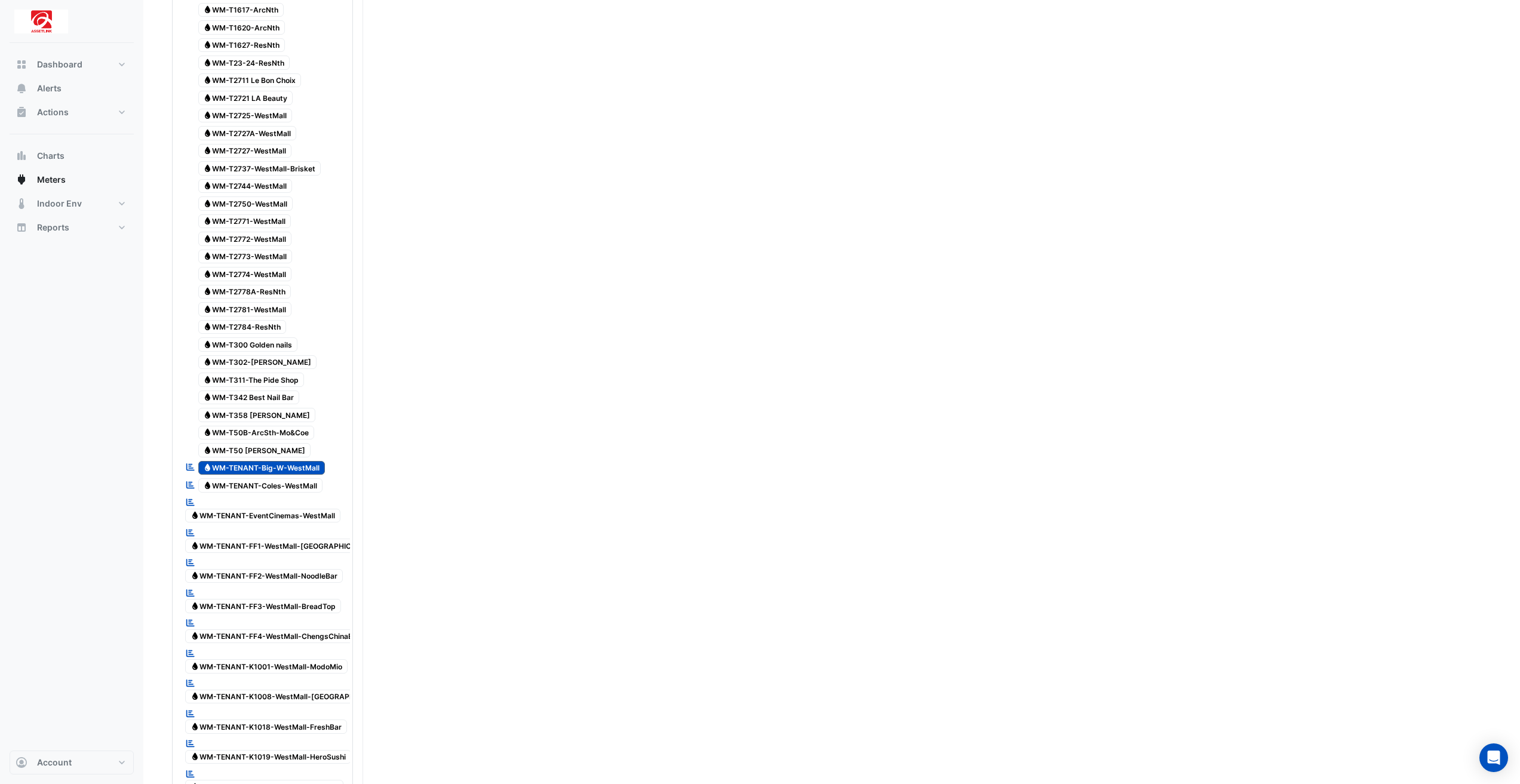
scroll to position [2208, 0]
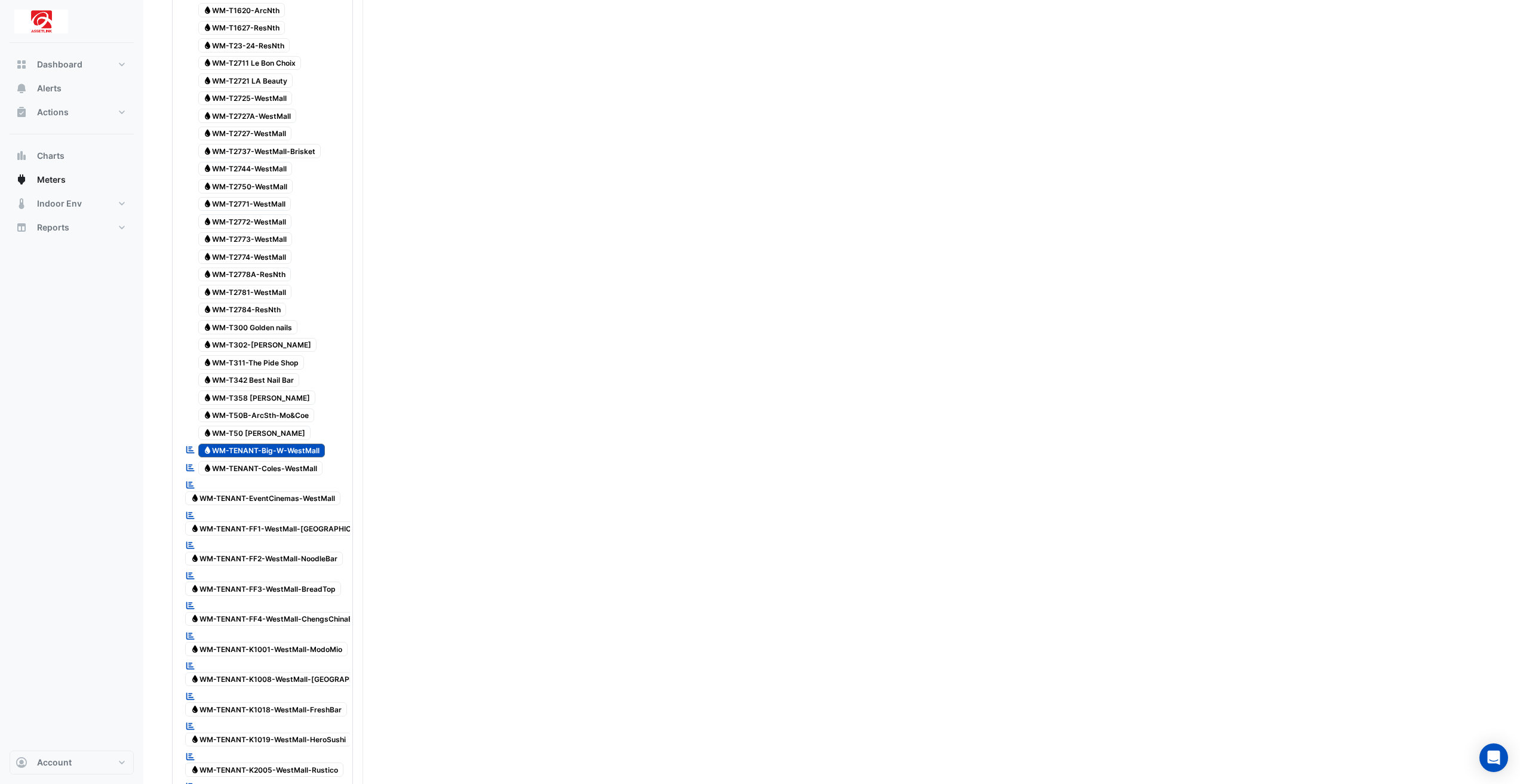
click at [306, 444] on span "Water WM-TENANT-Big-W-WestMall" at bounding box center [262, 451] width 127 height 14
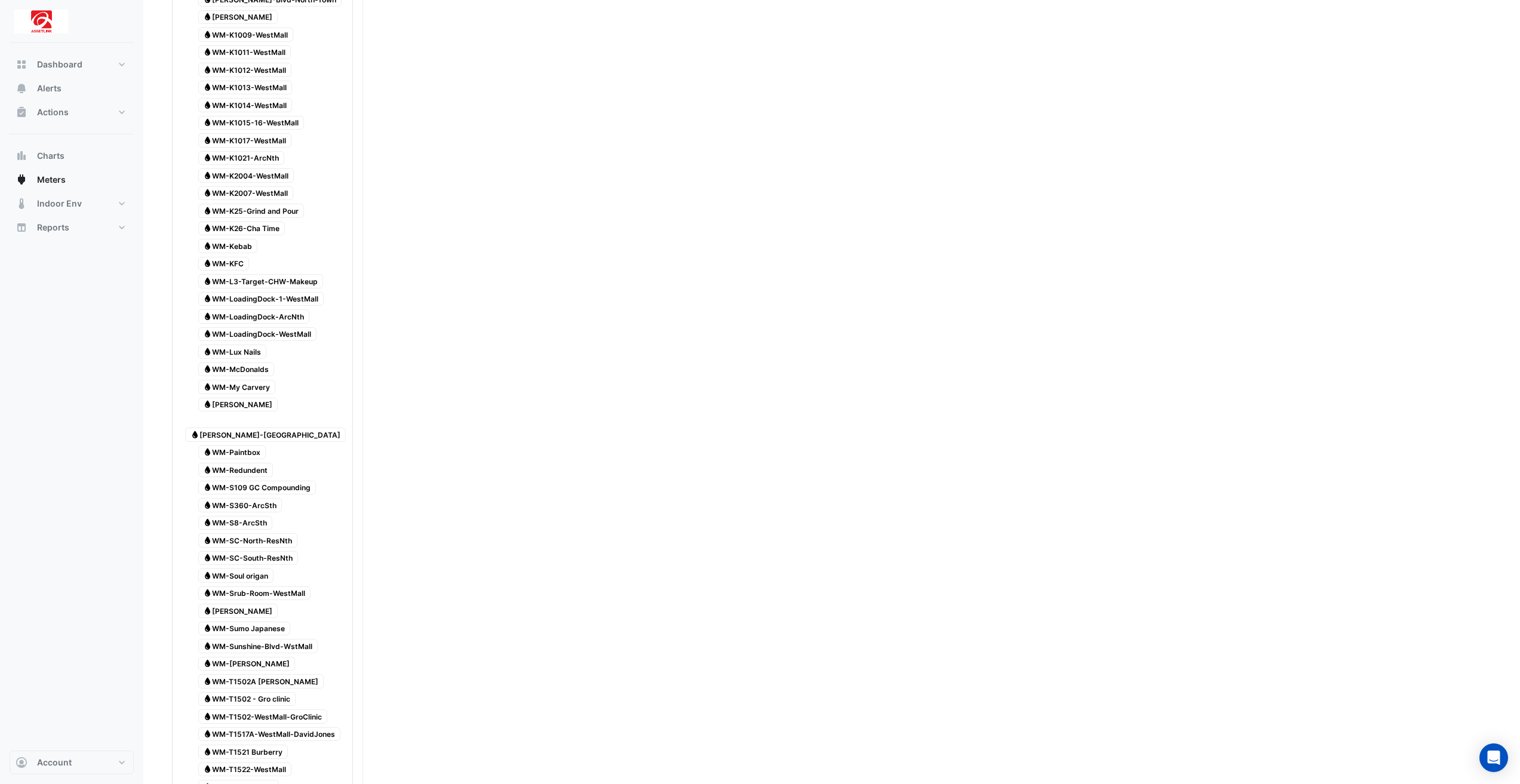
click at [247, 398] on span "Water [PERSON_NAME]" at bounding box center [238, 405] width 80 height 14
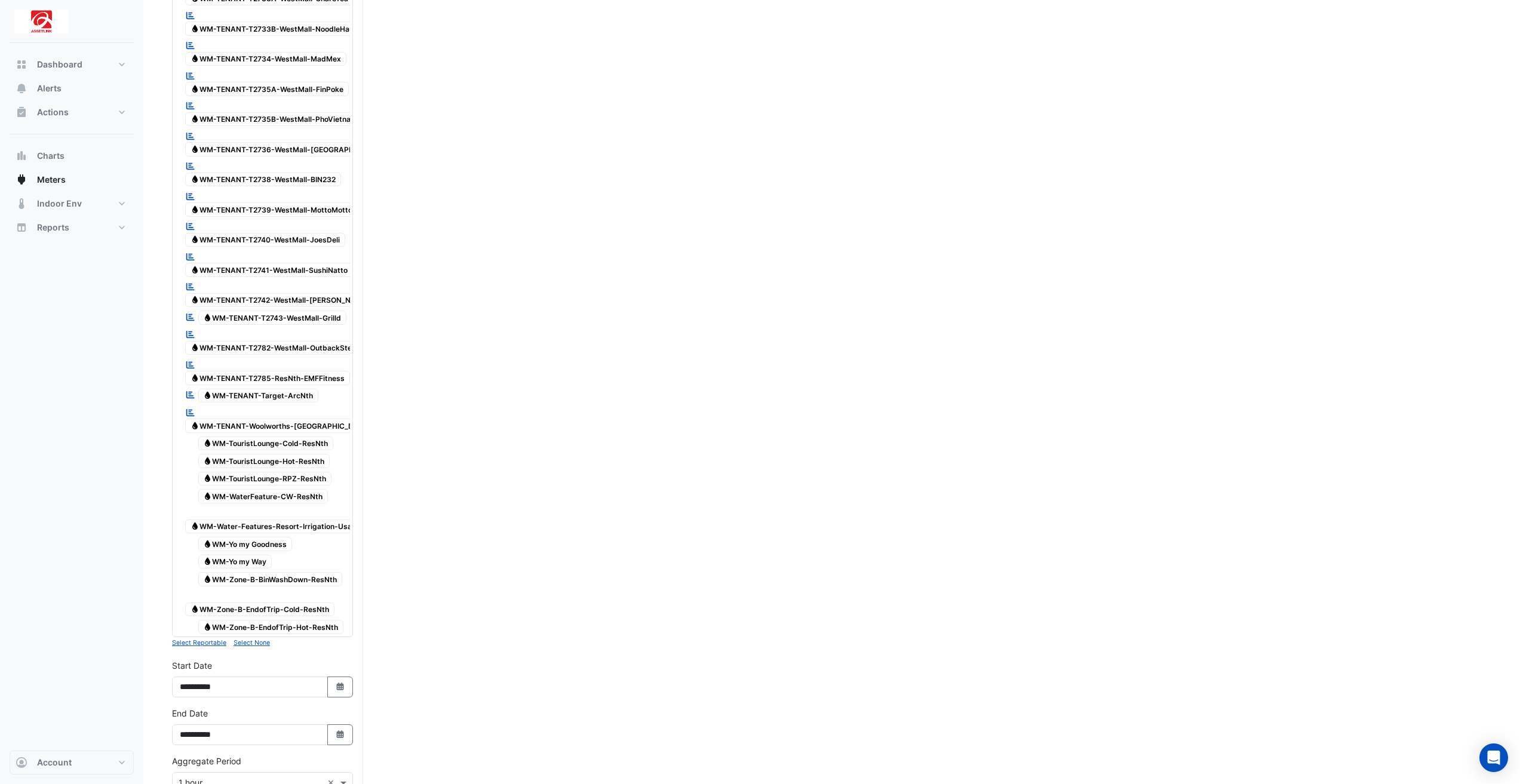
scroll to position [3543, 0]
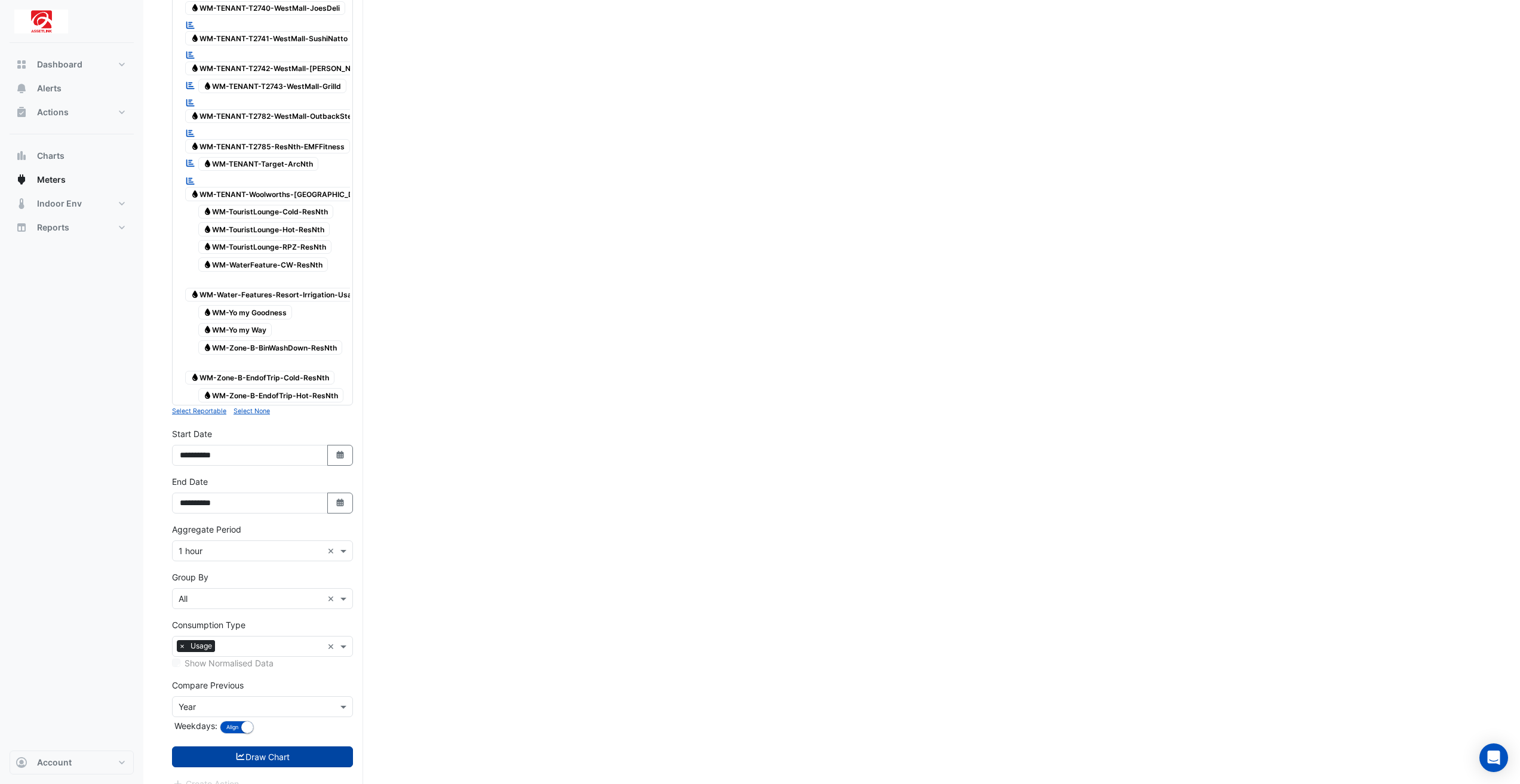
click at [300, 746] on button "Draw Chart" at bounding box center [262, 757] width 181 height 21
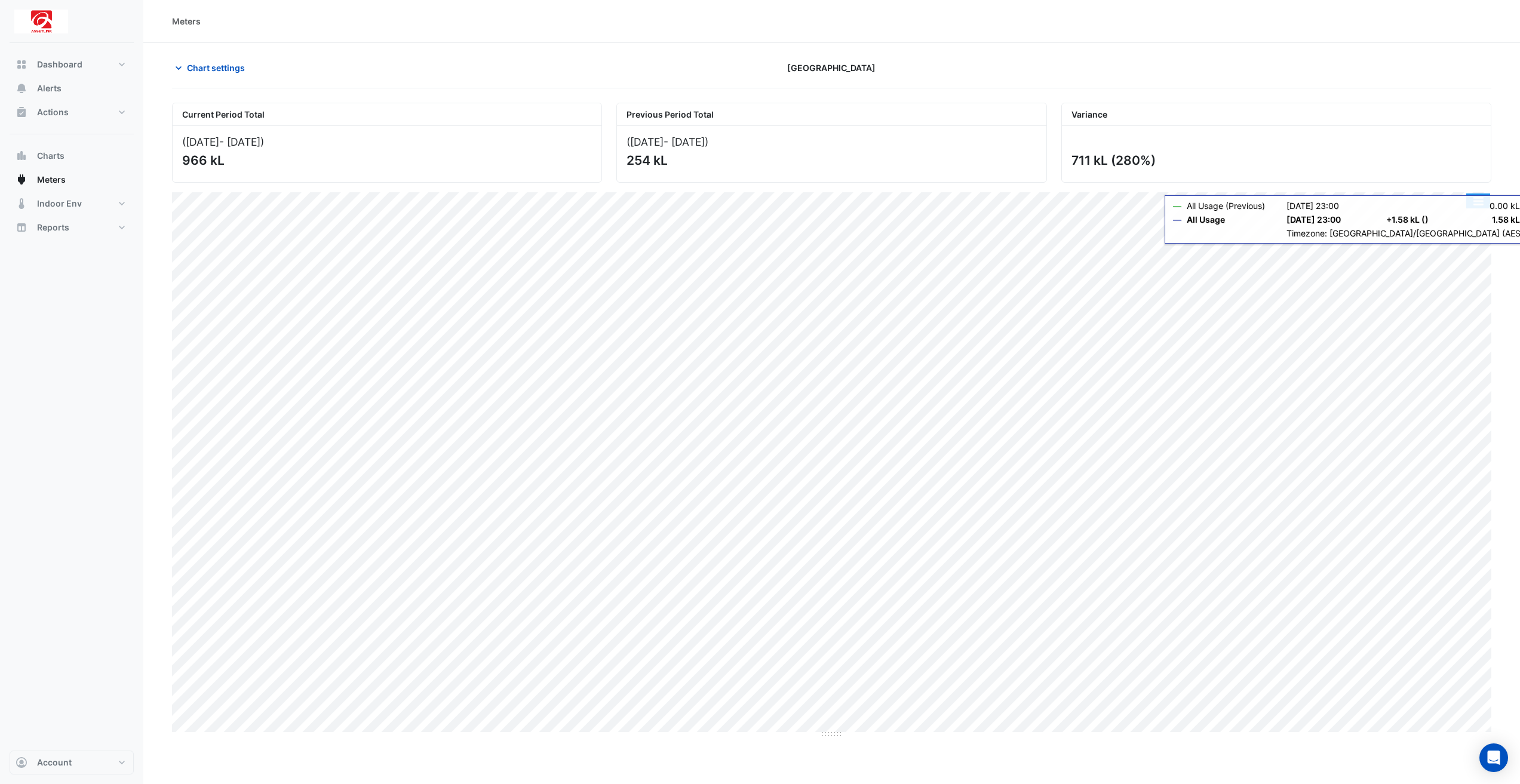
click at [1486, 200] on button "button" at bounding box center [1478, 201] width 24 height 15
click at [1467, 312] on div "Export CSV - Flat" at bounding box center [1454, 315] width 72 height 29
click at [216, 72] on span "Chart settings" at bounding box center [216, 68] width 58 height 12
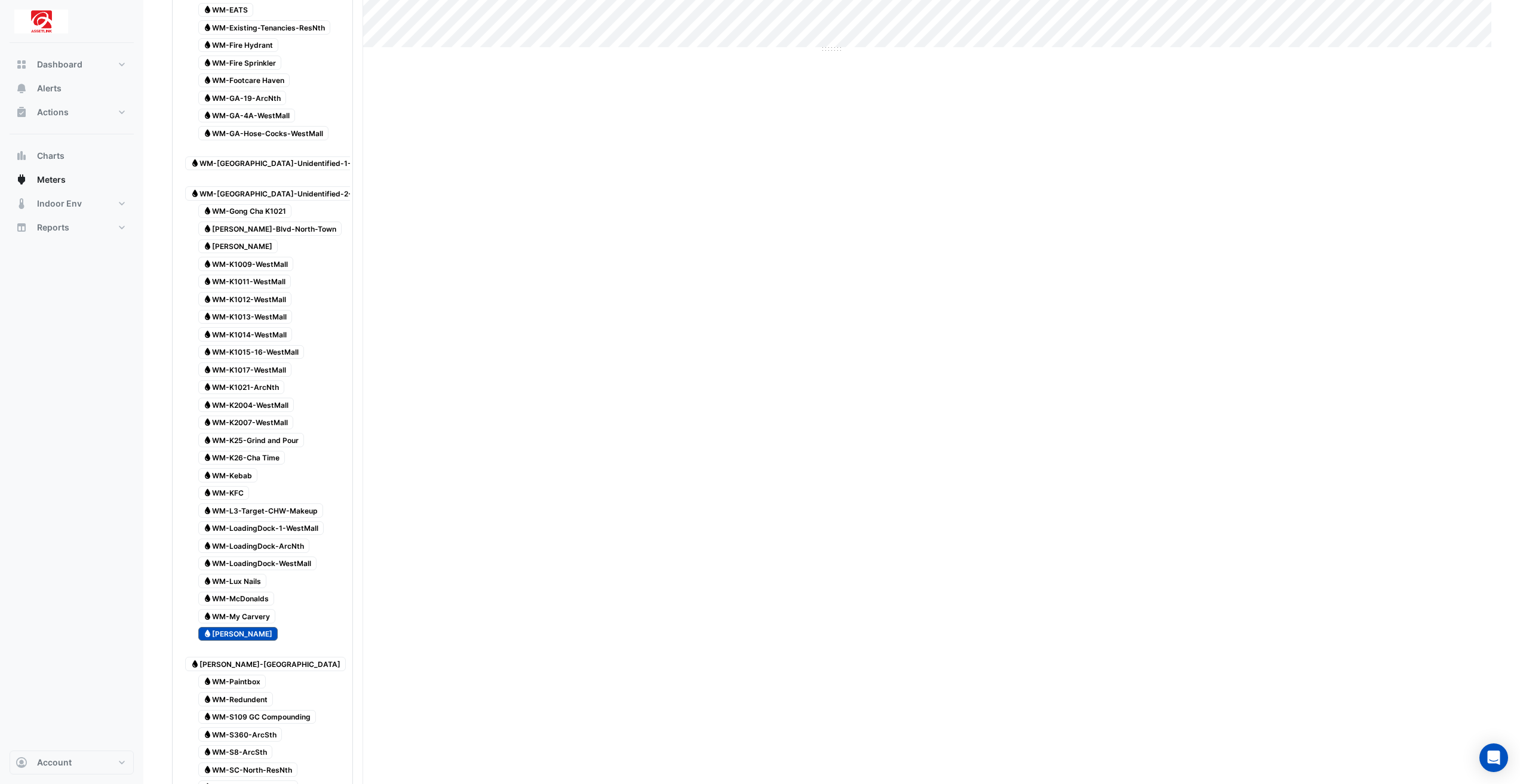
scroll to position [896, 0]
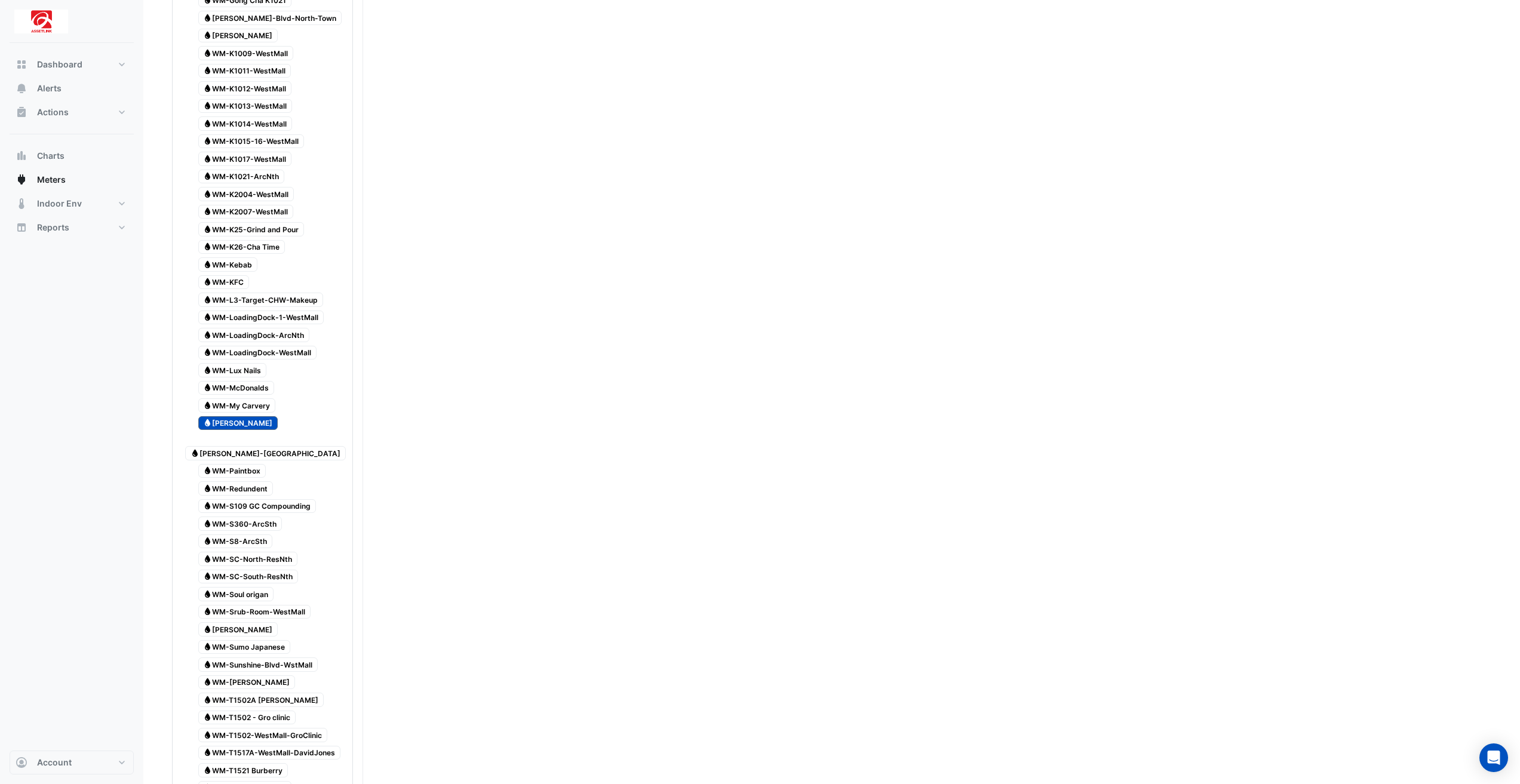
click at [244, 416] on span "Water [PERSON_NAME]" at bounding box center [238, 423] width 80 height 14
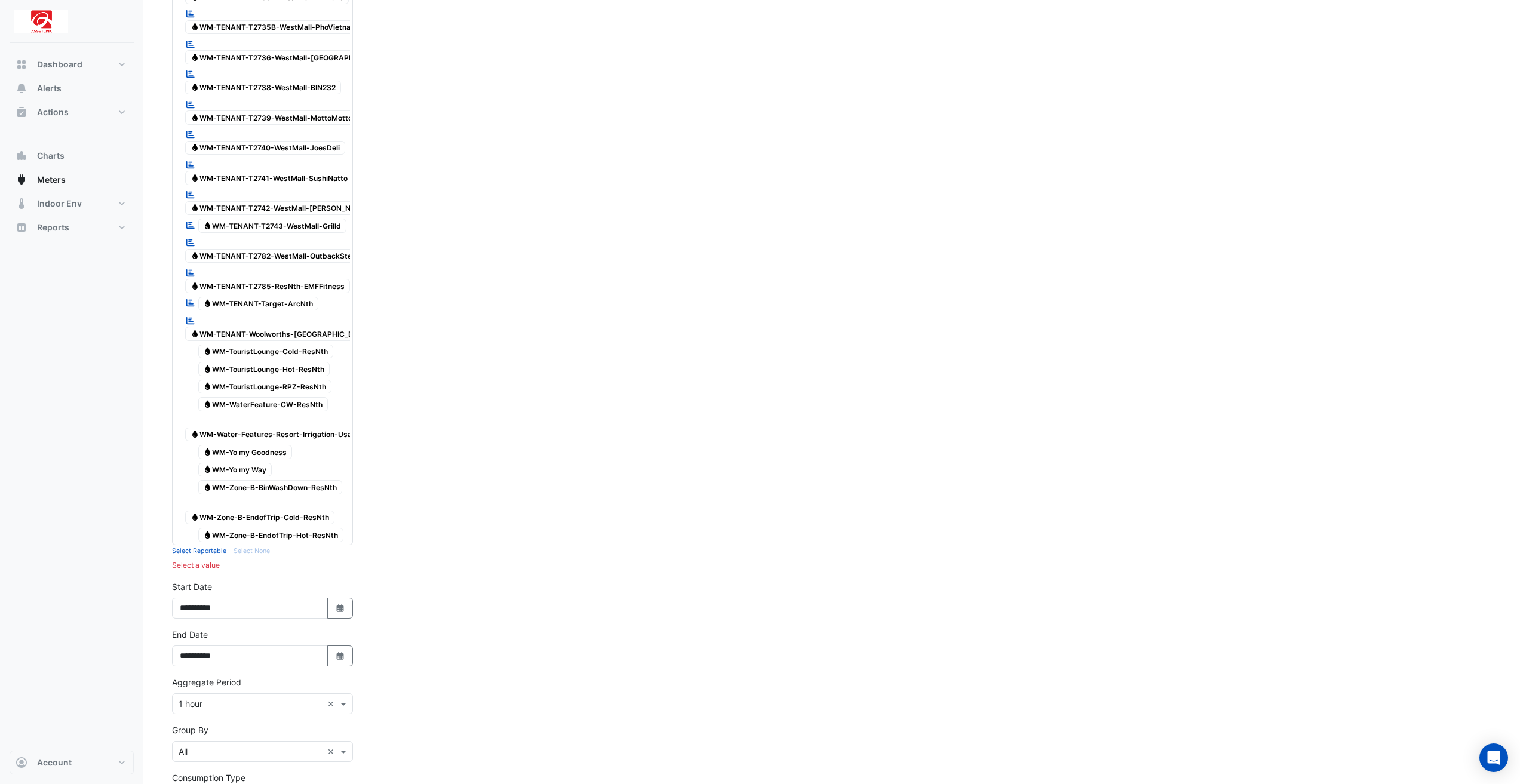
scroll to position [3417, 0]
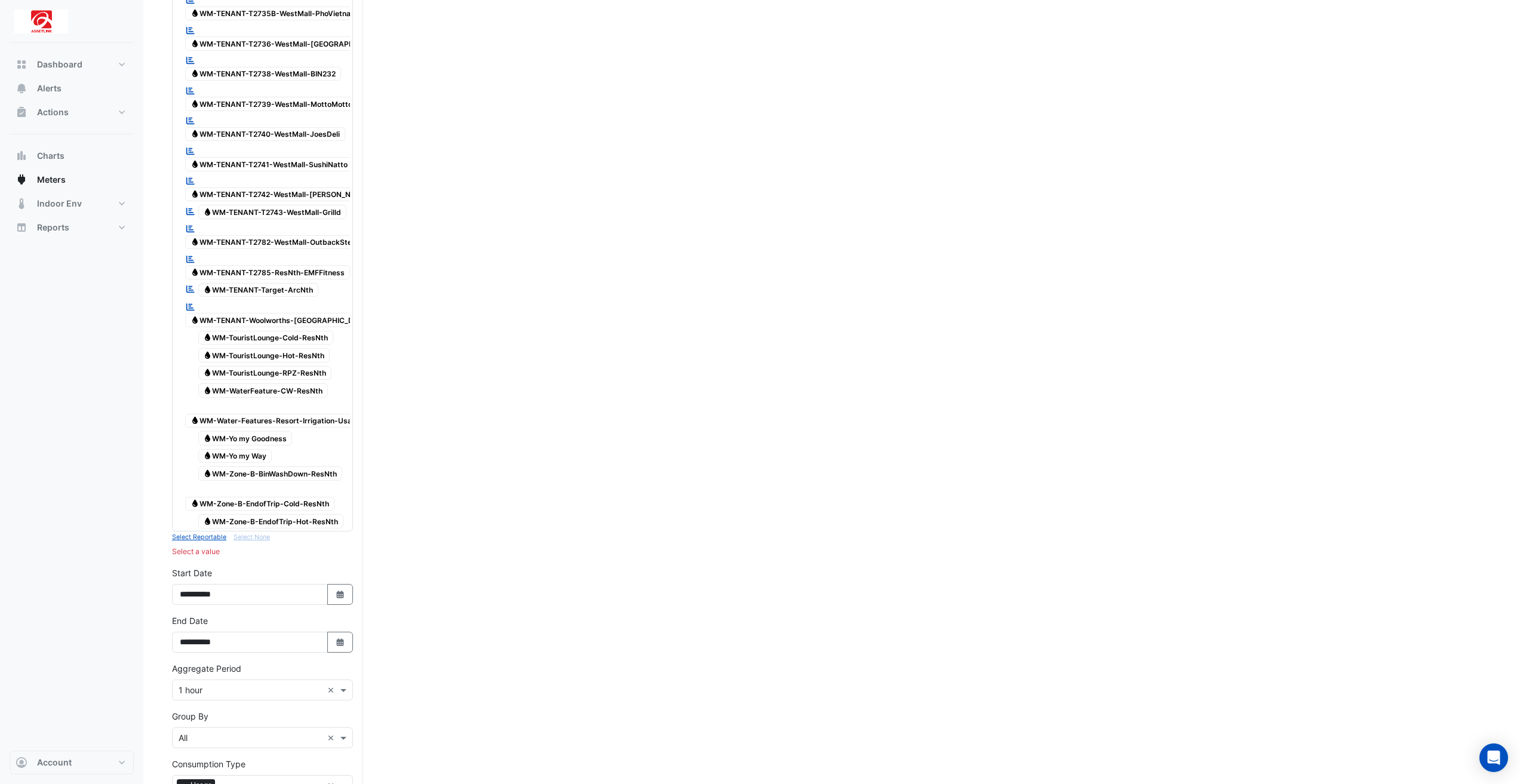
click at [302, 283] on span "Water WM-TENANT-Target-ArcNth" at bounding box center [258, 290] width 121 height 14
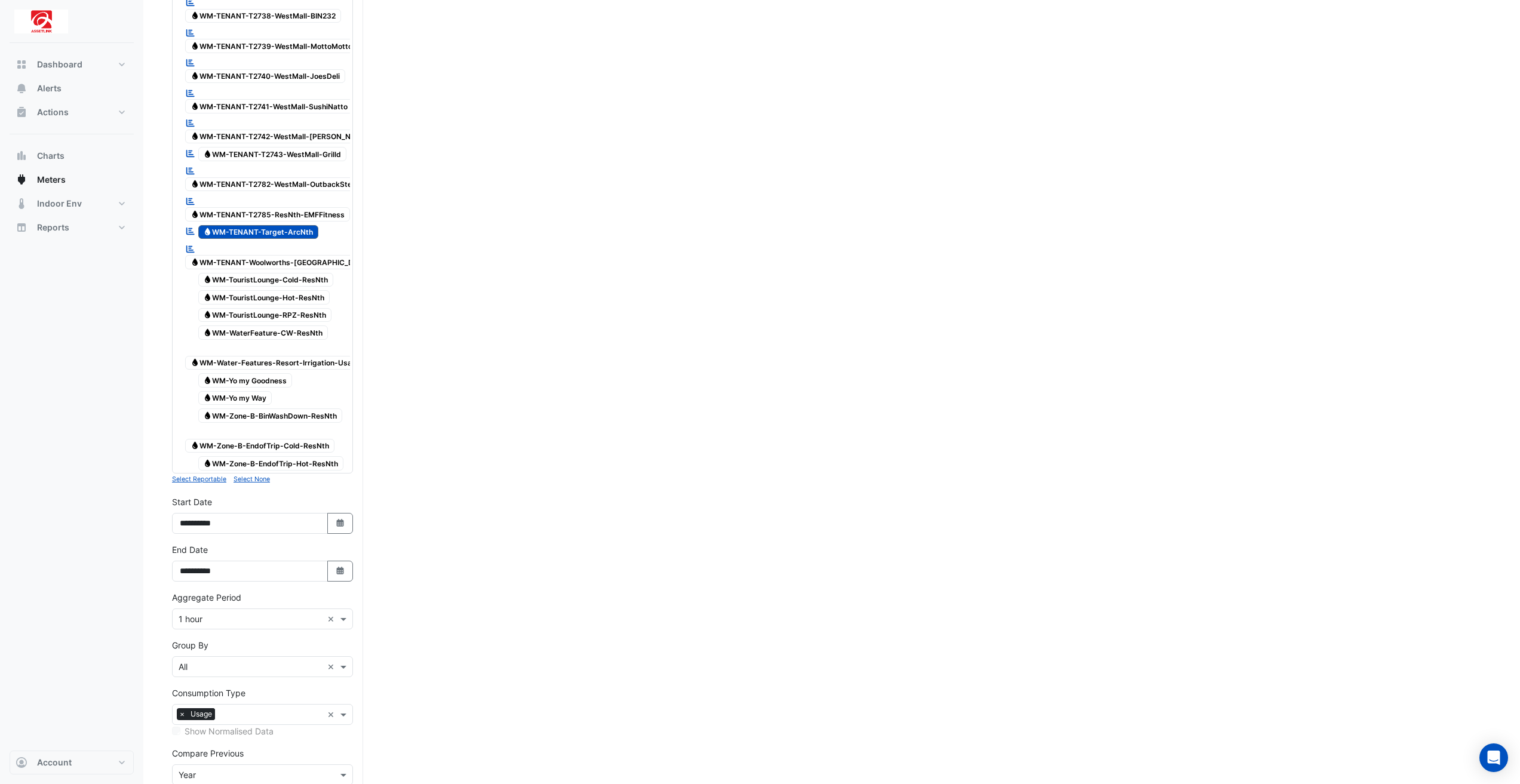
scroll to position [3543, 0]
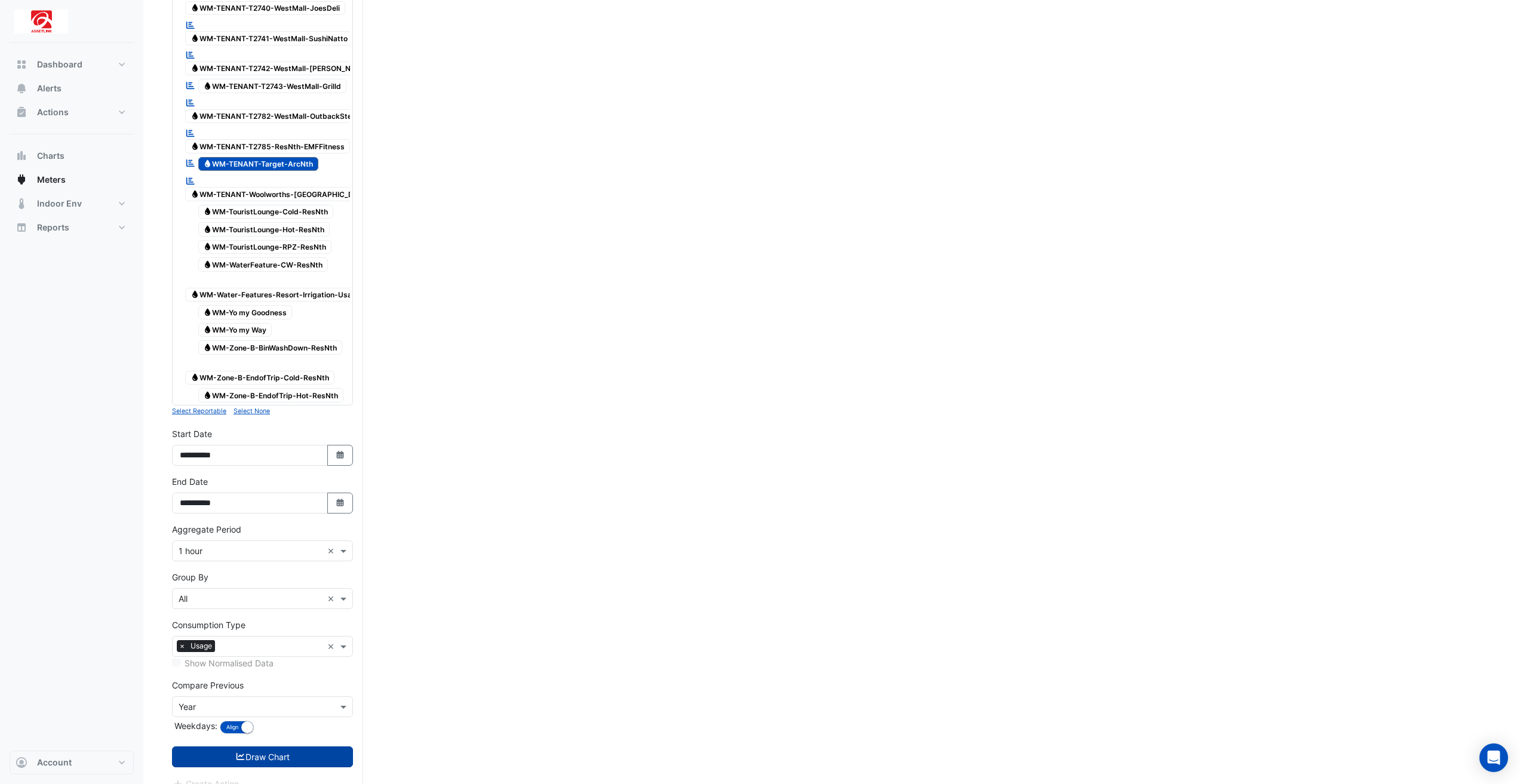
click at [315, 746] on button "Draw Chart" at bounding box center [262, 757] width 181 height 21
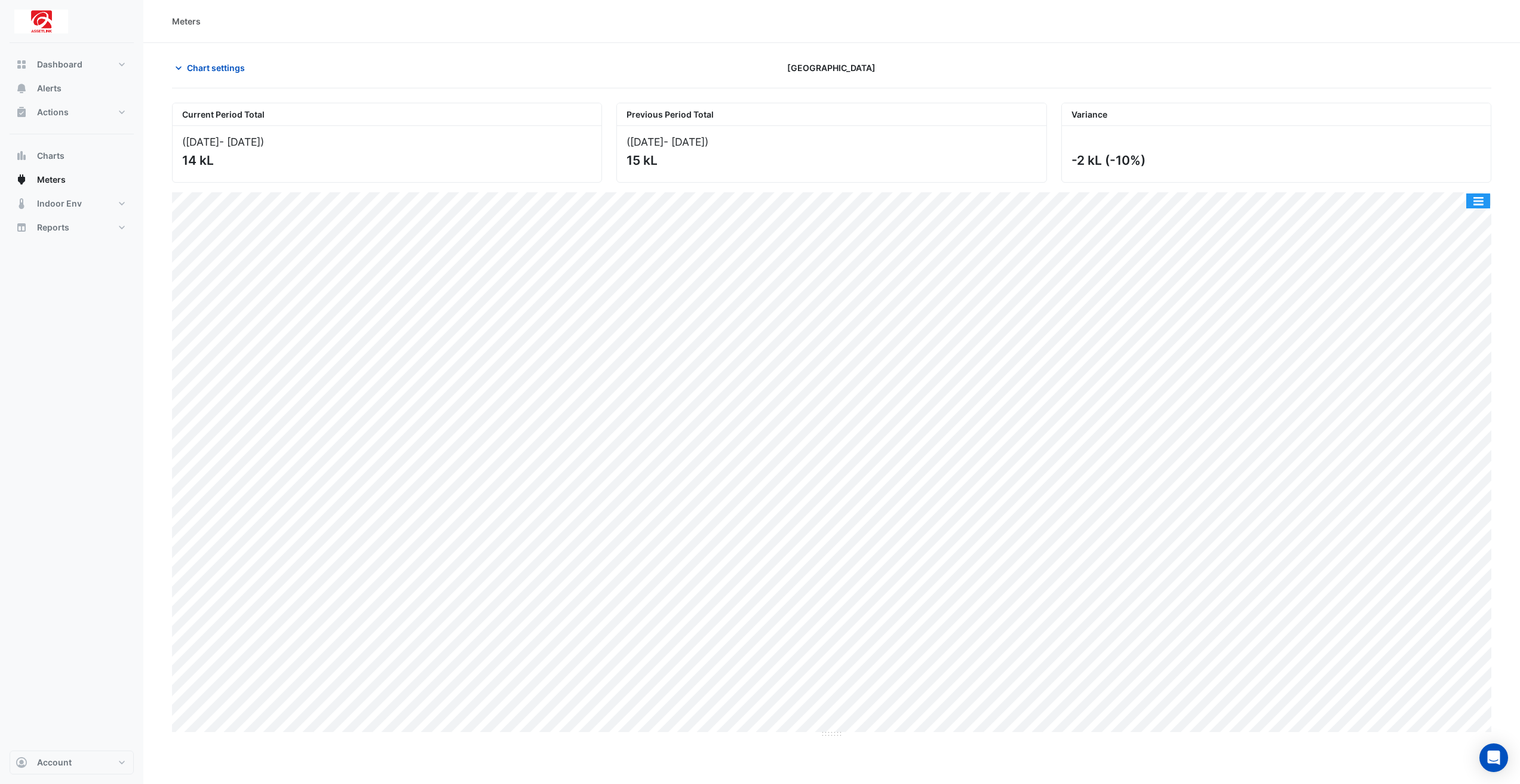
click at [1484, 197] on button "button" at bounding box center [1478, 201] width 24 height 15
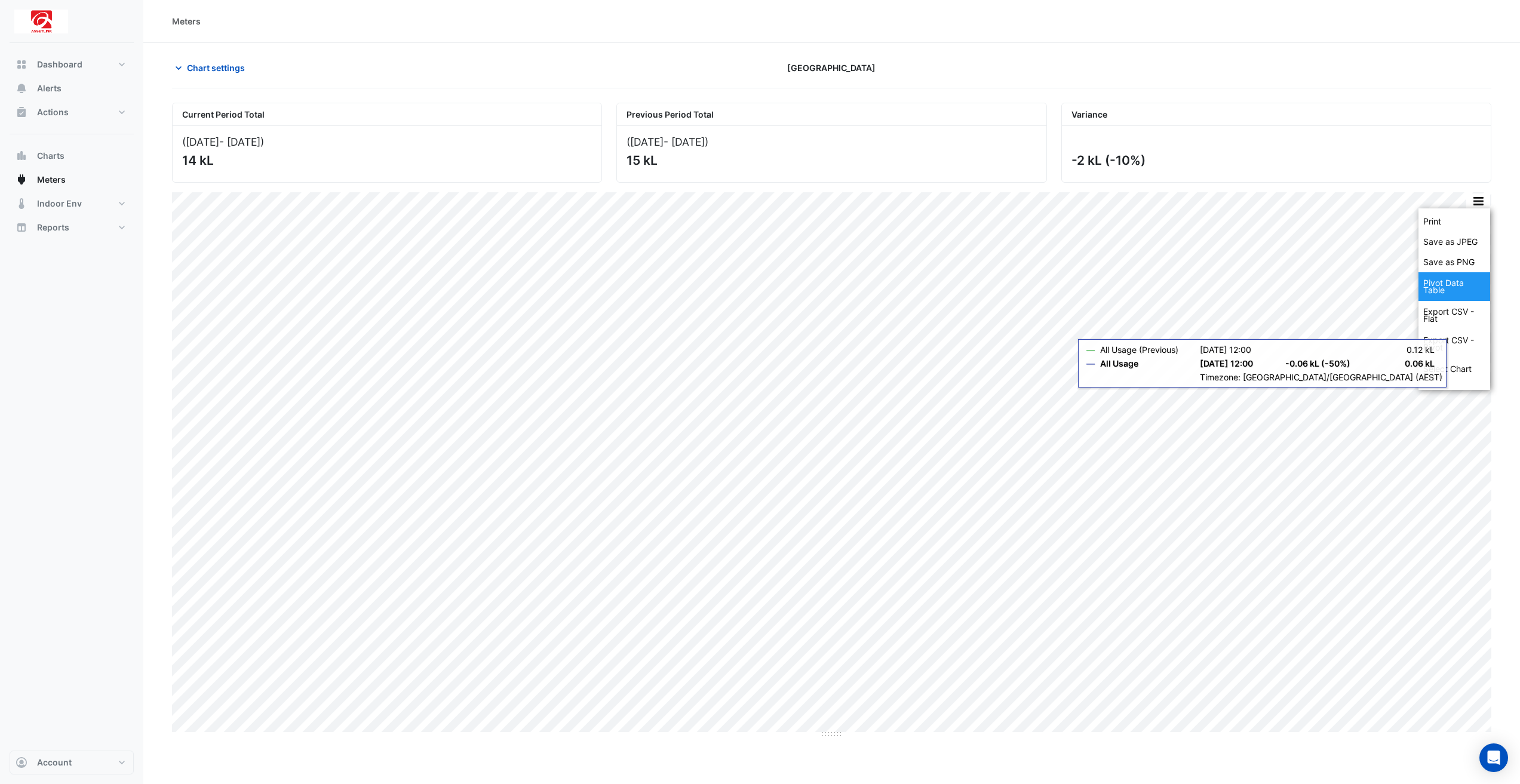
click at [1441, 288] on div "Pivot Data Table" at bounding box center [1454, 287] width 72 height 29
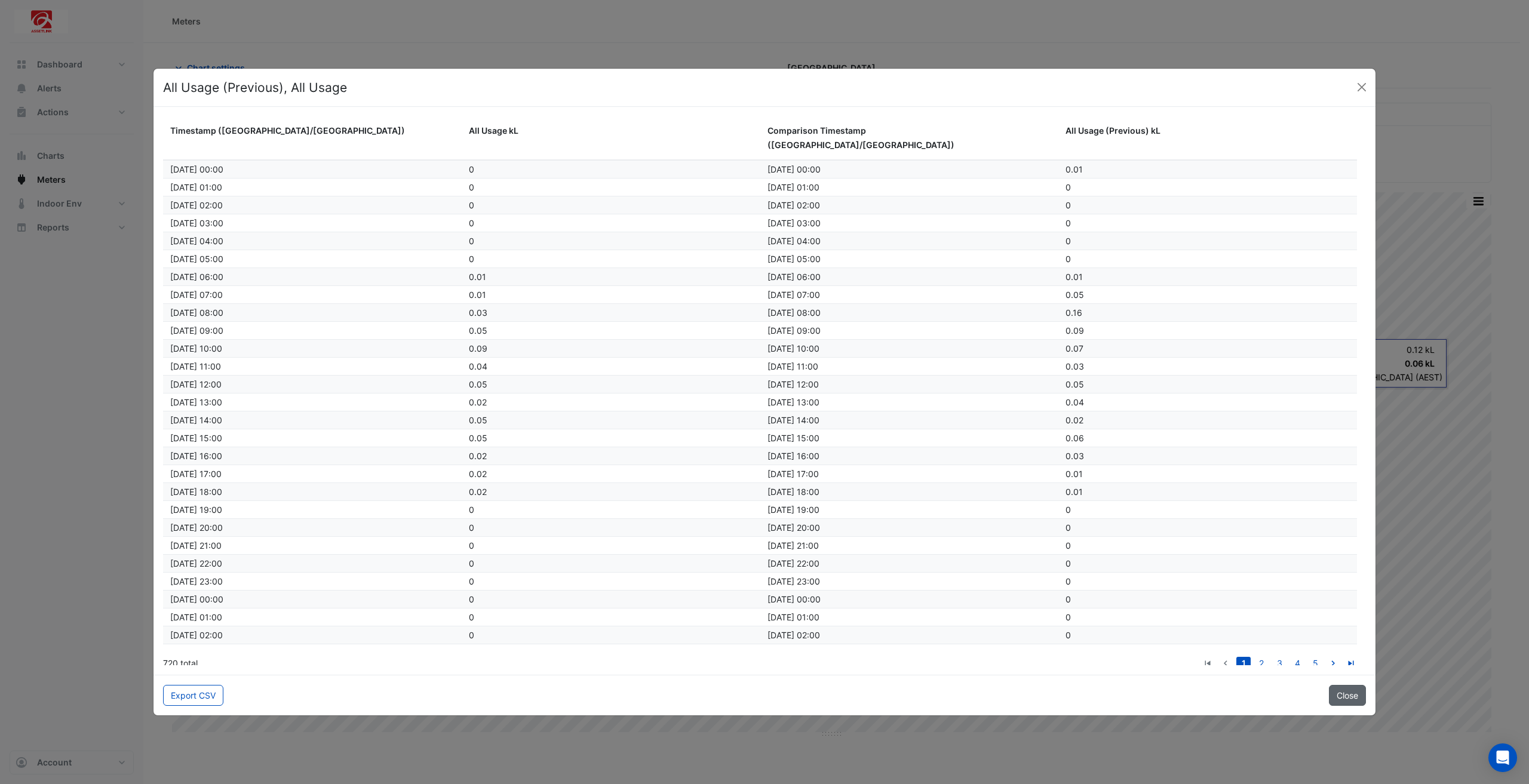
click at [1353, 688] on button "Close" at bounding box center [1347, 695] width 37 height 21
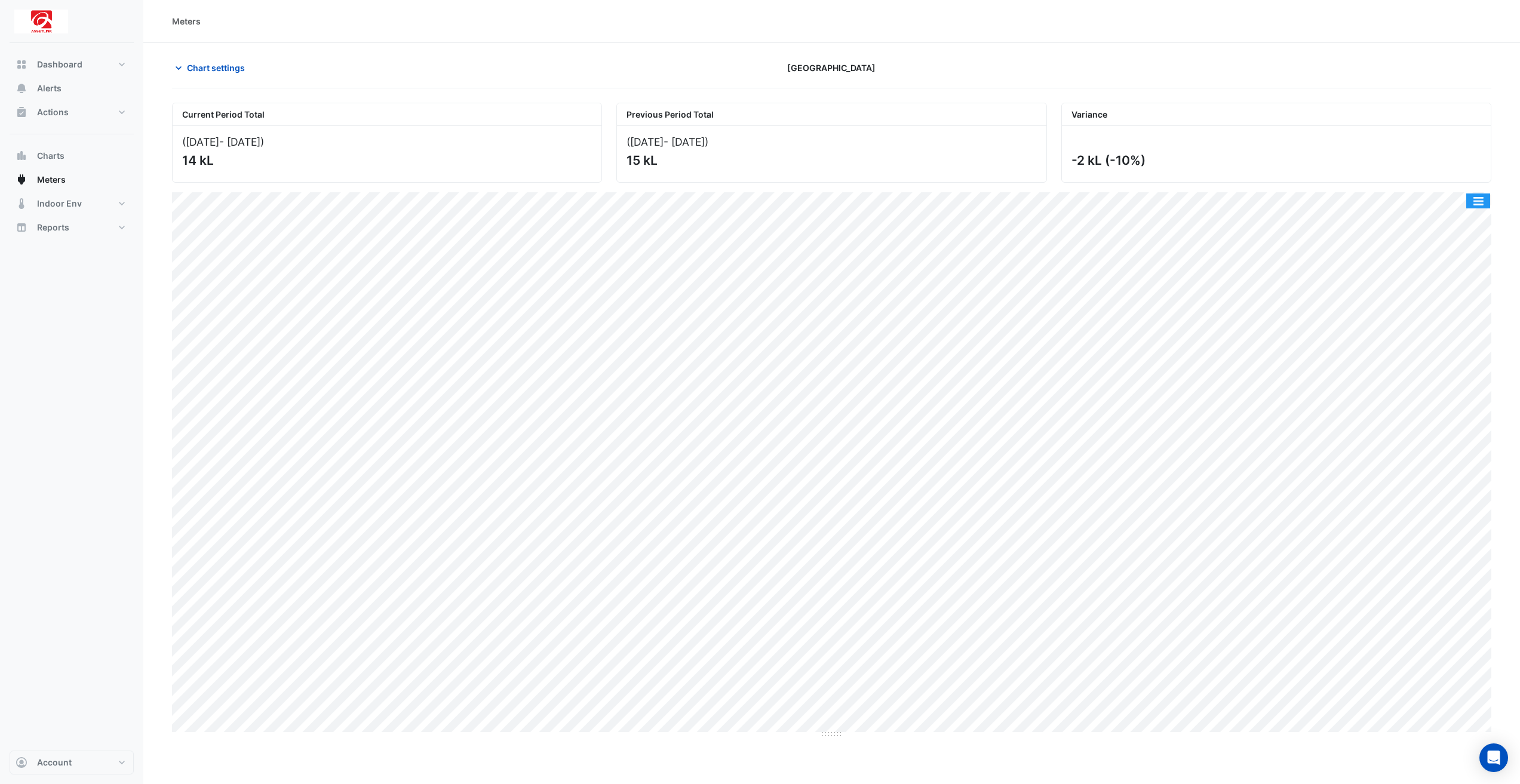
click at [1482, 199] on button "button" at bounding box center [1478, 201] width 24 height 15
click at [1465, 306] on div "Export CSV - Flat" at bounding box center [1454, 315] width 72 height 29
click at [183, 77] on button "Chart settings" at bounding box center [212, 68] width 81 height 21
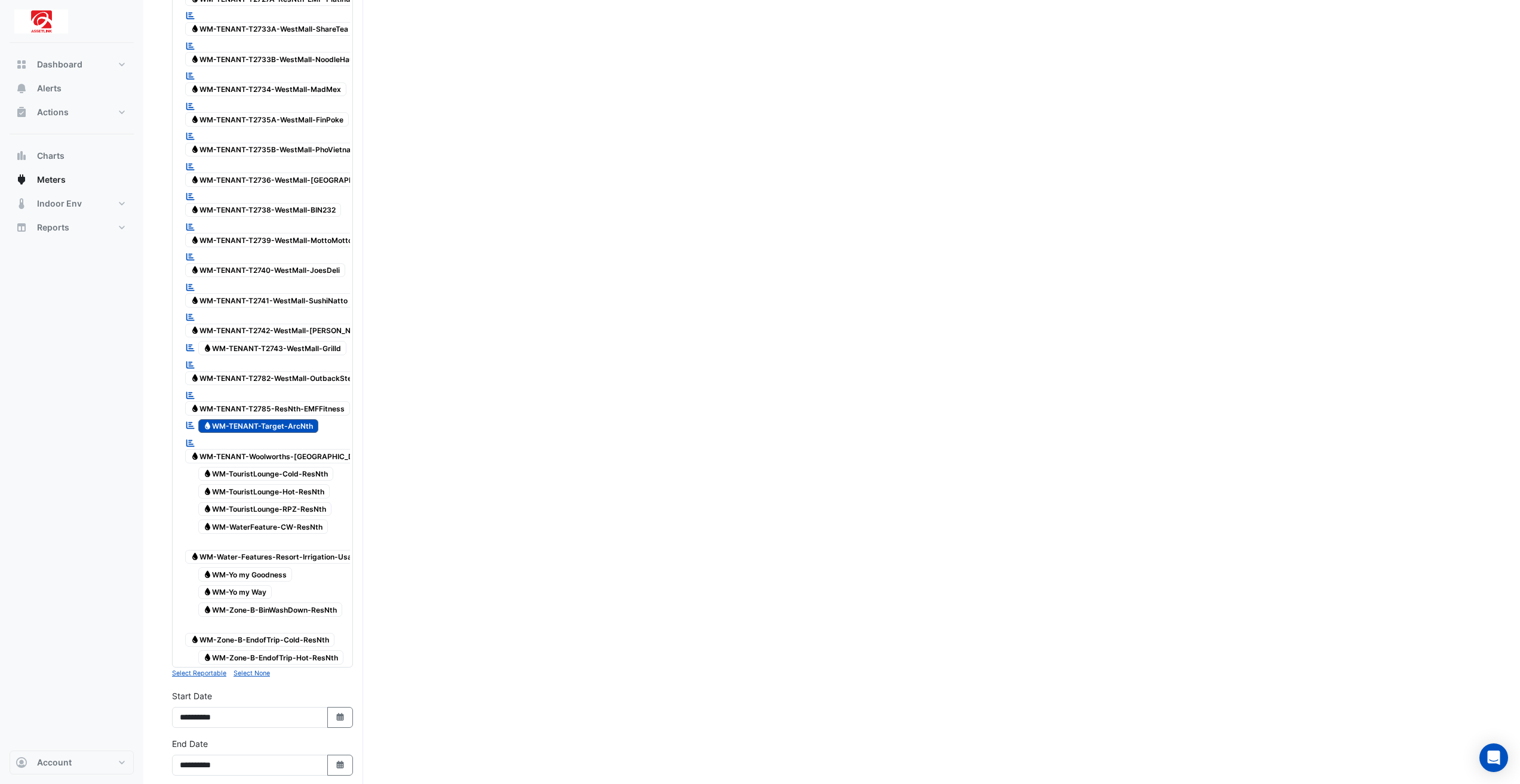
scroll to position [3283, 0]
click at [297, 416] on span "Water WM-TENANT-Target-ArcNth" at bounding box center [258, 423] width 121 height 14
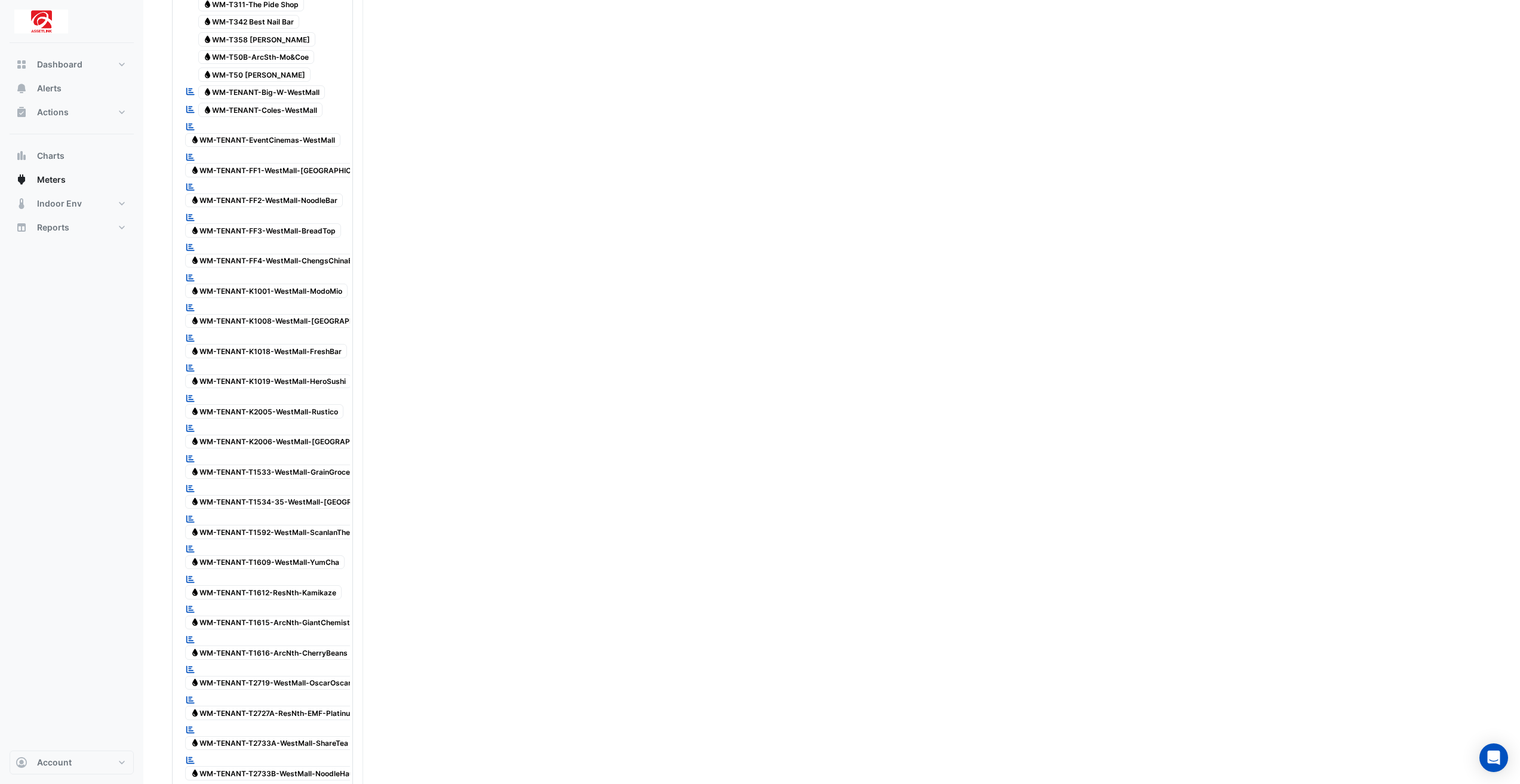
scroll to position [1231, 0]
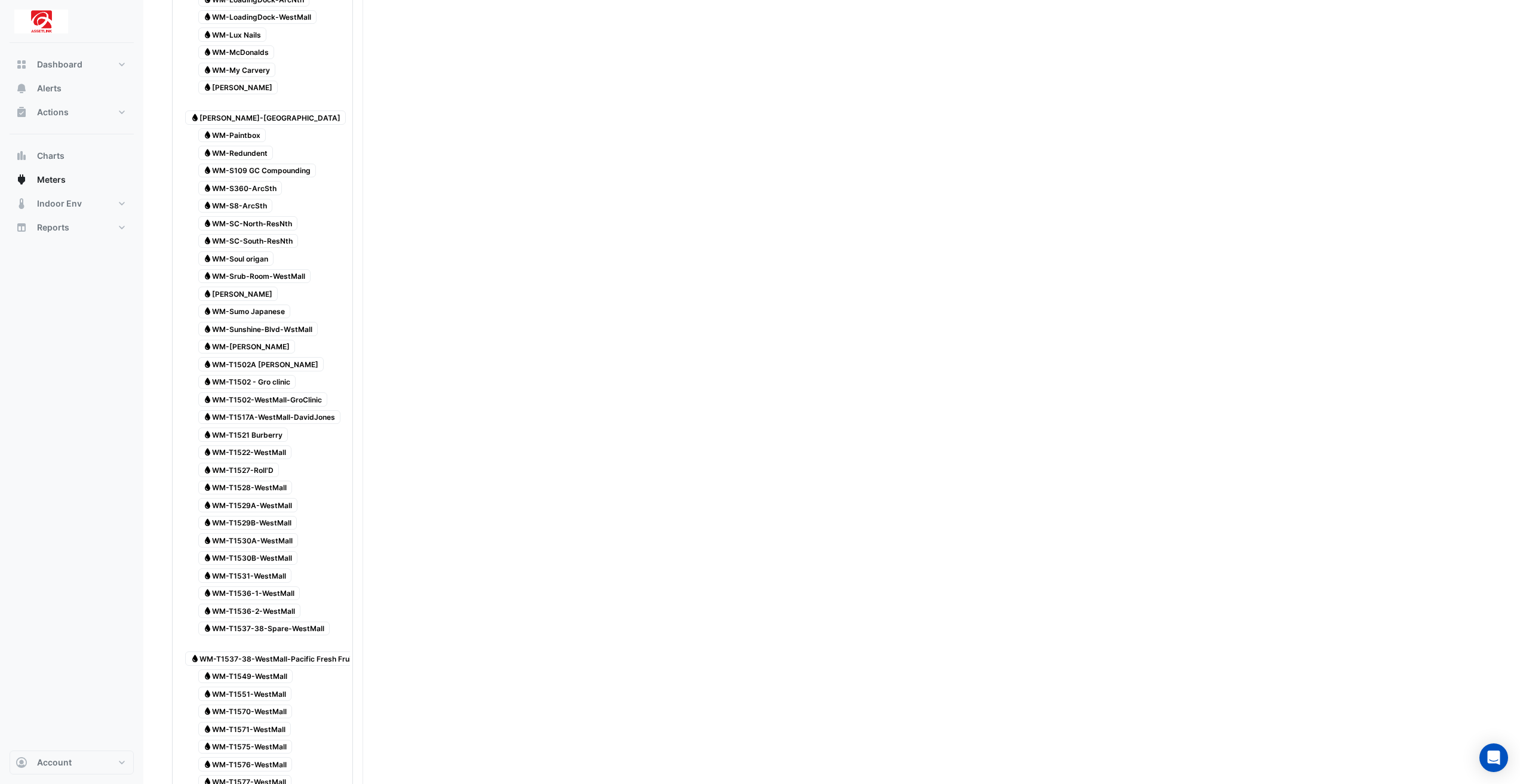
click at [292, 410] on span "Water WM-T1517A-WestMall-DavidJones" at bounding box center [269, 417] width 142 height 14
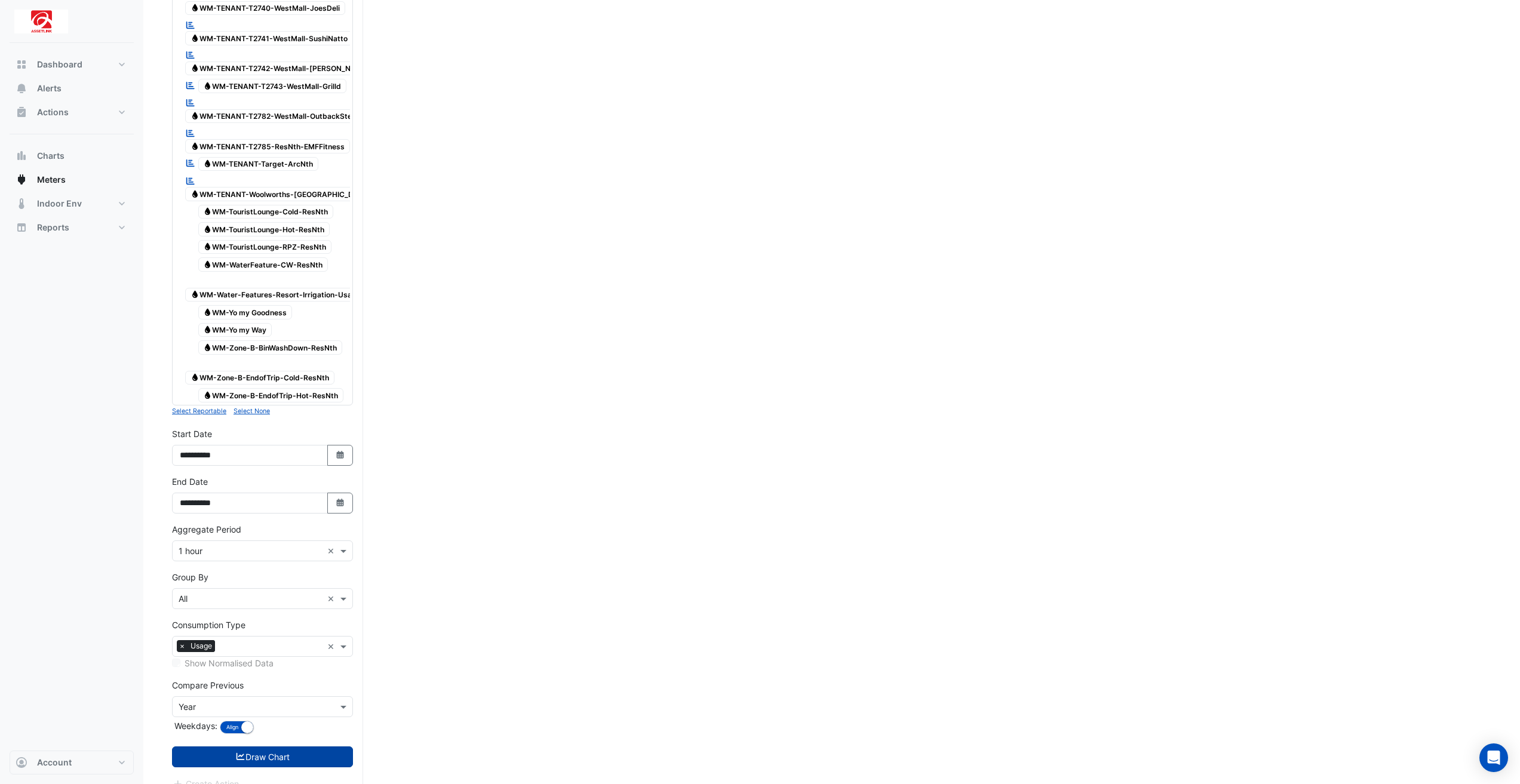
click at [286, 746] on button "Draw Chart" at bounding box center [262, 757] width 181 height 21
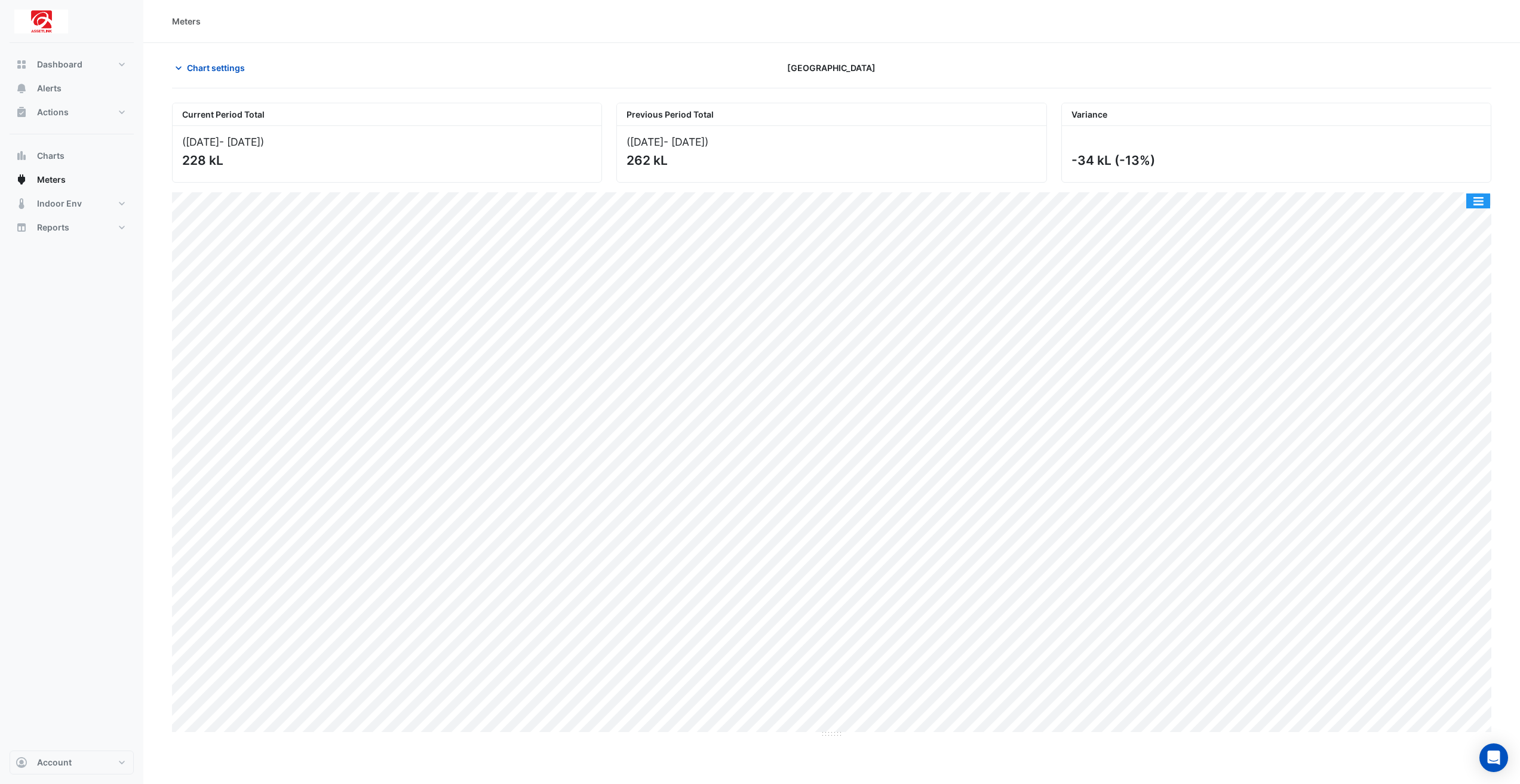
click at [1485, 206] on button "button" at bounding box center [1478, 201] width 24 height 15
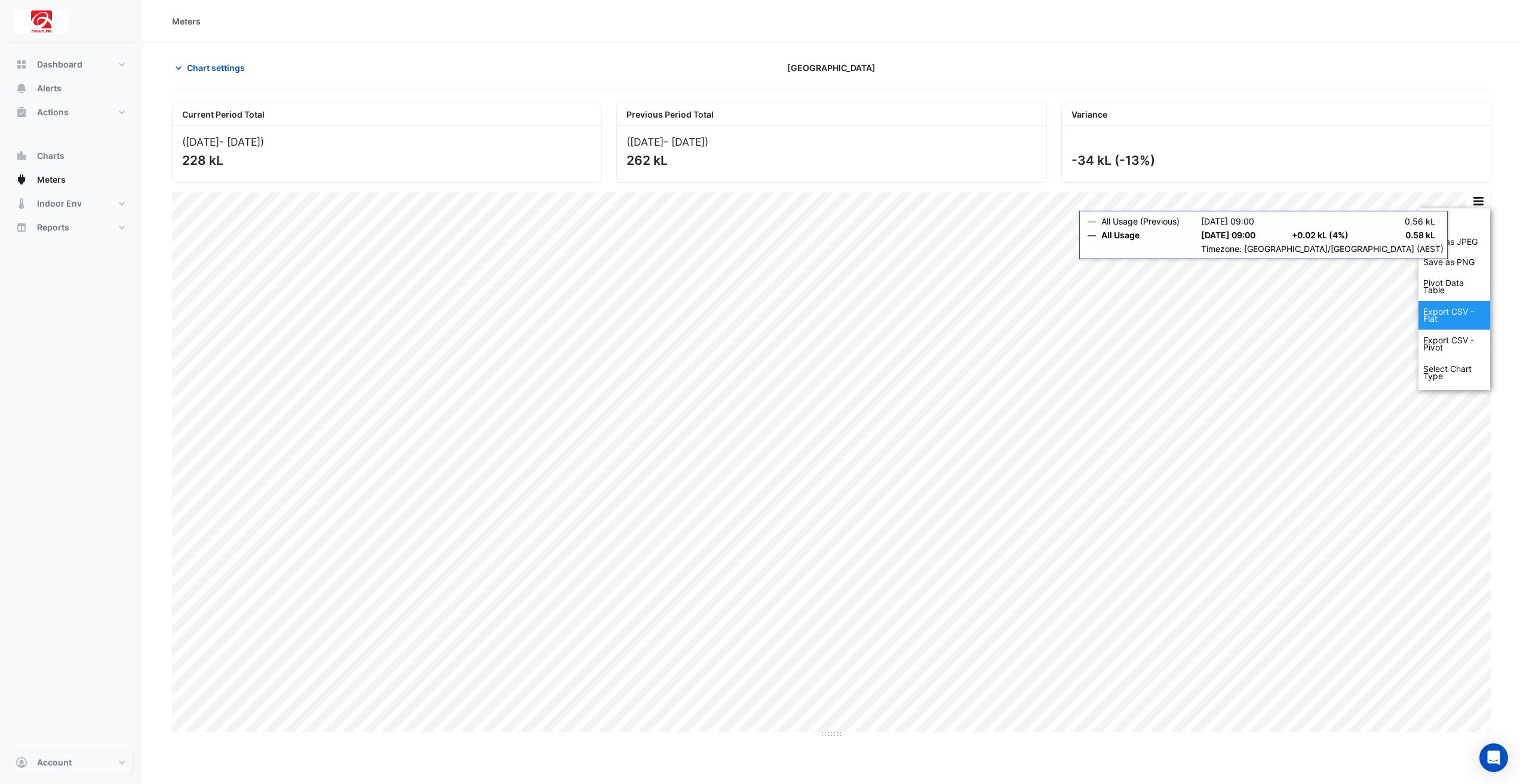
click at [1455, 325] on div "Export CSV - Flat" at bounding box center [1454, 315] width 72 height 29
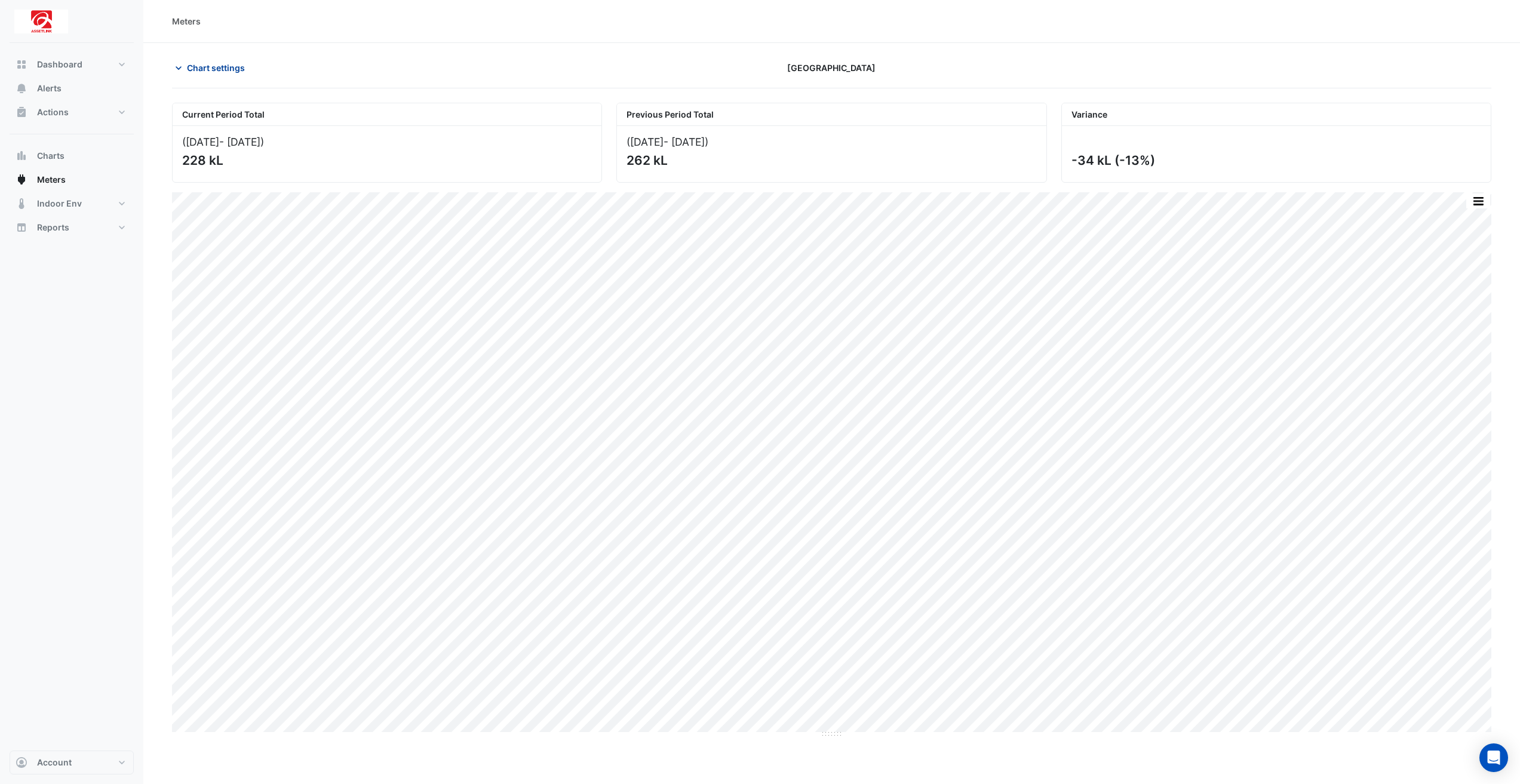
click at [188, 62] on span "Chart settings" at bounding box center [216, 68] width 58 height 12
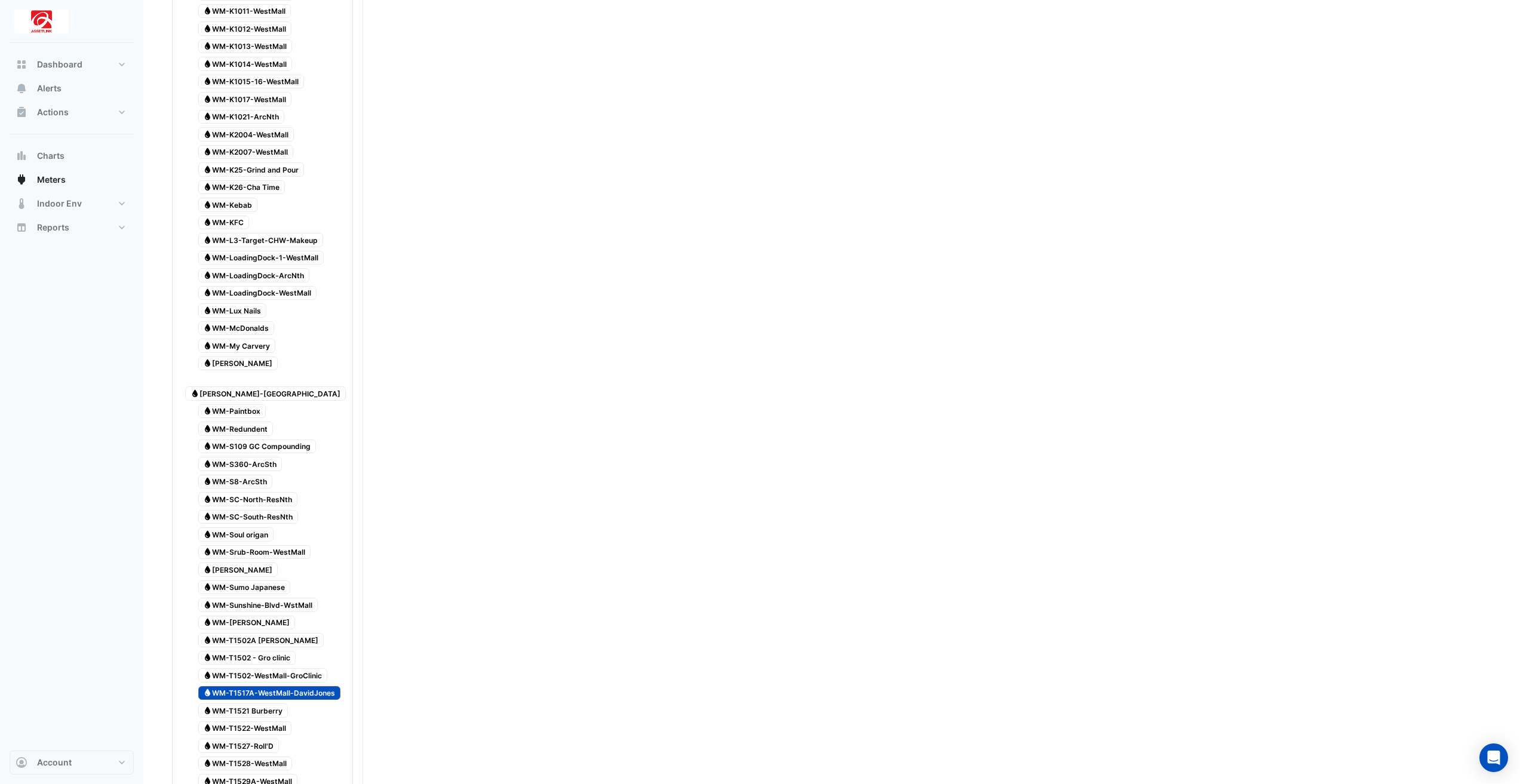
scroll to position [2290, 0]
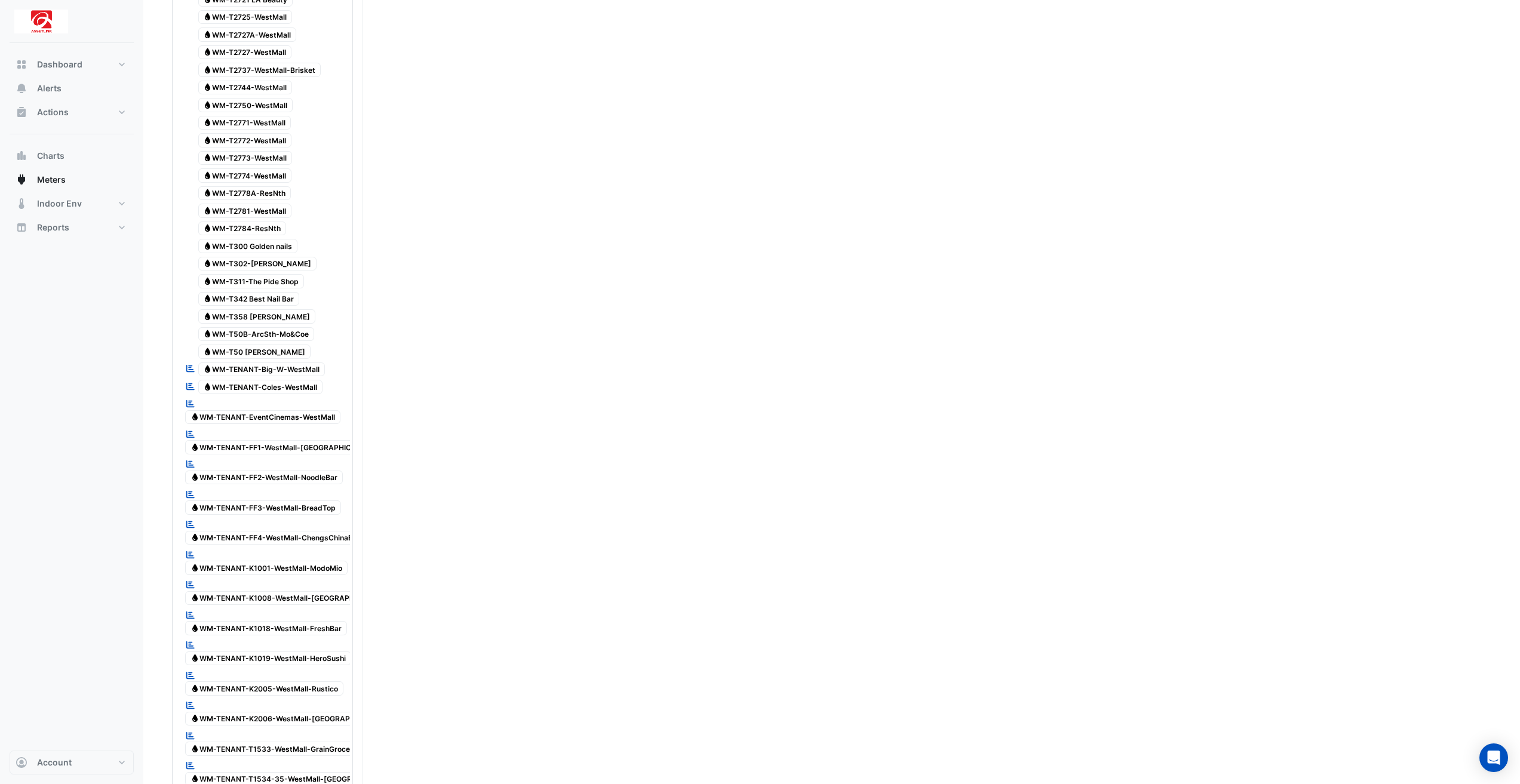
click at [301, 410] on span "Water WM-TENANT-EventCinemas-WestMall" at bounding box center [262, 417] width 155 height 14
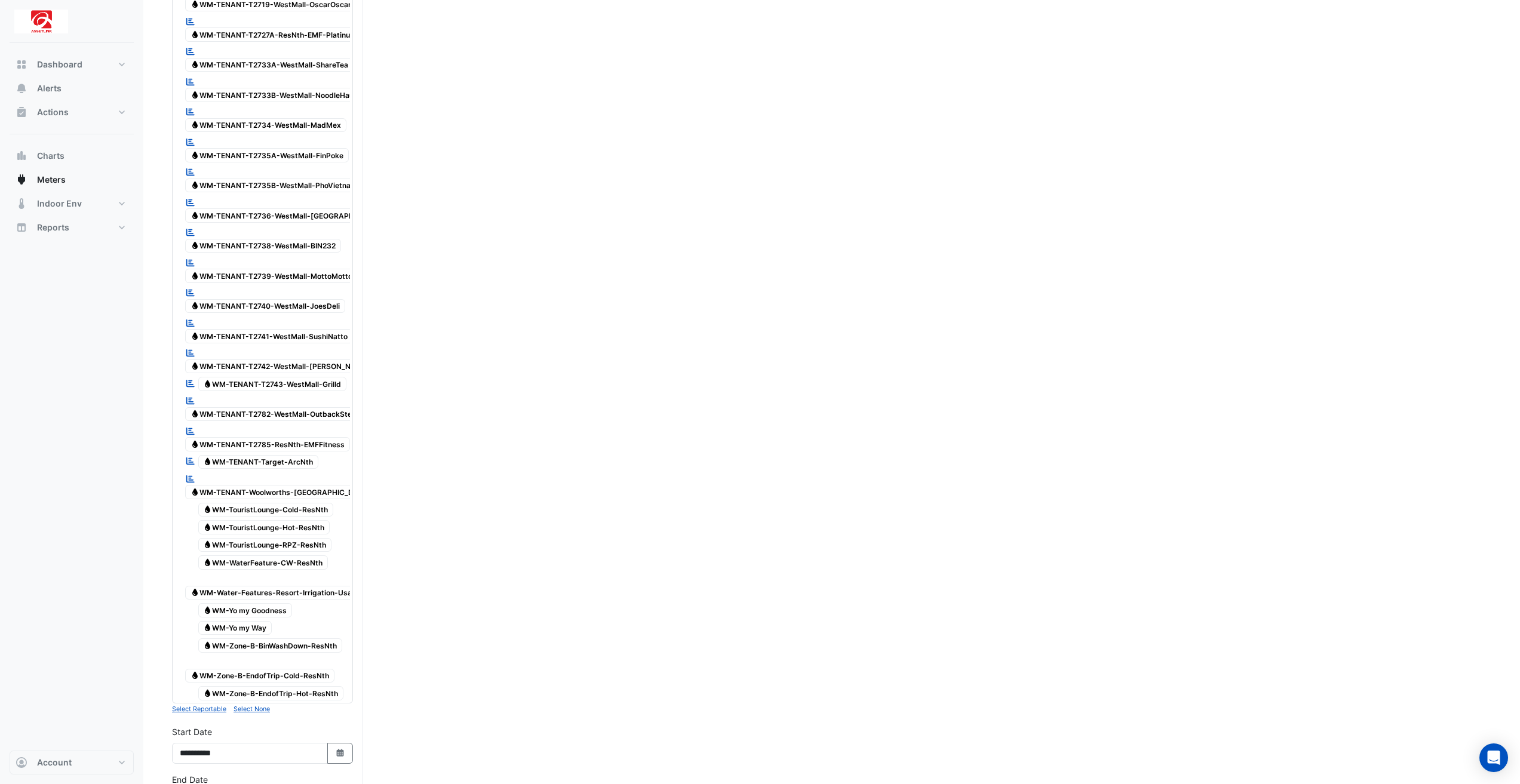
scroll to position [3543, 0]
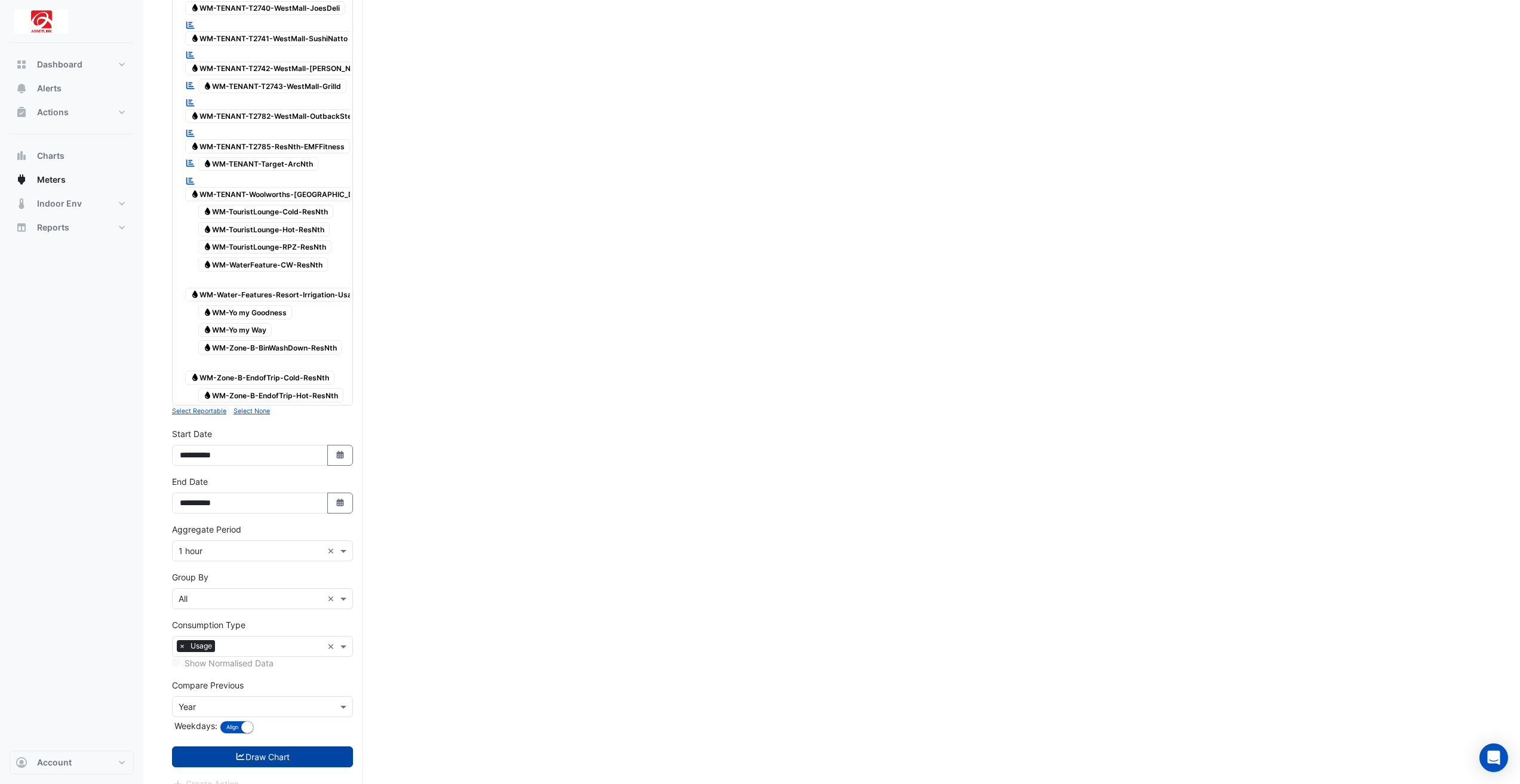
click at [321, 746] on button "Draw Chart" at bounding box center [262, 757] width 181 height 21
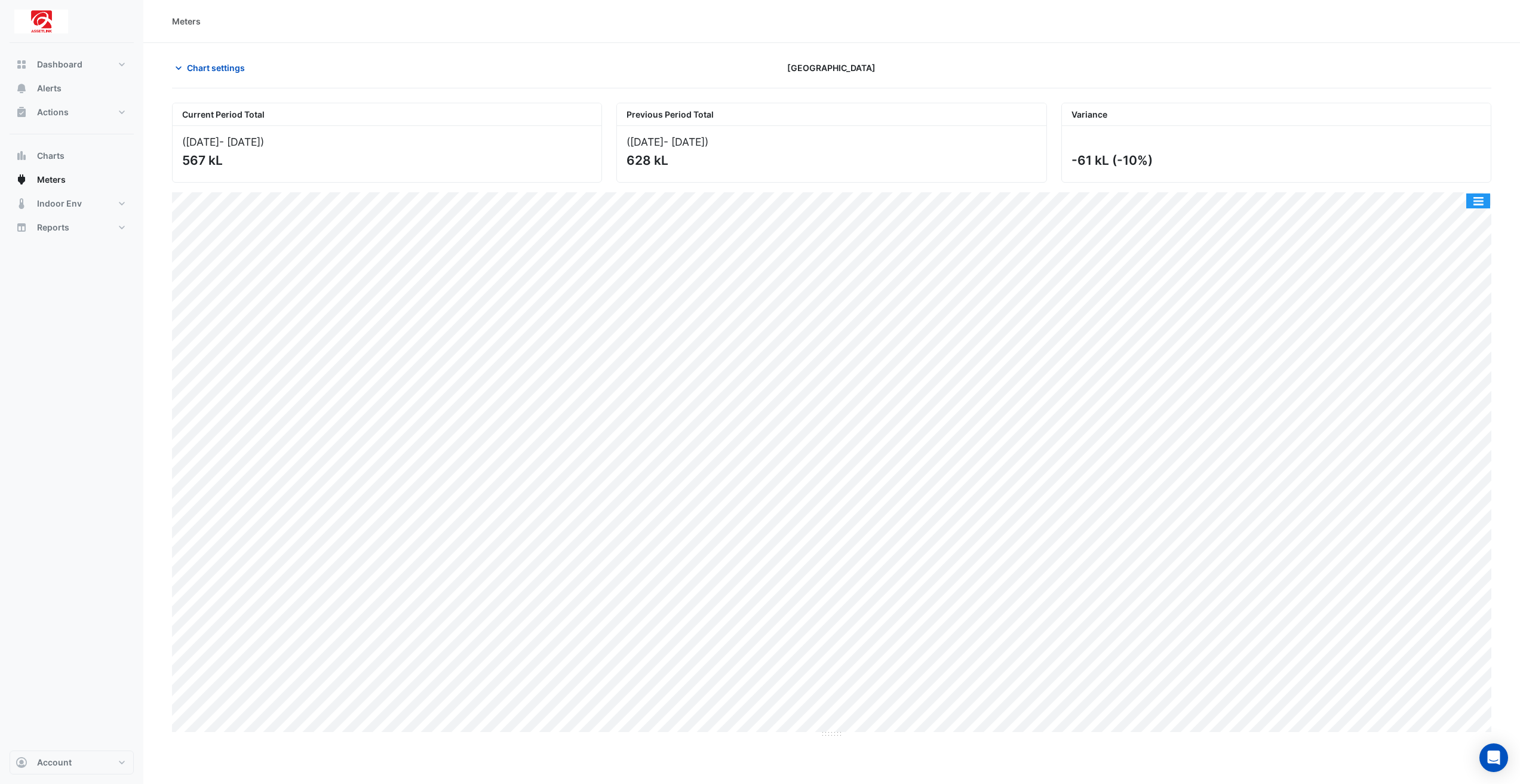
click at [1473, 207] on button "button" at bounding box center [1478, 201] width 24 height 15
click at [1467, 307] on div "Export CSV - Flat" at bounding box center [1454, 315] width 72 height 29
